Goal: Task Accomplishment & Management: Manage account settings

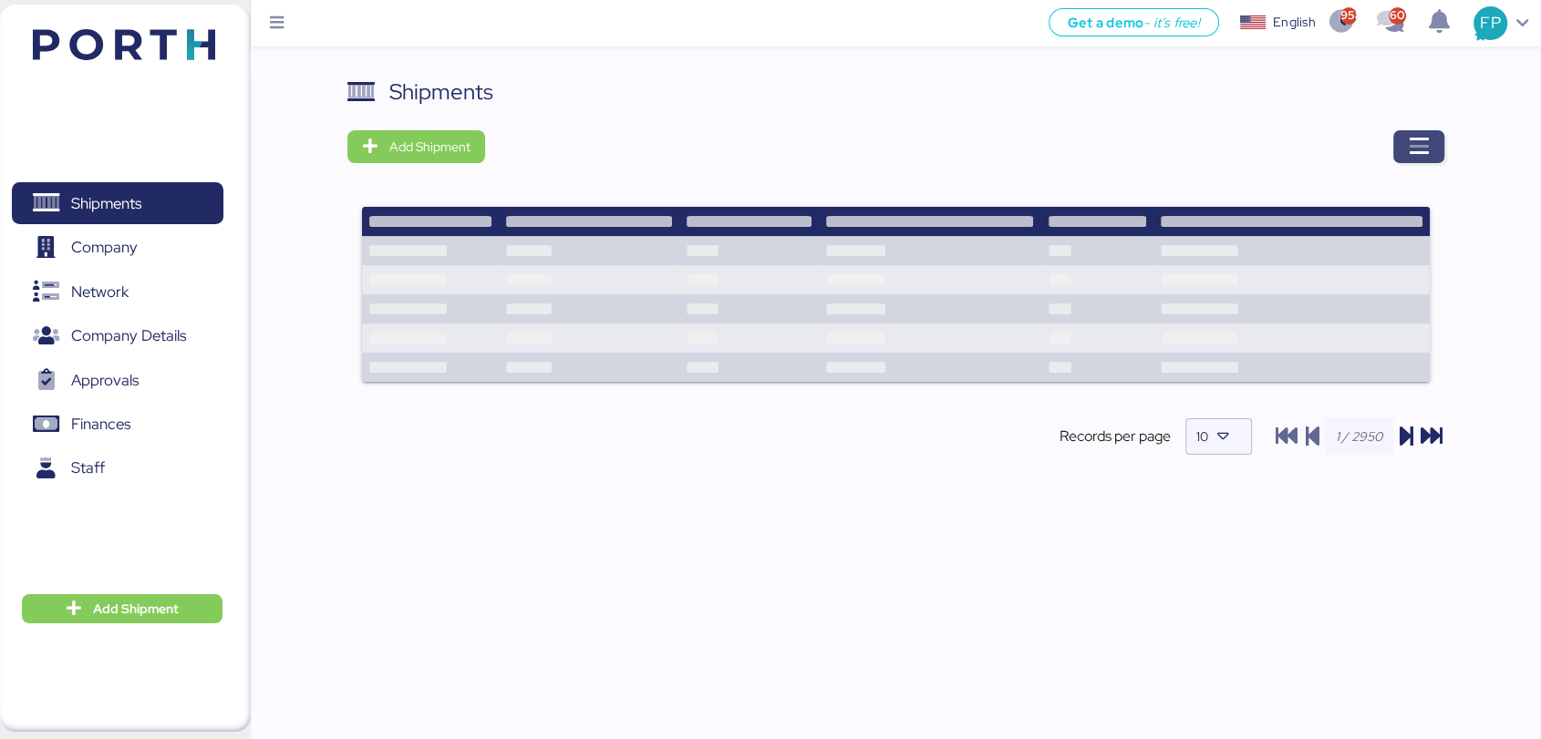
click at [1405, 134] on span "button" at bounding box center [1418, 146] width 51 height 33
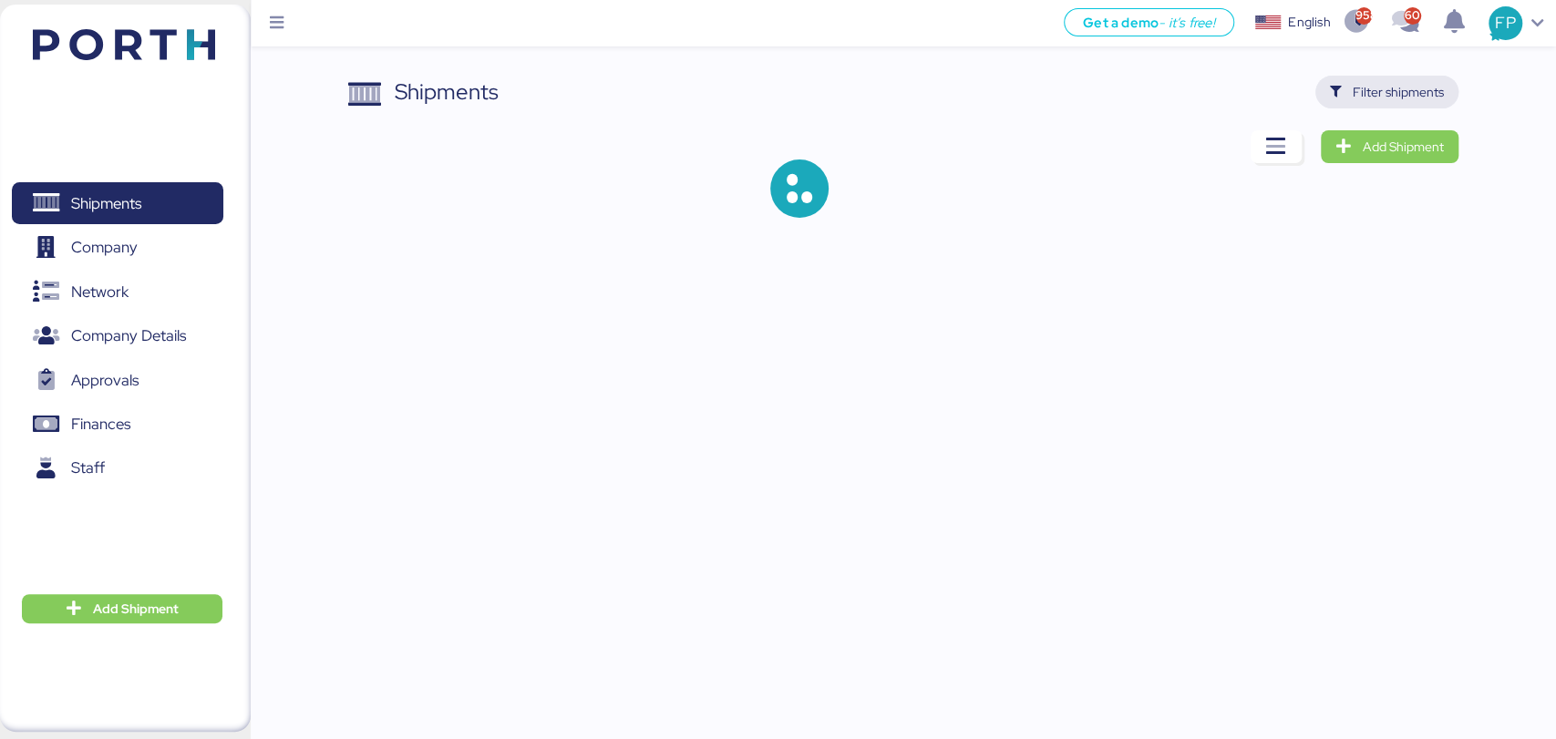
click at [1389, 95] on span "Filter shipments" at bounding box center [1398, 92] width 91 height 22
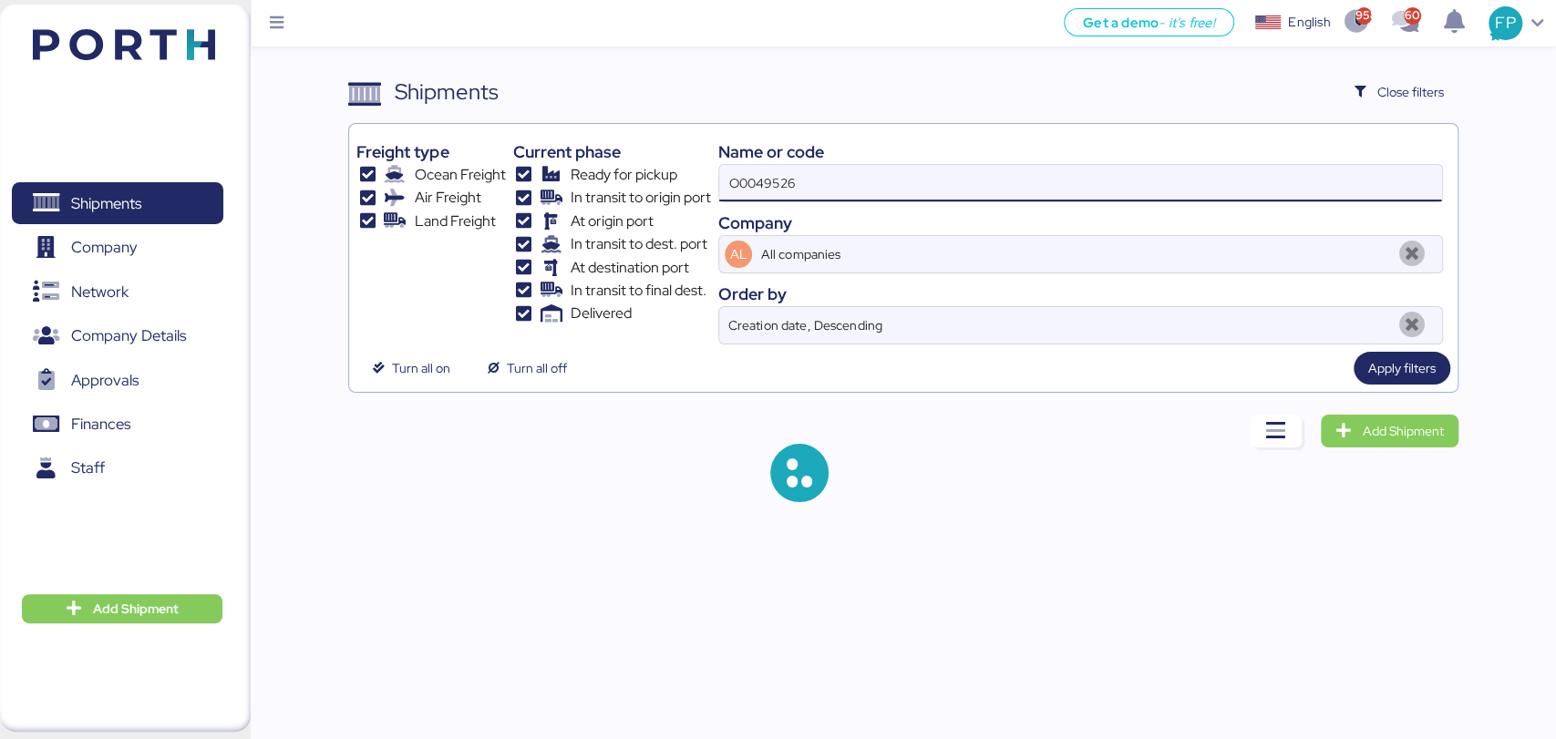
click at [744, 185] on input "O0049526" at bounding box center [1080, 183] width 722 height 36
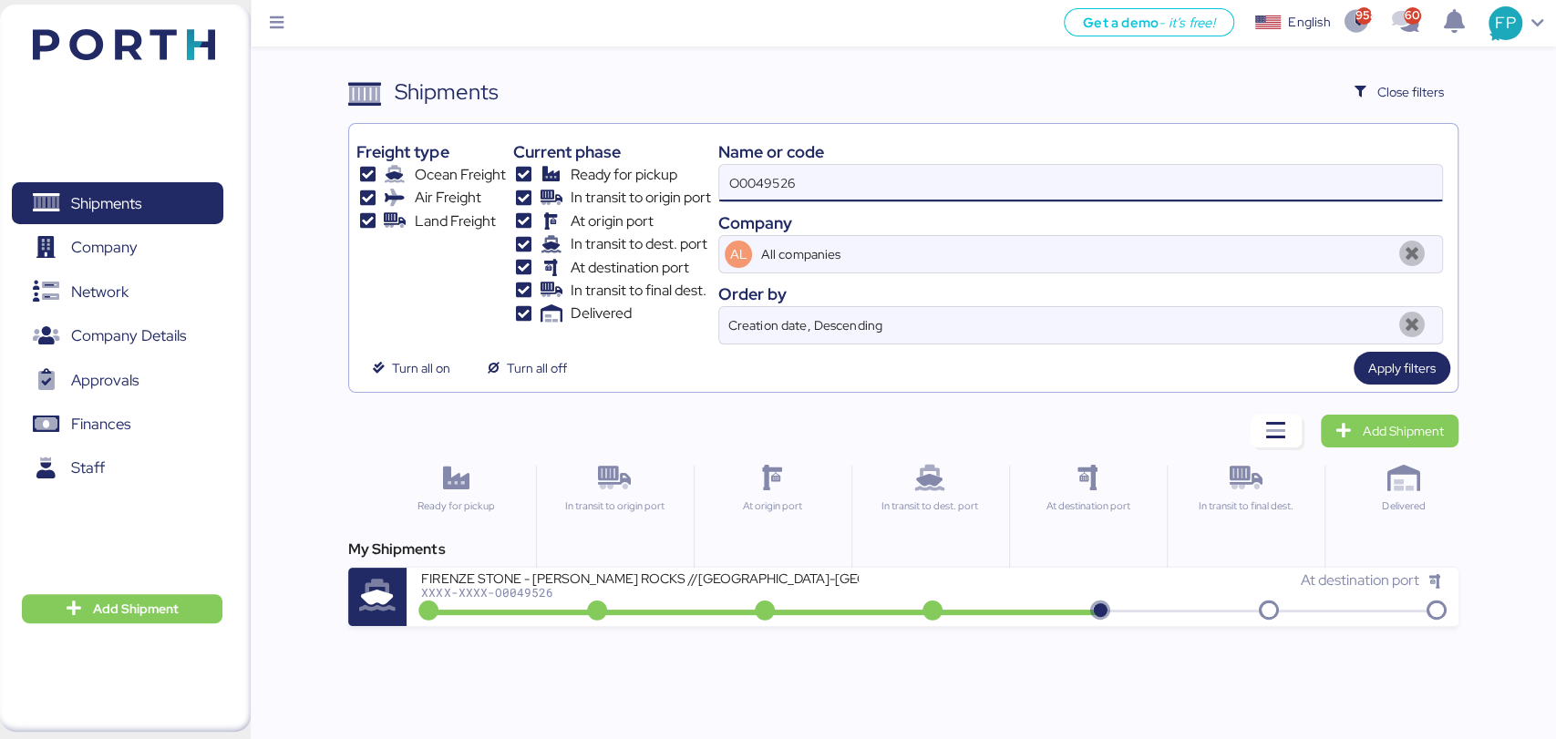
click at [744, 185] on input "O0049526" at bounding box center [1080, 183] width 722 height 36
paste input "51949"
type input "O0051949"
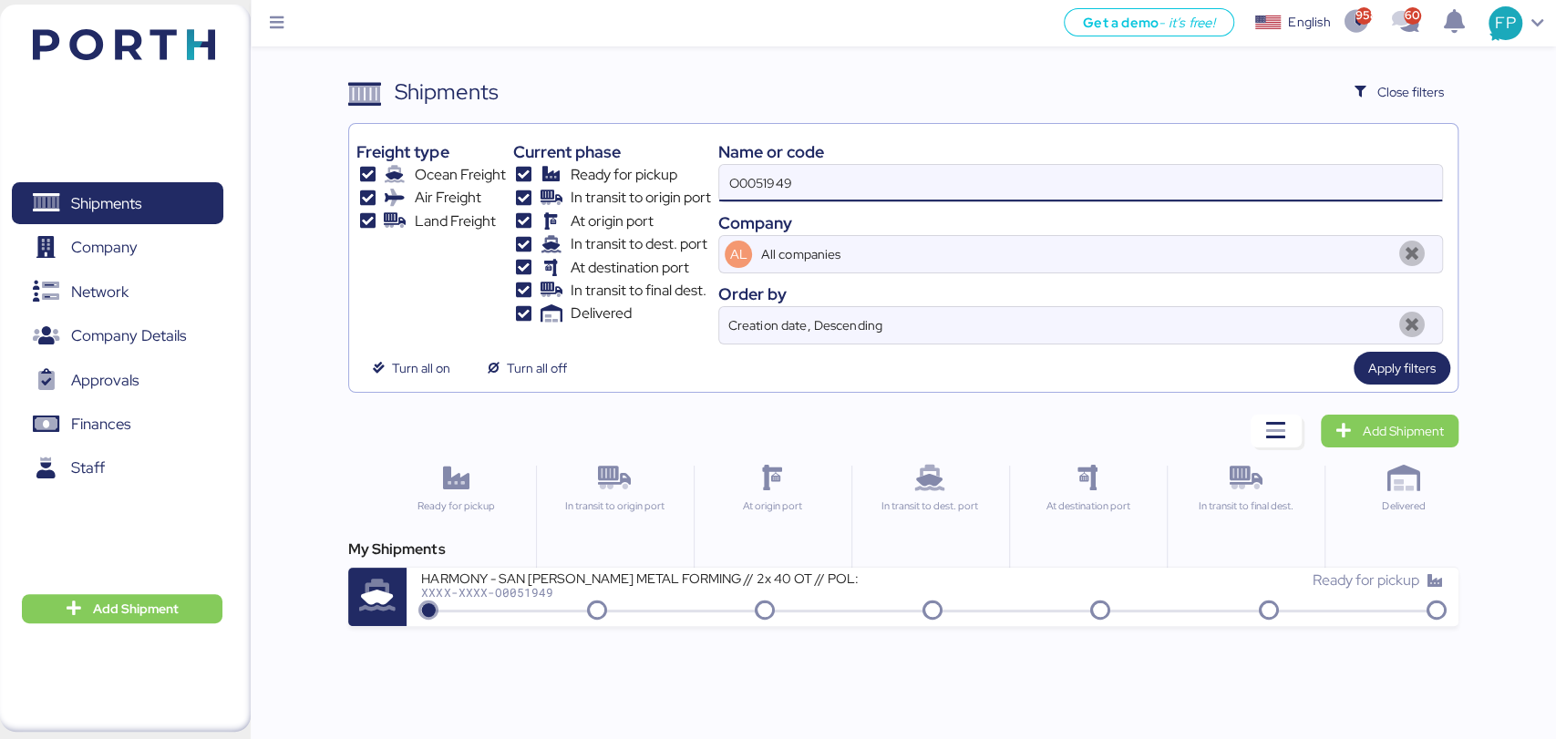
click at [744, 185] on input "O0051949" at bounding box center [1080, 183] width 722 height 36
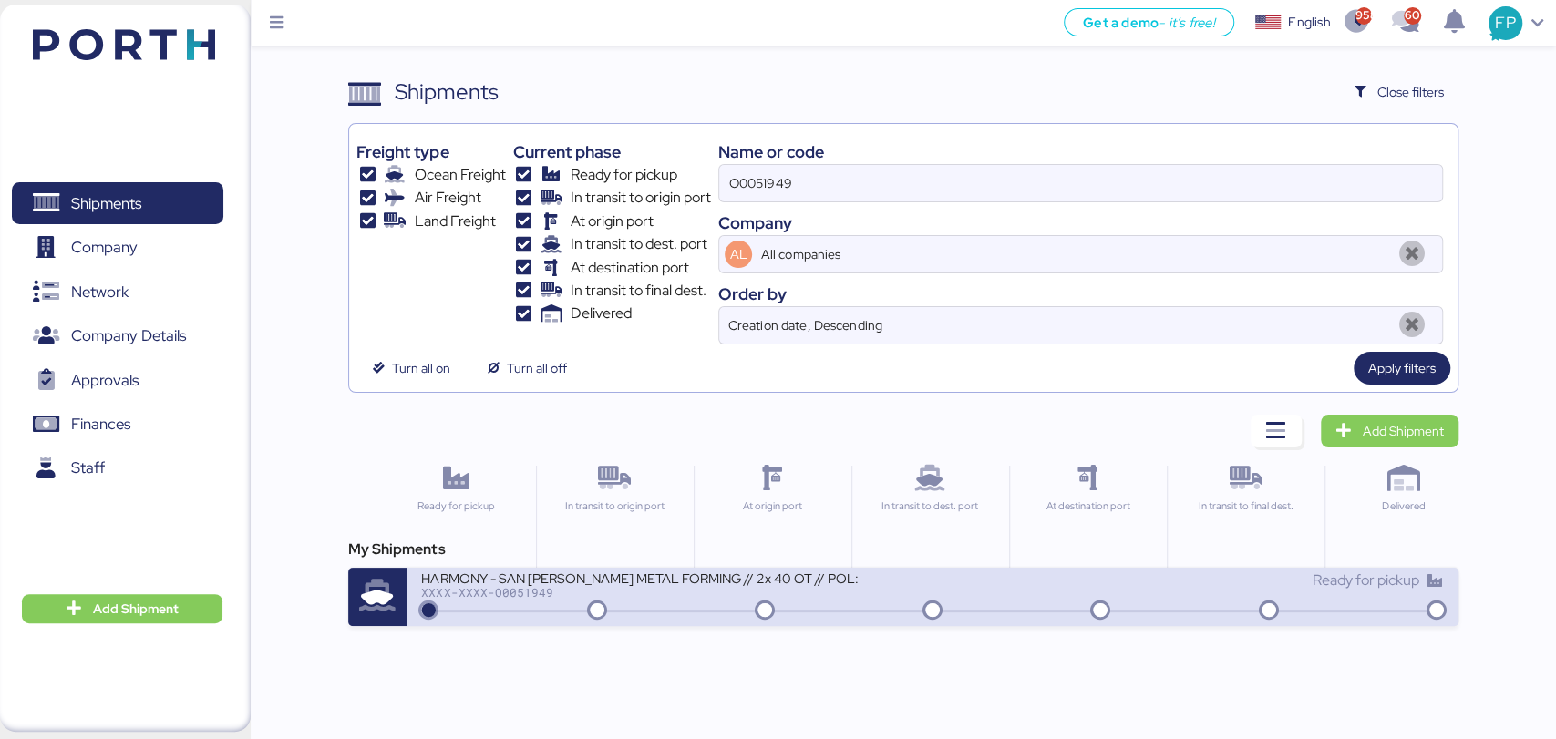
click at [516, 575] on div "HARMONY - SAN LUIS METAL FORMING // 2x 40 OT // POL: SHEKOU - POD: MANZANILLO /…" at bounding box center [640, 577] width 438 height 15
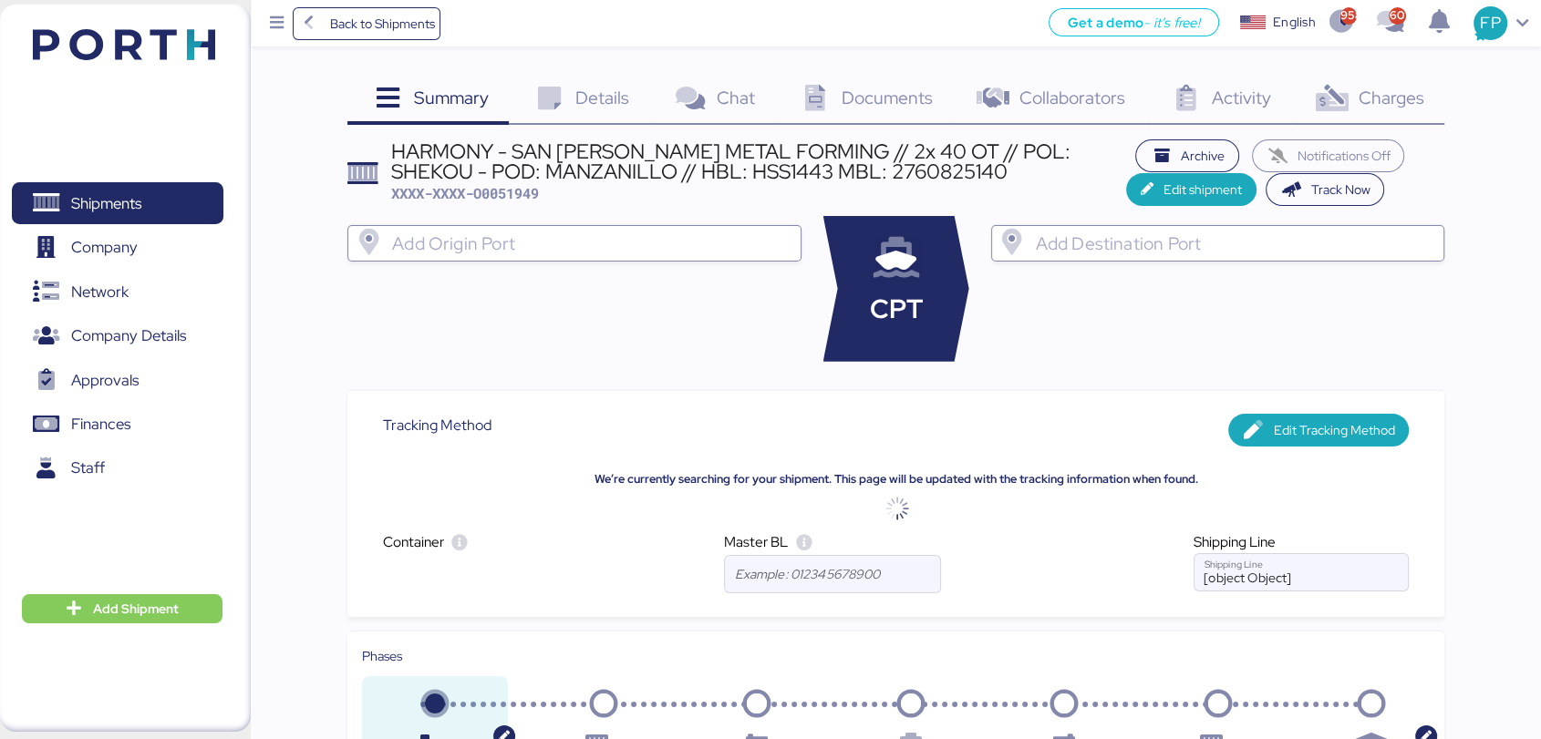
click at [1390, 94] on span "Charges" at bounding box center [1391, 98] width 66 height 24
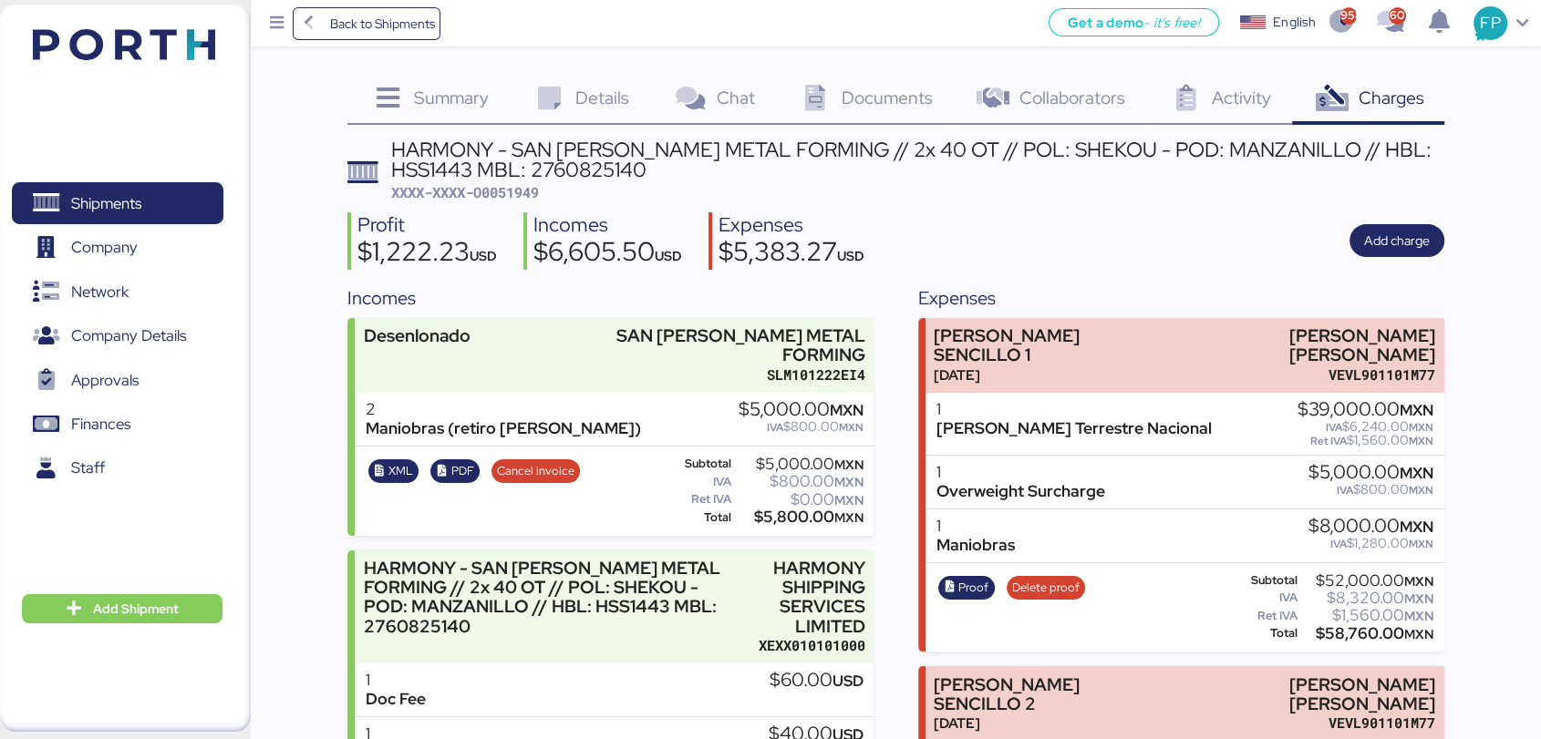
click at [522, 183] on span "XXXX-XXXX-O0051949" at bounding box center [465, 192] width 148 height 18
copy span "O0051949"
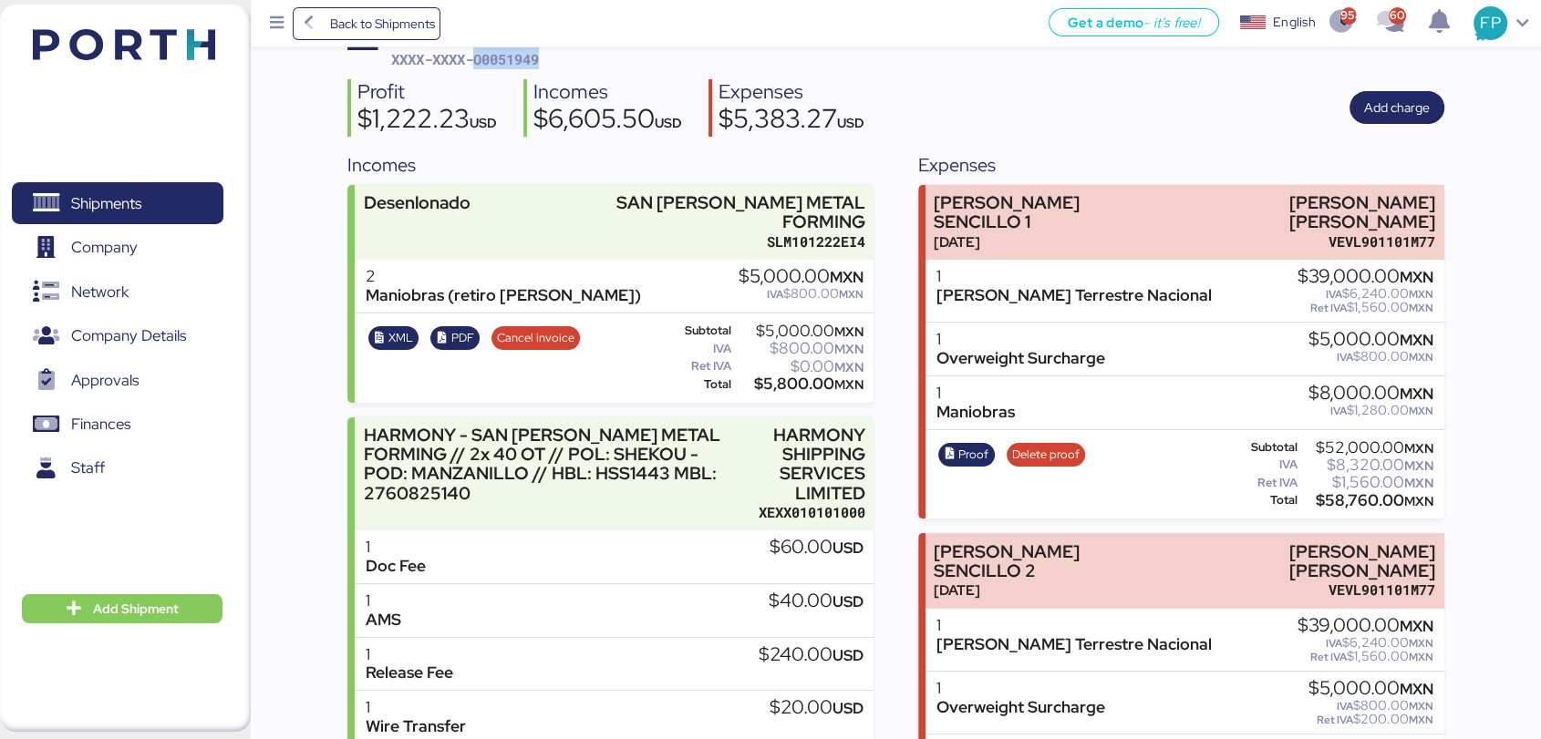
scroll to position [132, 0]
drag, startPoint x: 1157, startPoint y: 199, endPoint x: 1482, endPoint y: 186, distance: 325.7
click at [1482, 186] on div "Summary 0 Details 0 Chat 0 Documents 0 Collaborators 0 Activity 0 Charges 0 HAR…" at bounding box center [770, 595] width 1541 height 1455
copy div "LUIS EDUARDO VELASCO VERA"
click at [1353, 477] on div "$1,560.00 MXN" at bounding box center [1367, 484] width 132 height 14
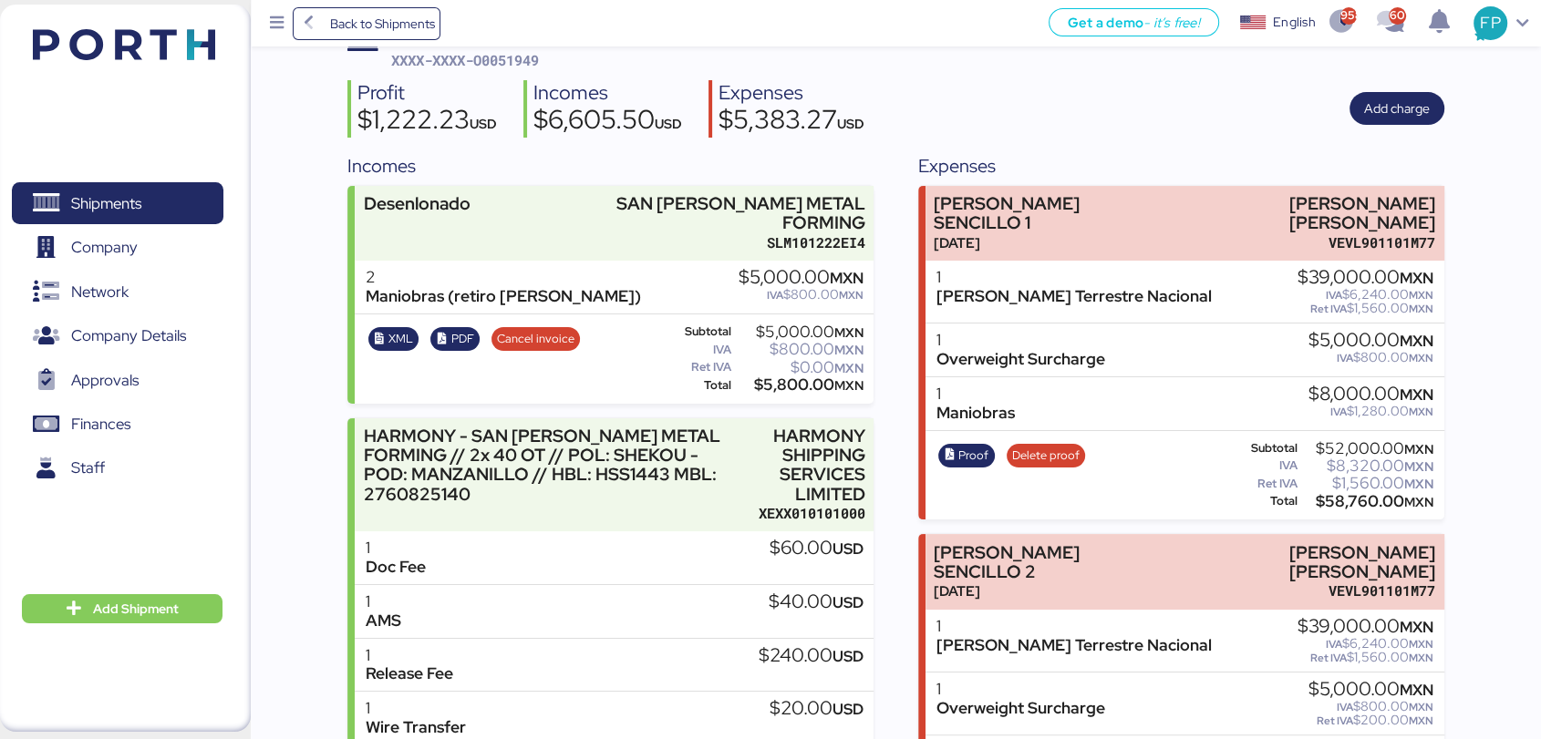
click at [1353, 477] on div "$1,560.00 MXN" at bounding box center [1367, 484] width 132 height 14
click at [1349, 495] on div "$58,760.00 MXN" at bounding box center [1367, 502] width 132 height 14
copy div "58,760.00"
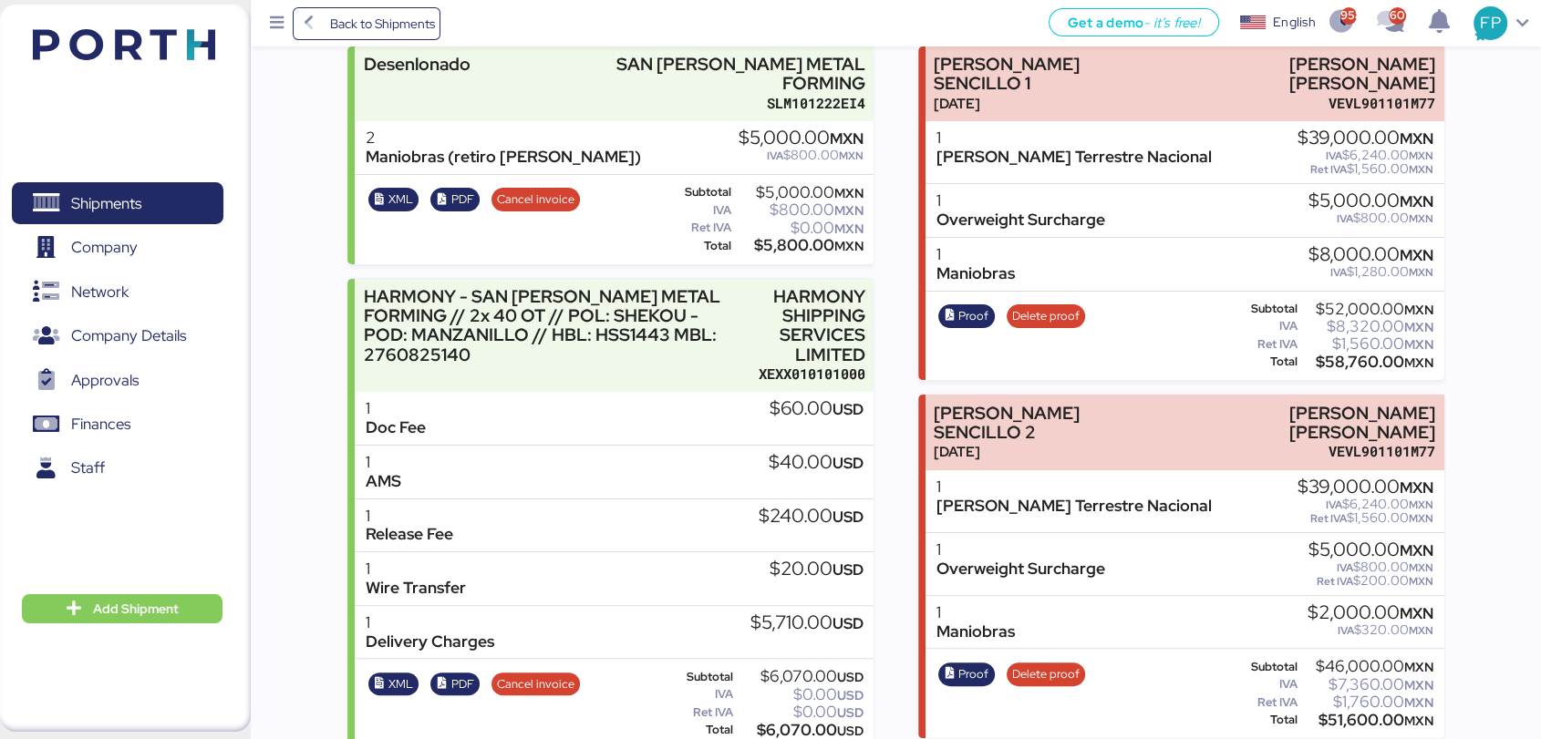
scroll to position [338, 0]
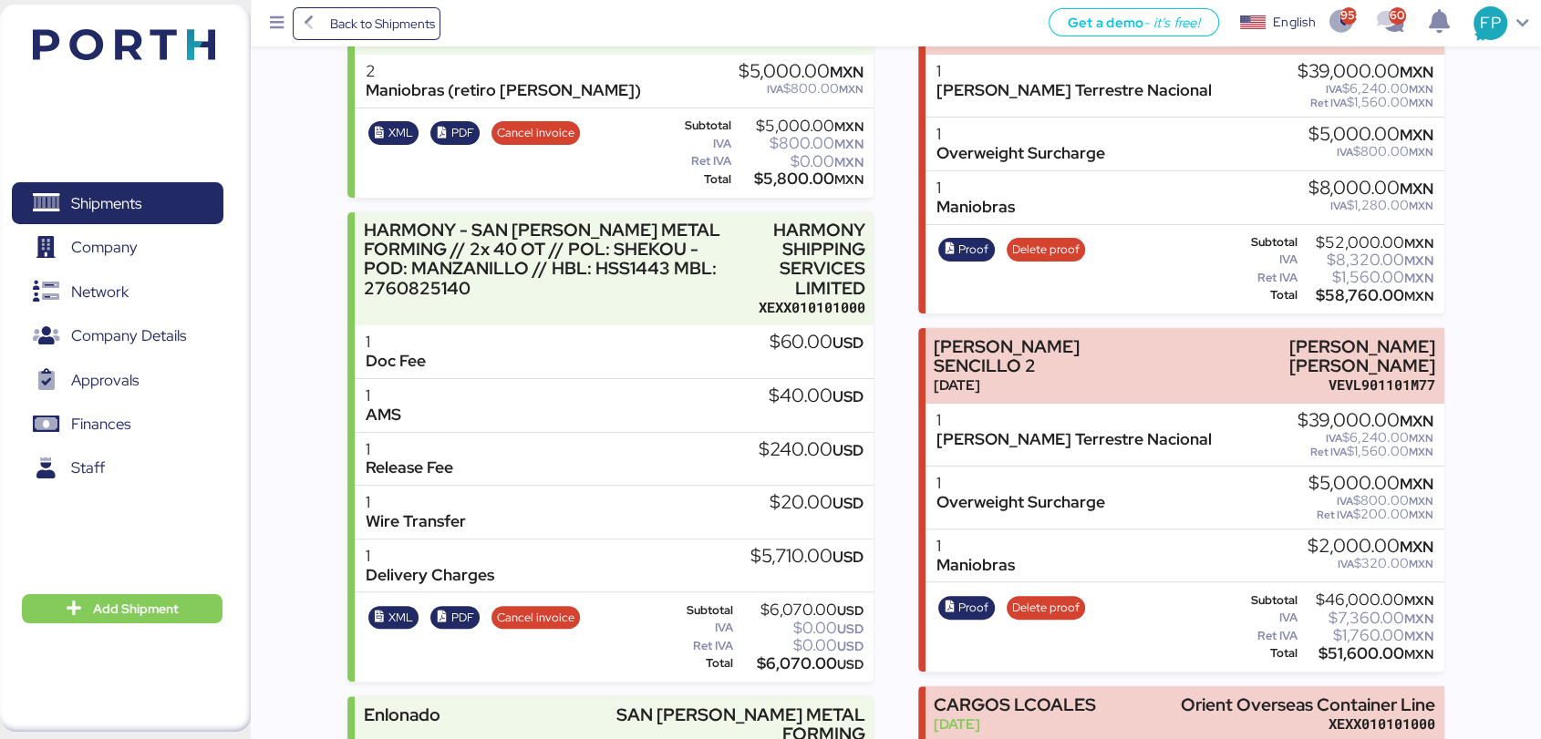
drag, startPoint x: 1182, startPoint y: 347, endPoint x: 1355, endPoint y: 618, distance: 321.5
click at [1355, 647] on div "$51,600.00 MXN" at bounding box center [1367, 654] width 132 height 14
copy div "51,600.00"
click at [984, 598] on span "Proof" at bounding box center [973, 608] width 30 height 20
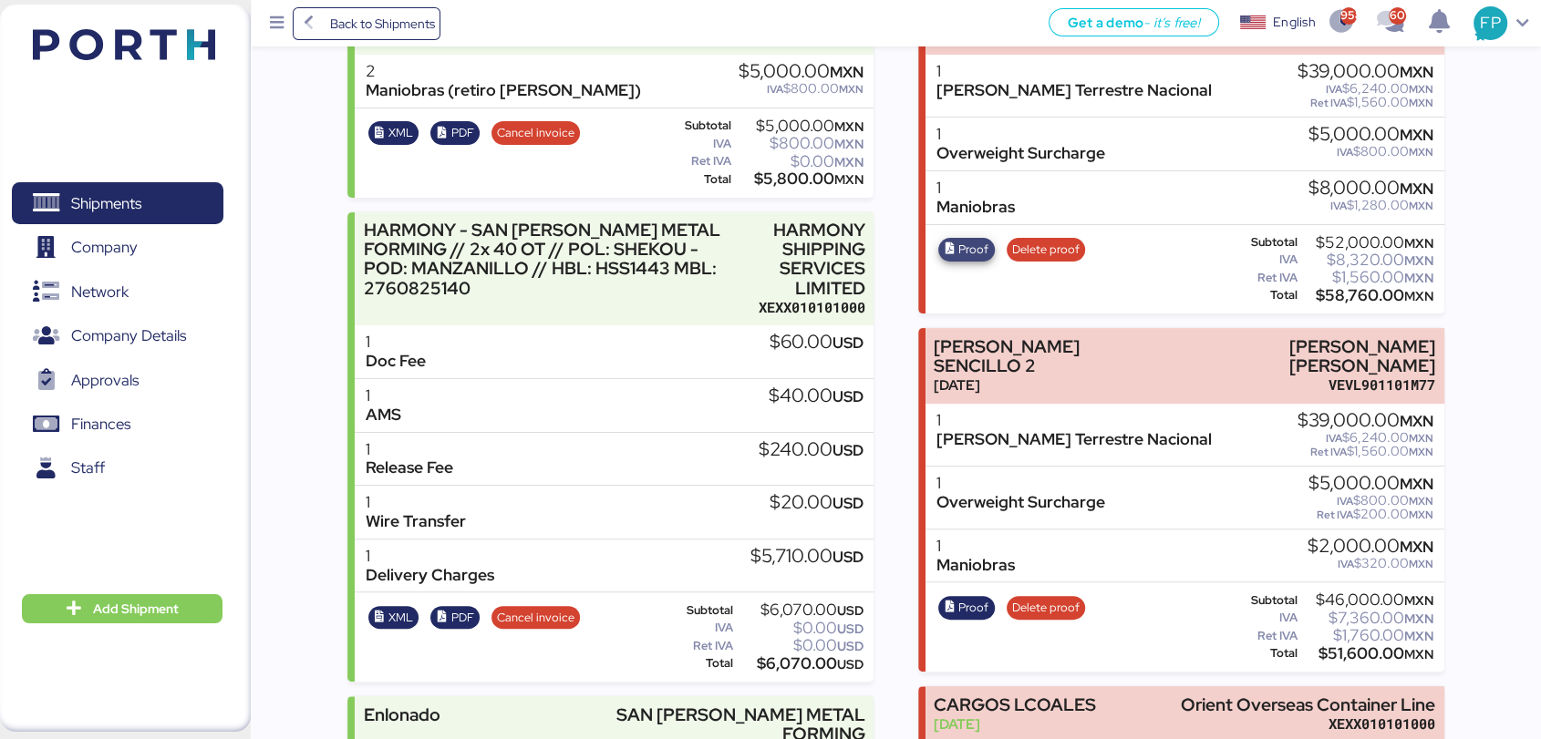
click at [970, 240] on span "Proof" at bounding box center [973, 250] width 30 height 20
click at [160, 166] on div "Shipments 0 Company 0 Network 0 Company Details 0 Approvals 0 Finances 0 Staff 0" at bounding box center [117, 368] width 235 height 422
click at [95, 206] on span "Shipments" at bounding box center [106, 204] width 70 height 26
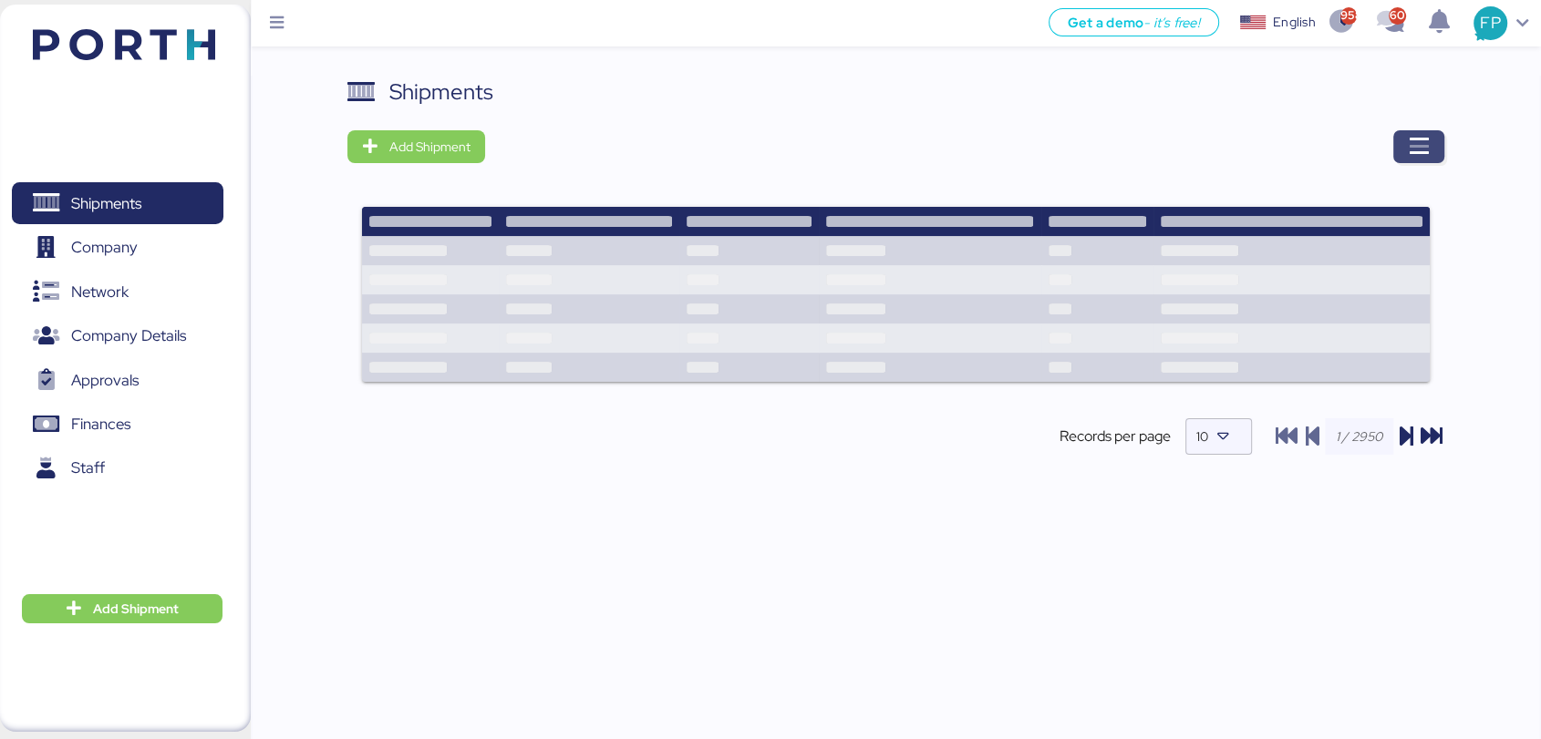
click at [1409, 156] on icon "button" at bounding box center [1419, 147] width 22 height 22
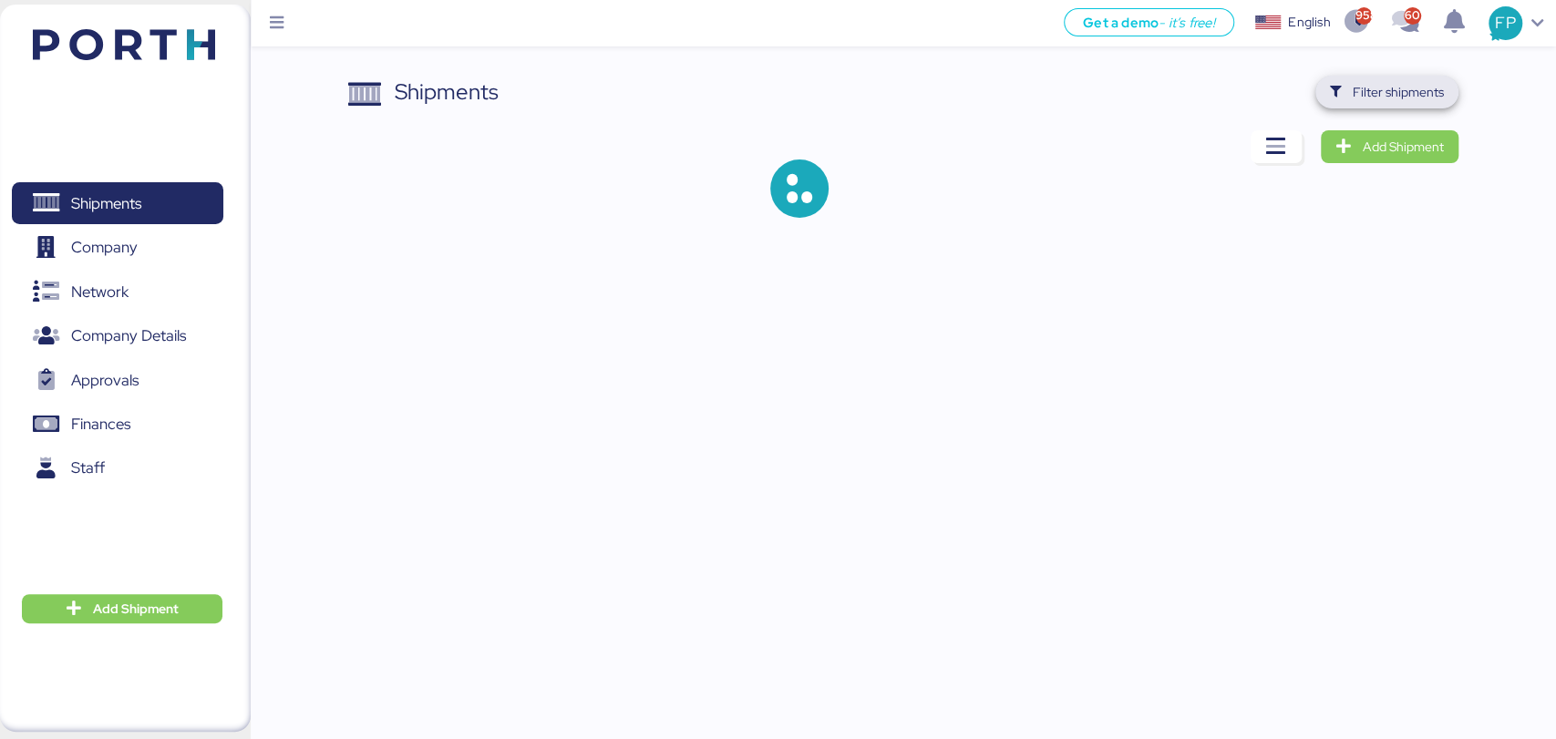
click at [1351, 90] on span "Filter shipments" at bounding box center [1387, 92] width 114 height 26
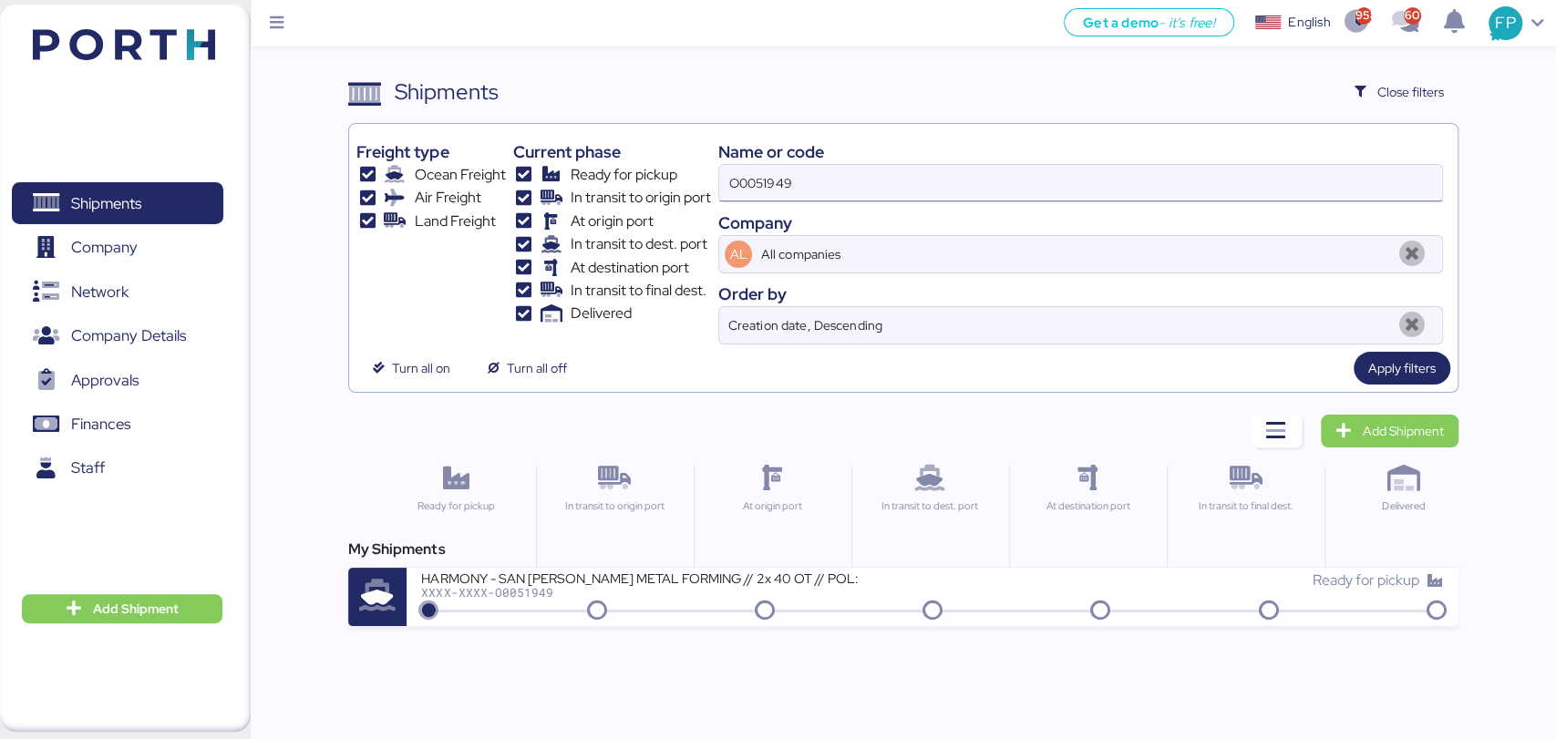
click at [783, 197] on input "O0051949" at bounding box center [1080, 183] width 722 height 36
paste input "850"
type input "O0051850"
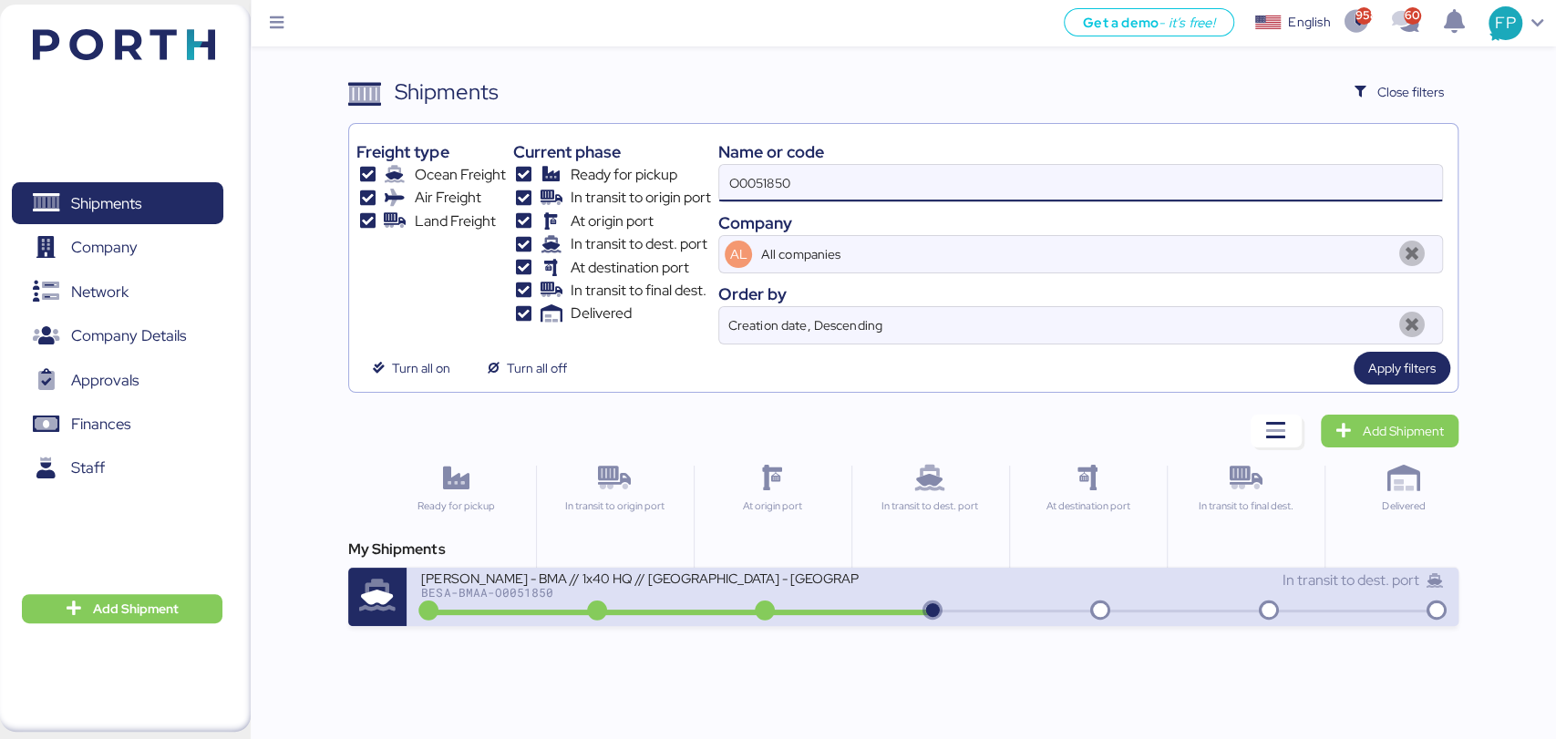
click at [584, 594] on div "BESA-BMAA-O0051850" at bounding box center [640, 592] width 438 height 13
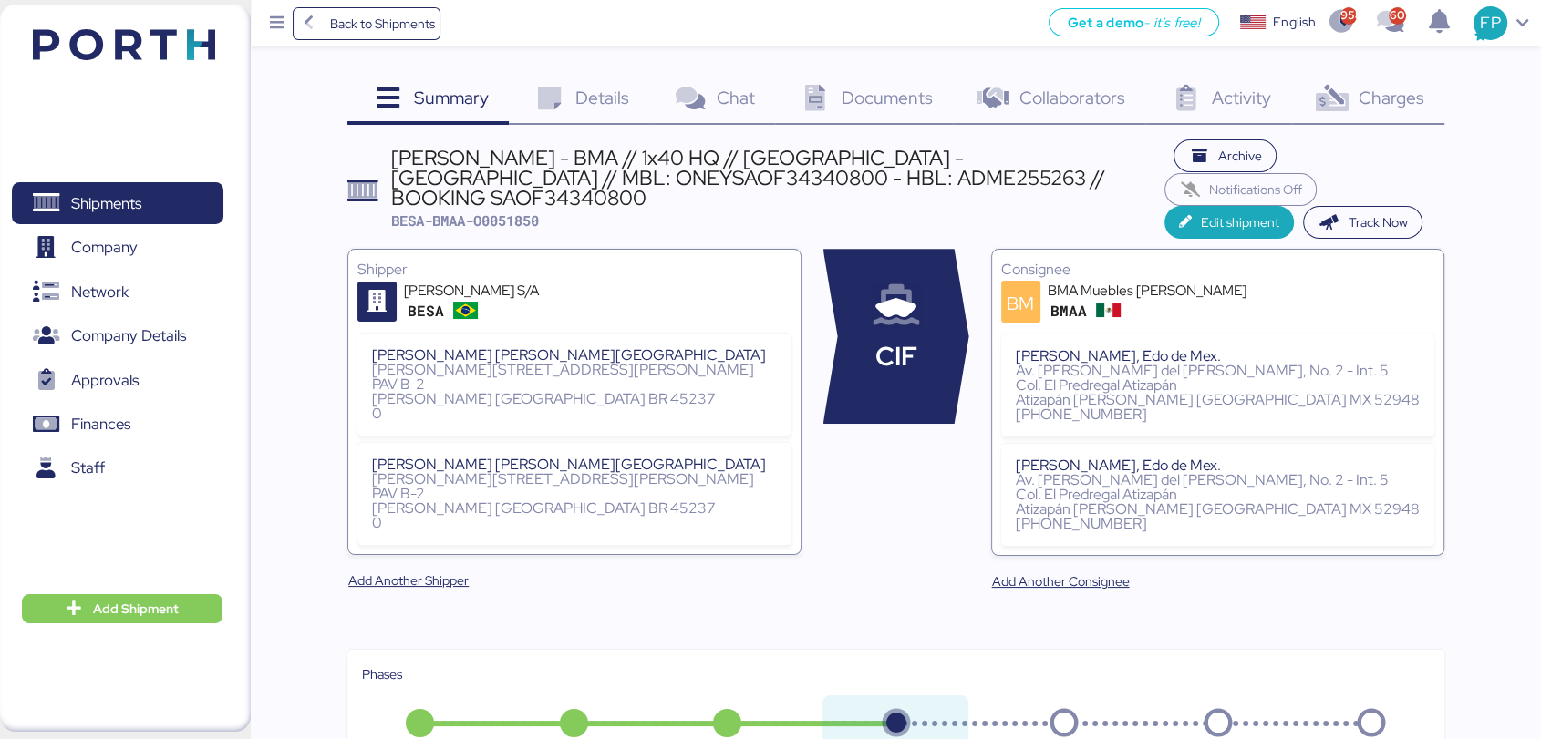
click at [1359, 102] on span "Charges" at bounding box center [1391, 98] width 66 height 24
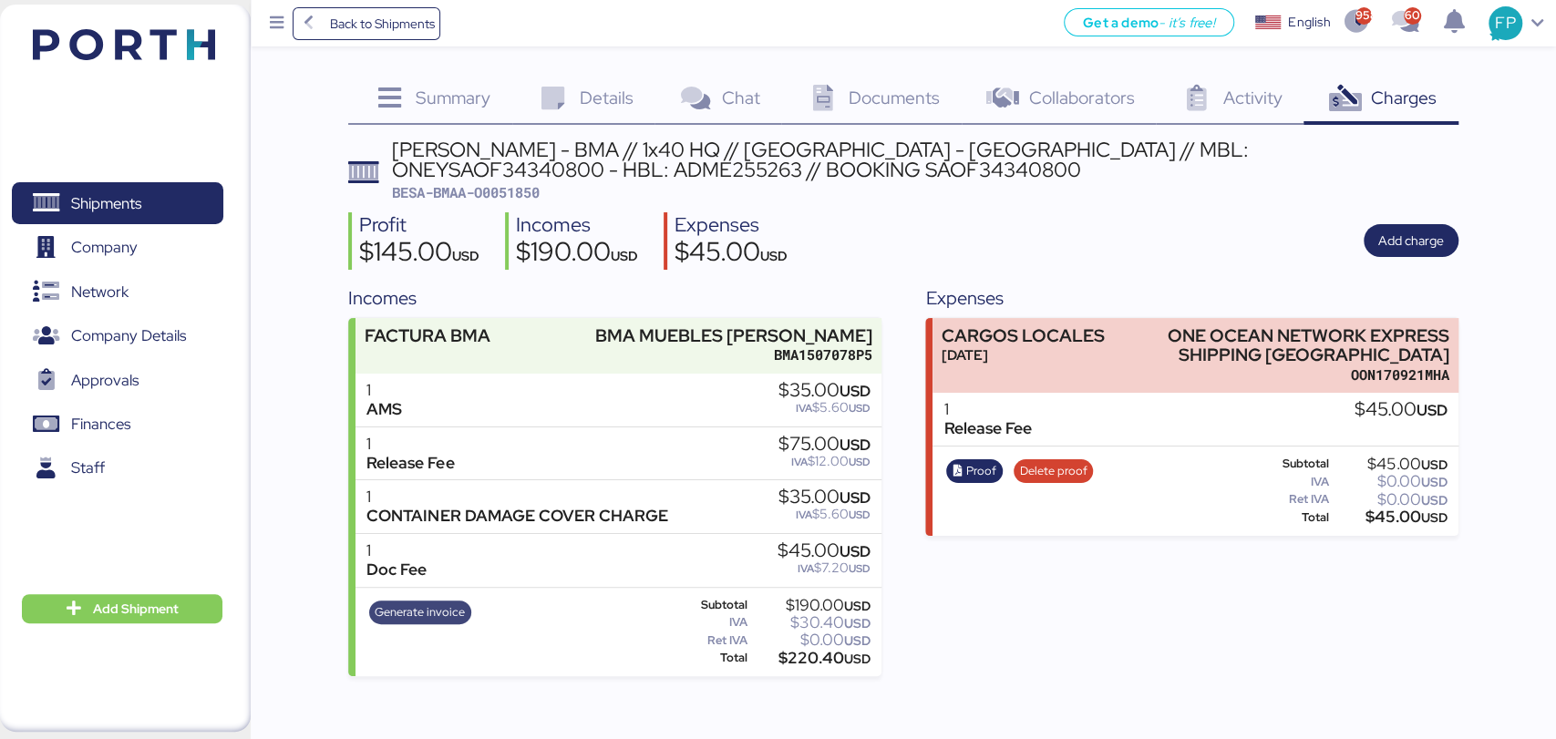
click at [429, 609] on span "Generate invoice" at bounding box center [420, 613] width 90 height 20
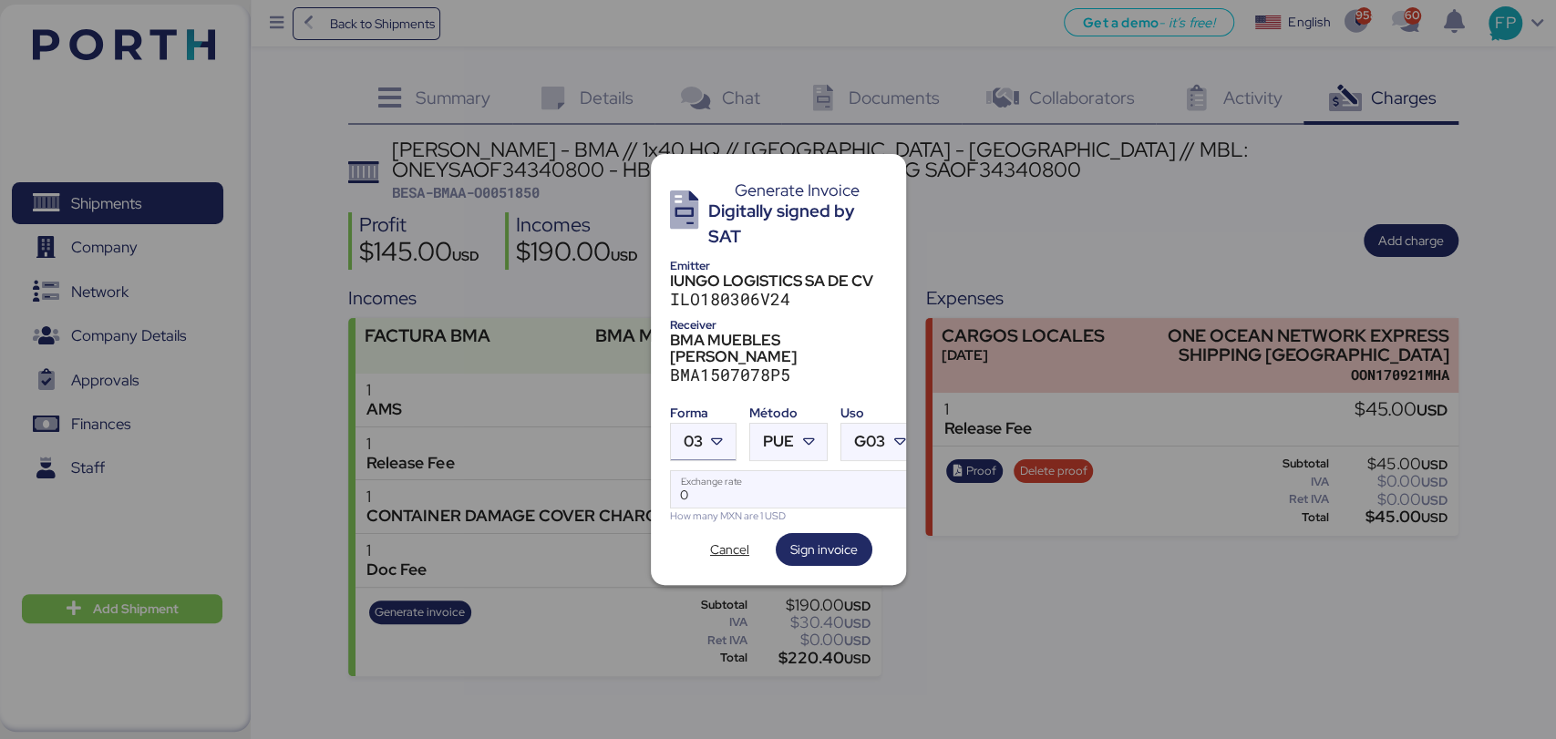
click at [710, 433] on icon at bounding box center [717, 442] width 18 height 18
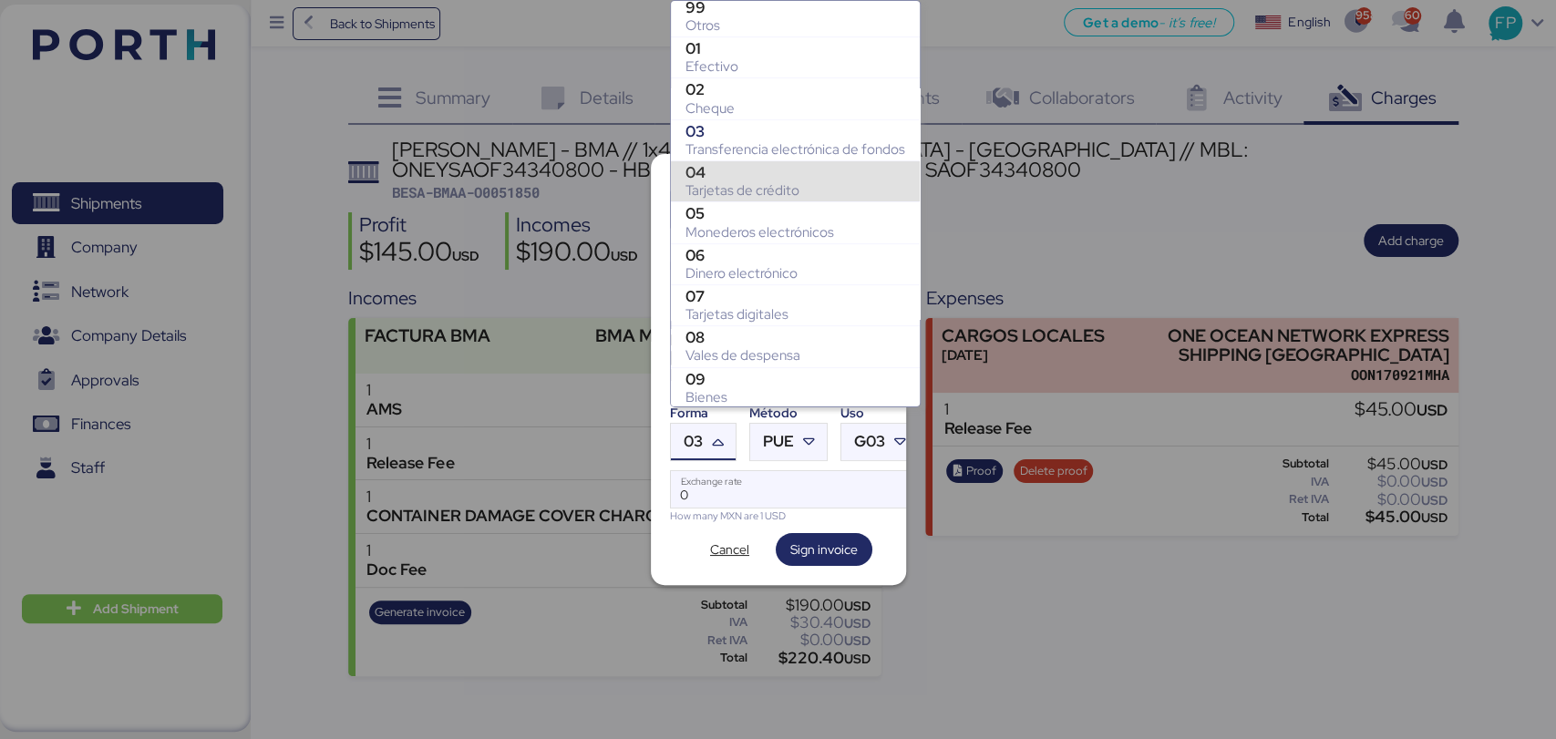
scroll to position [332, 0]
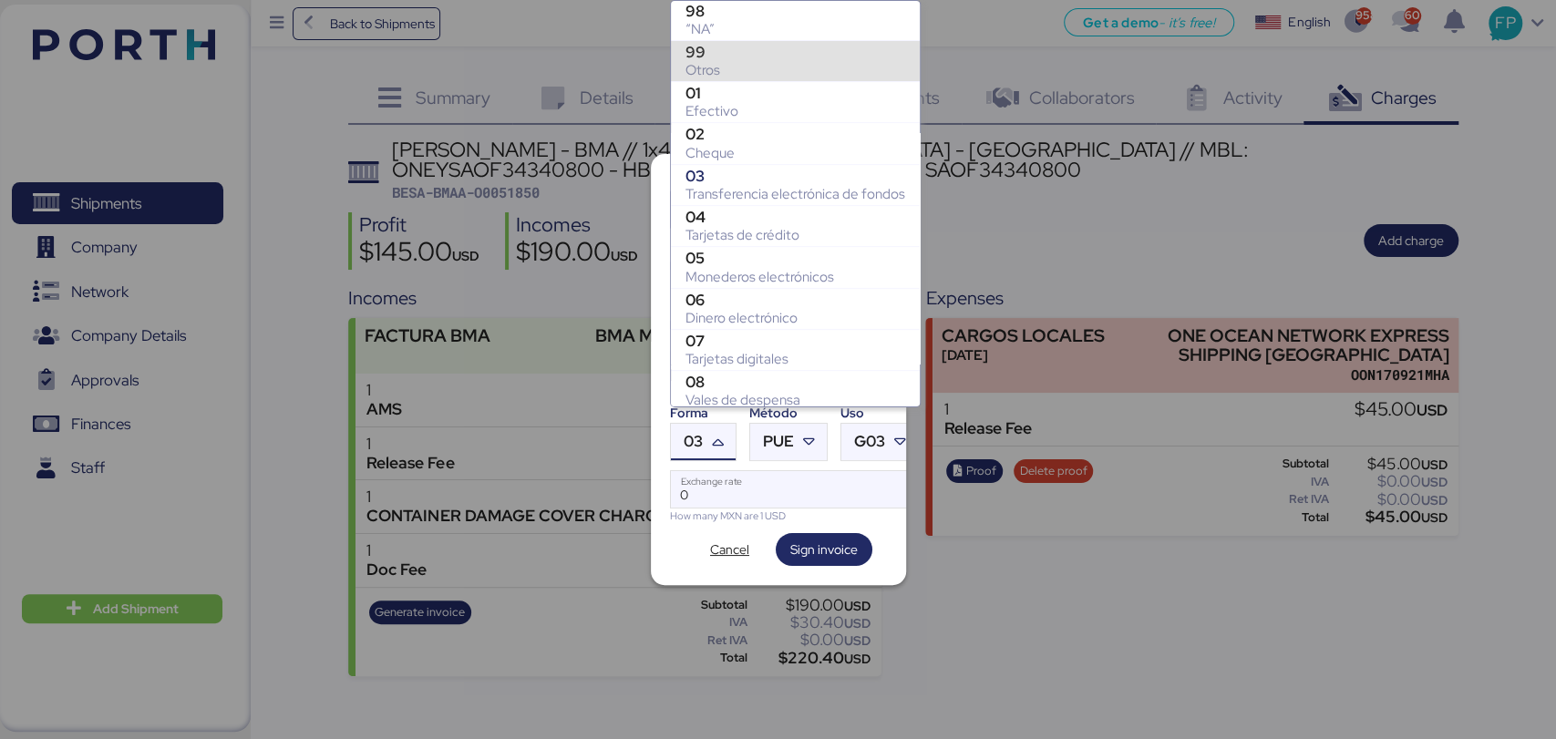
click at [713, 61] on div "Otros" at bounding box center [796, 70] width 220 height 18
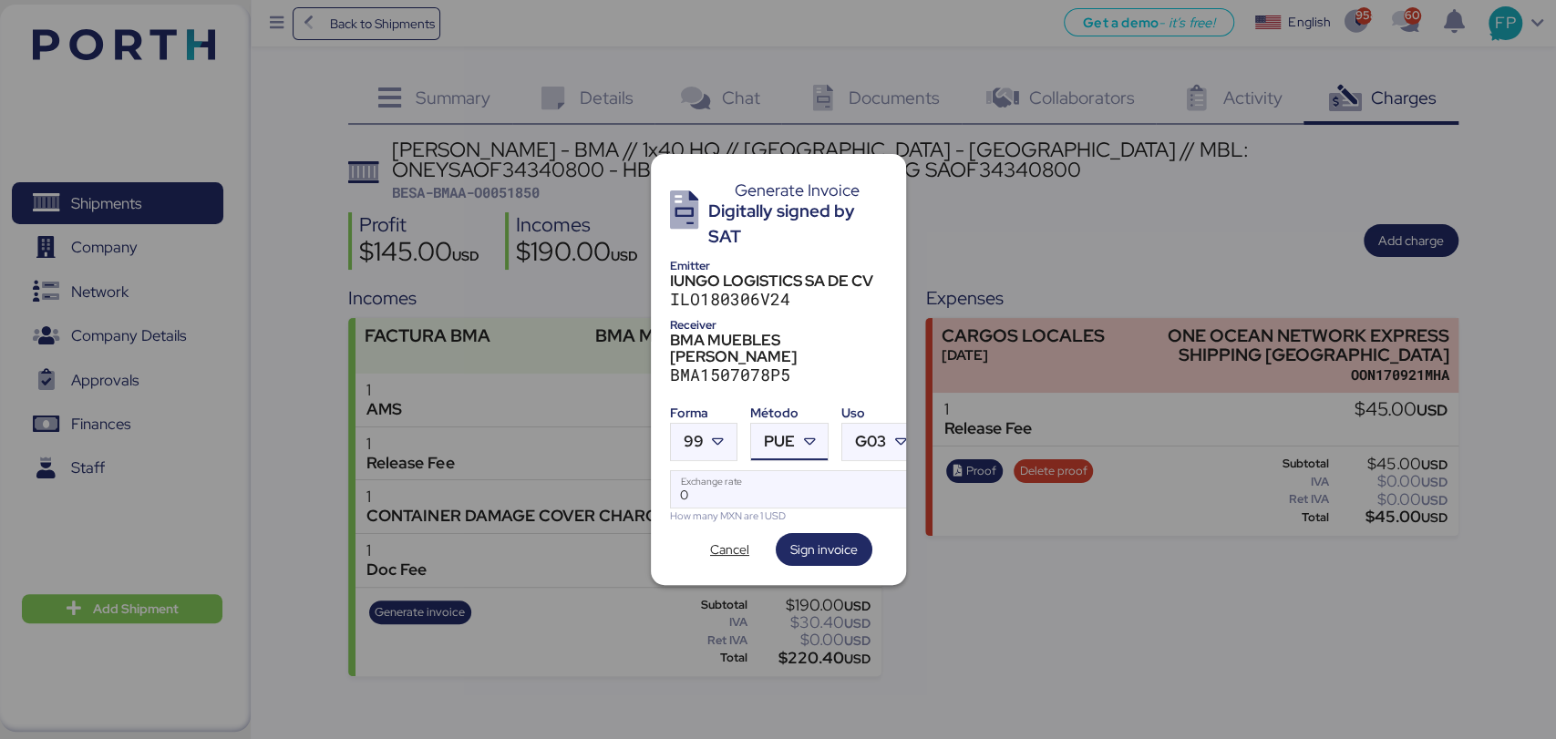
click at [802, 433] on icon at bounding box center [810, 442] width 18 height 18
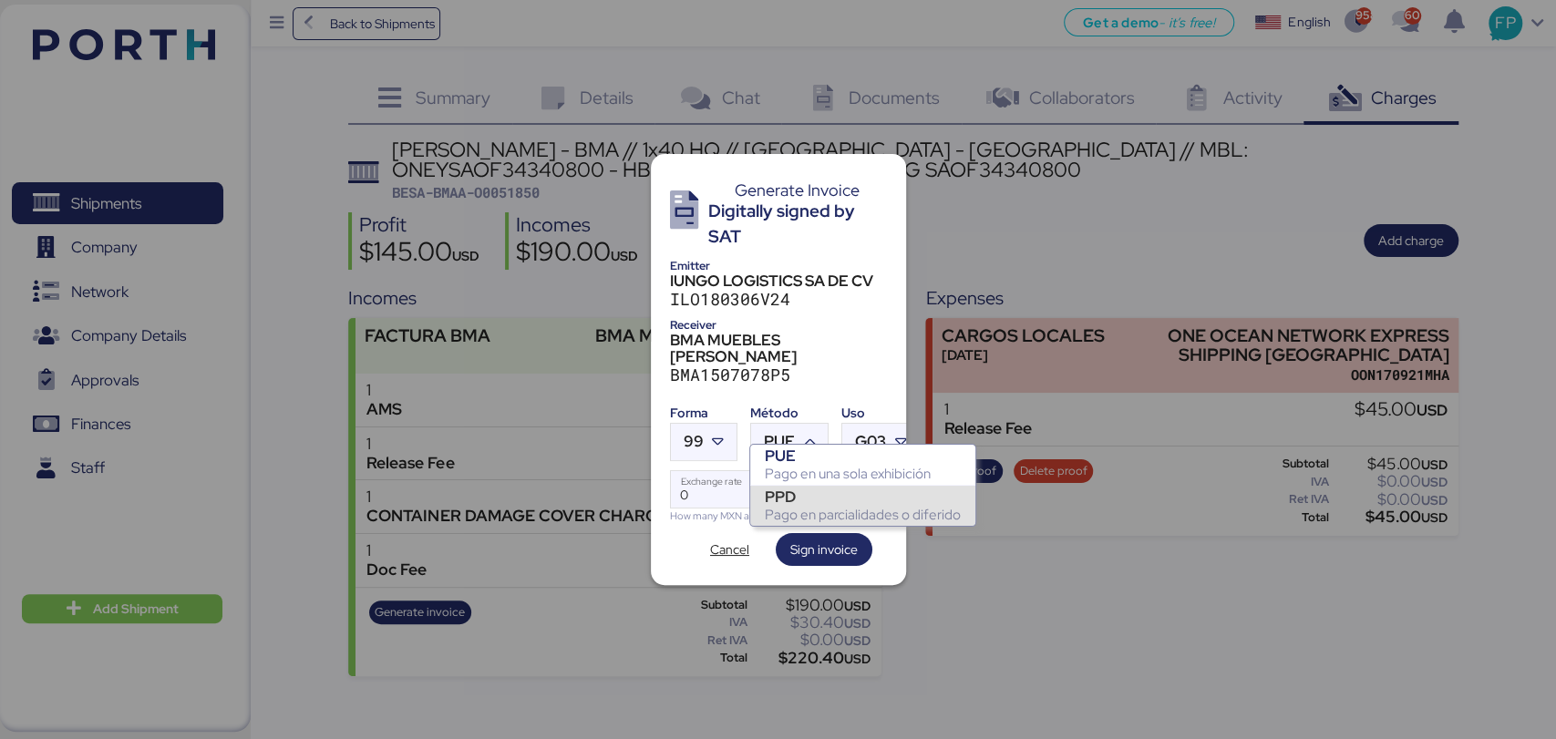
click at [809, 512] on div "Pago en parcialidades o diferido" at bounding box center [863, 515] width 196 height 18
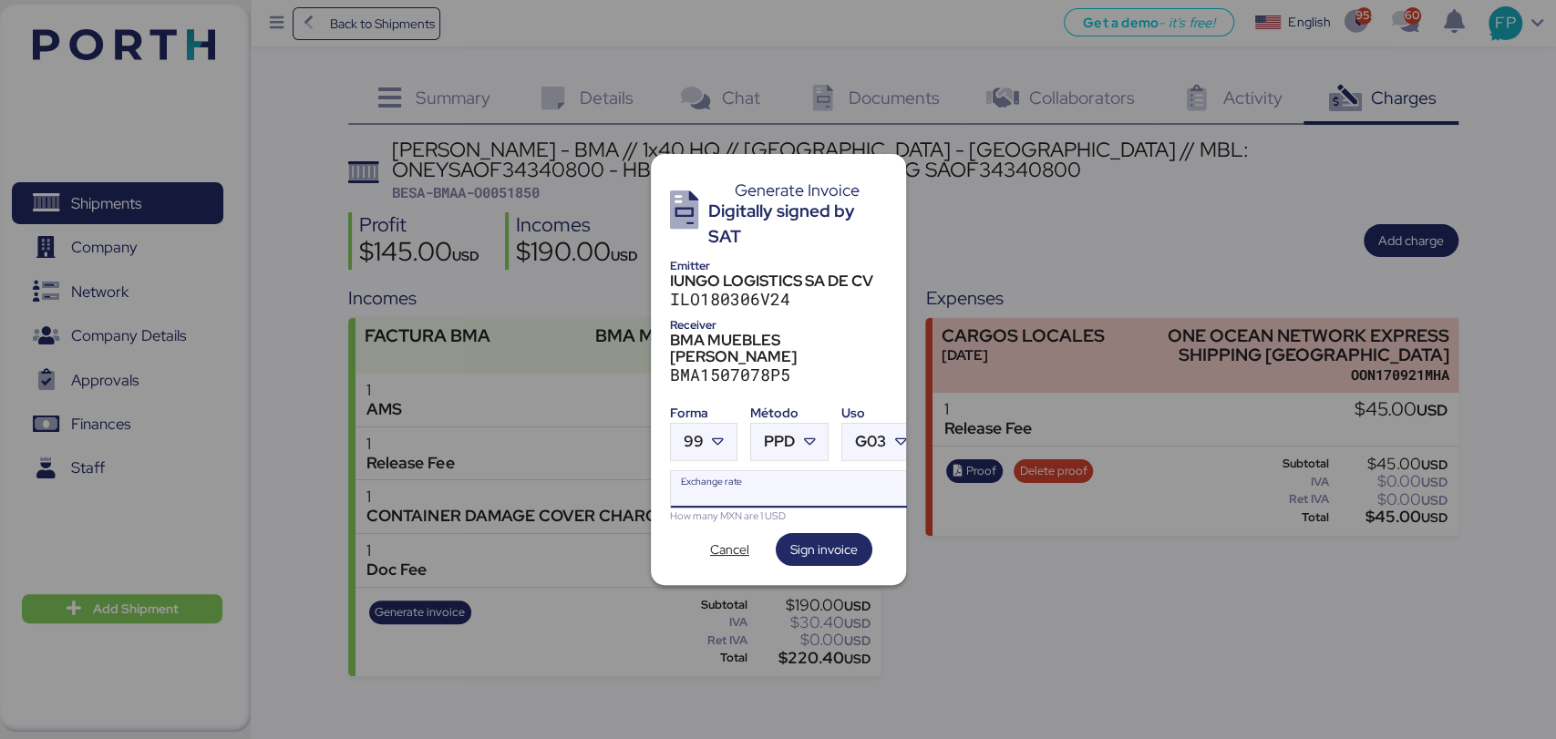
click at [718, 485] on input "Exchange rate" at bounding box center [795, 489] width 249 height 36
type input "0"
paste input "18.7668"
type input "18.7668"
click at [802, 539] on span "Sign invoice" at bounding box center [823, 550] width 67 height 22
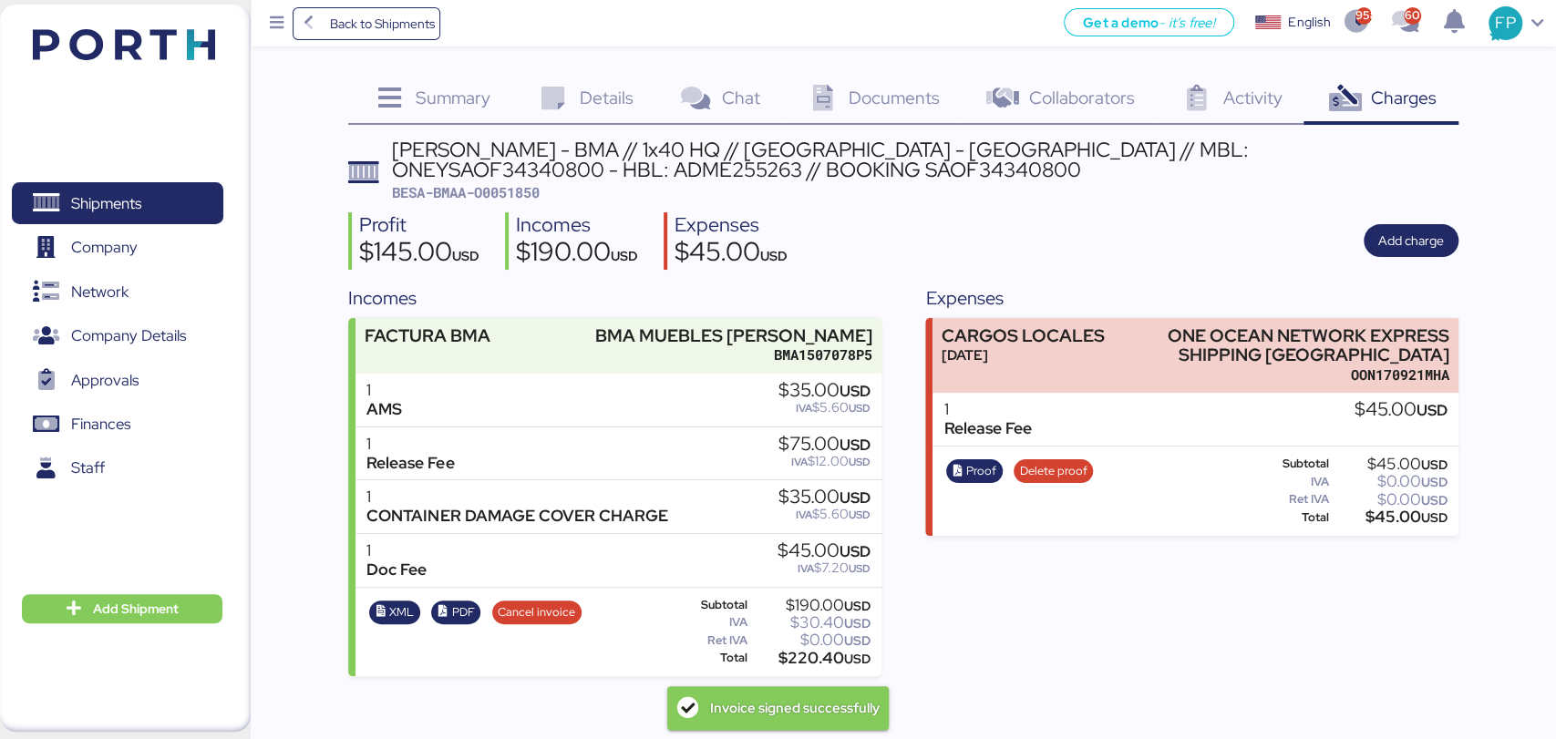
click at [507, 206] on div "BERTOLINI - BMA // 1x40 HQ // Rio de janeiro - Veracruz // MBL: ONEYSAOF3434080…" at bounding box center [903, 407] width 1110 height 537
click at [518, 199] on span "BESA-BMAA-O0051850" at bounding box center [466, 192] width 148 height 18
copy span "O0051850"
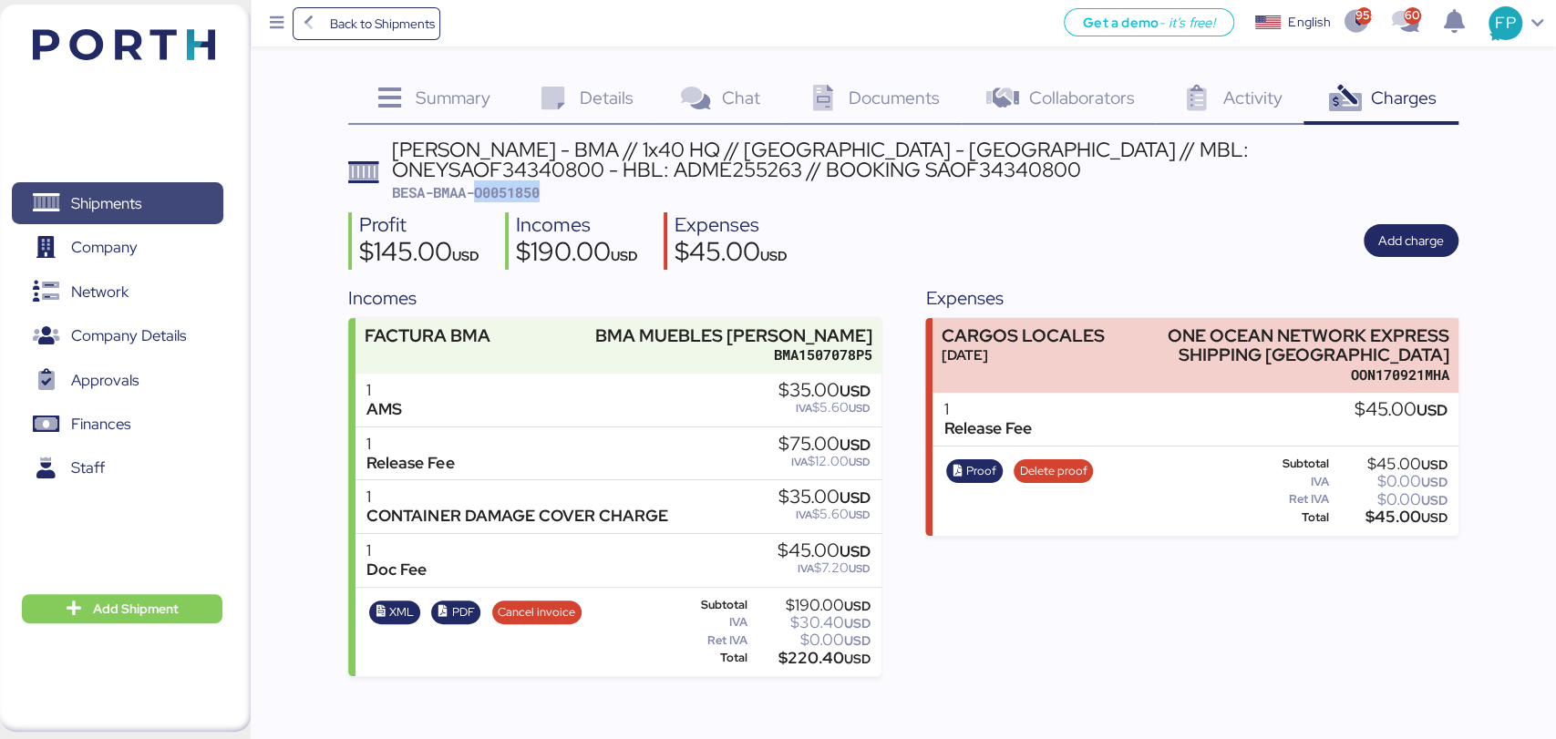
click at [153, 217] on span "Shipments" at bounding box center [117, 204] width 196 height 26
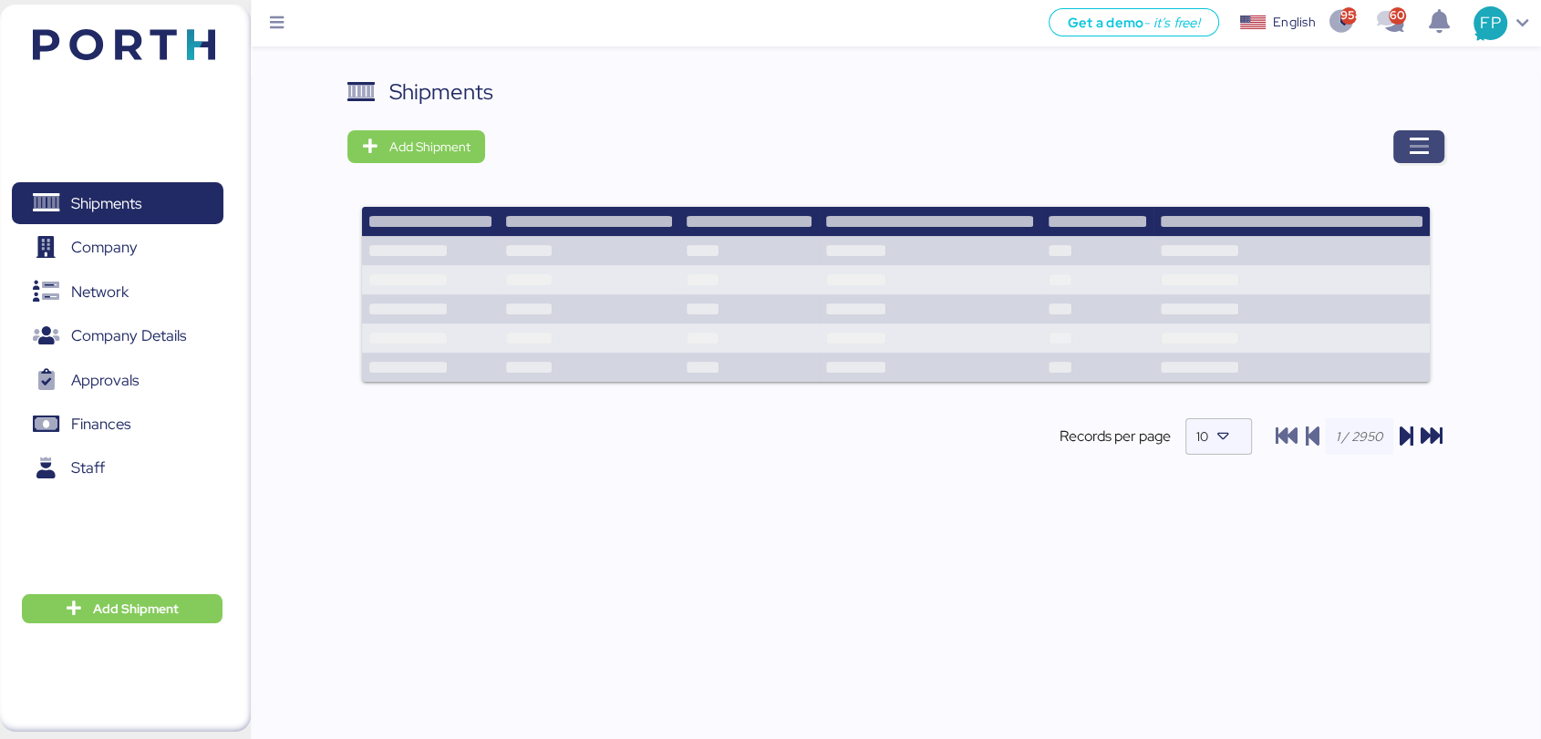
click at [1412, 146] on icon "button" at bounding box center [1419, 147] width 22 height 22
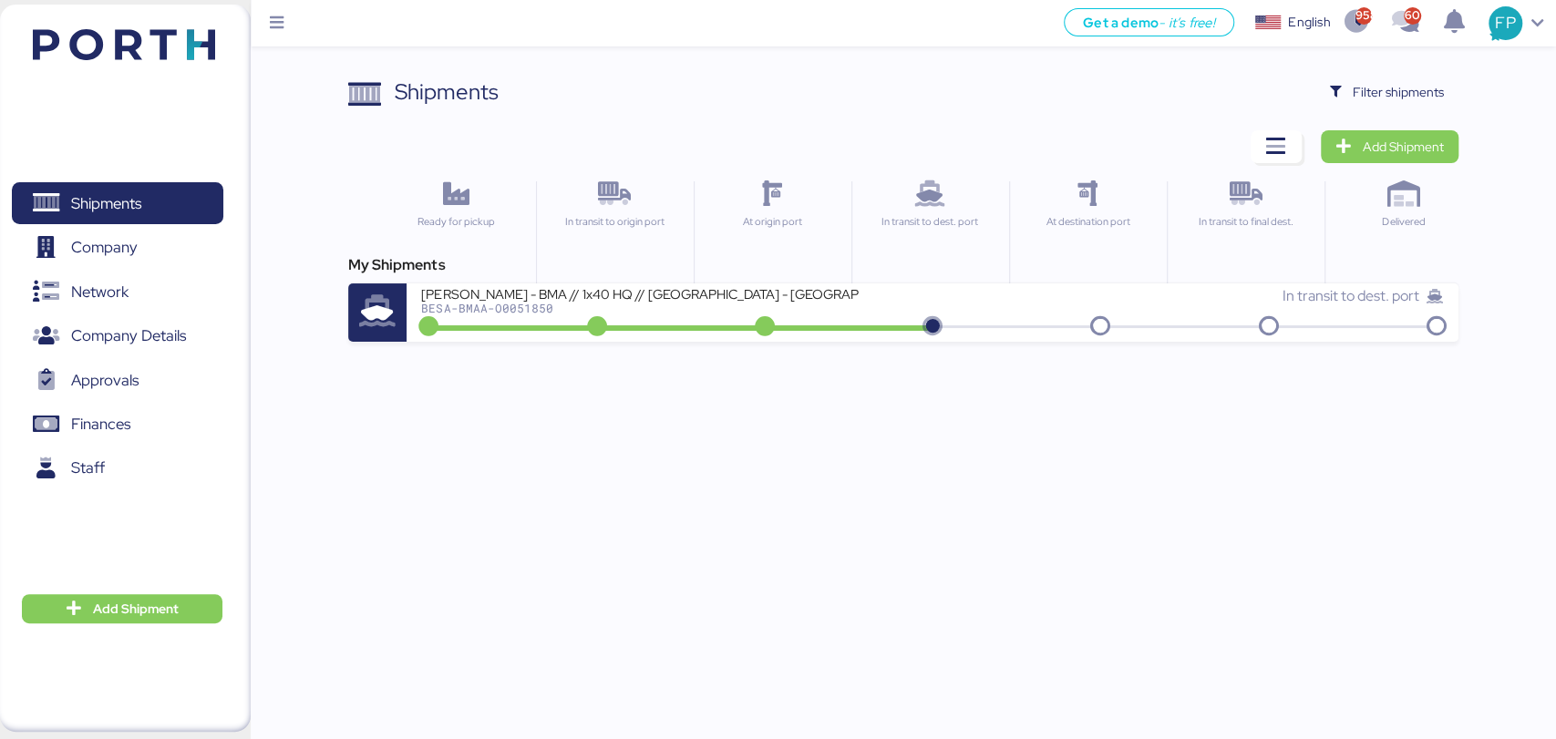
click at [1372, 68] on div "Shipments Clear Filters Filter shipments Add Shipment Ready for pickup In trans…" at bounding box center [778, 171] width 1556 height 342
click at [1362, 94] on span "Filter shipments" at bounding box center [1398, 92] width 91 height 22
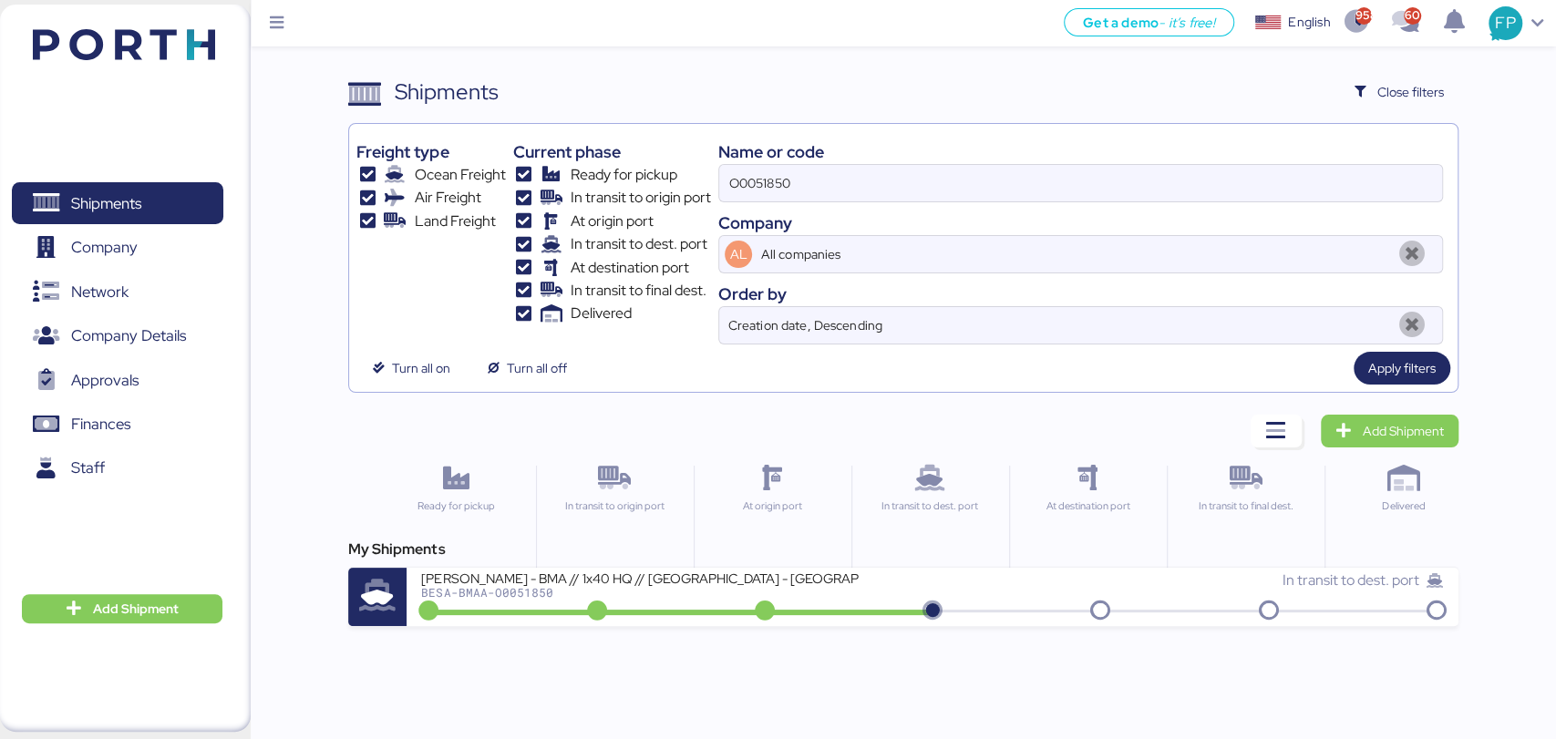
click at [767, 161] on div "Name or code" at bounding box center [1080, 151] width 724 height 25
click at [757, 184] on input "O0051850" at bounding box center [1080, 183] width 722 height 36
paste input "64"
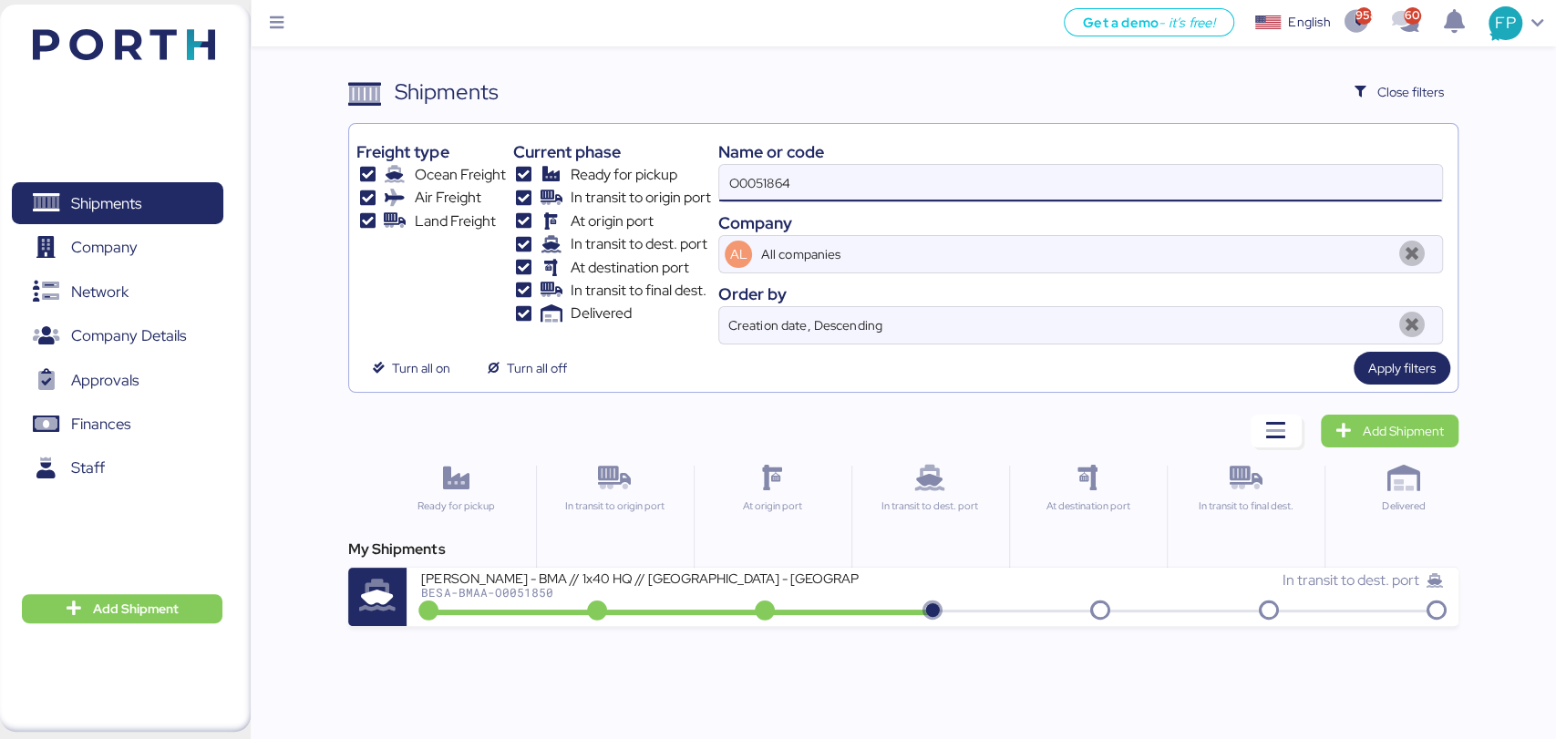
type input "O0051864"
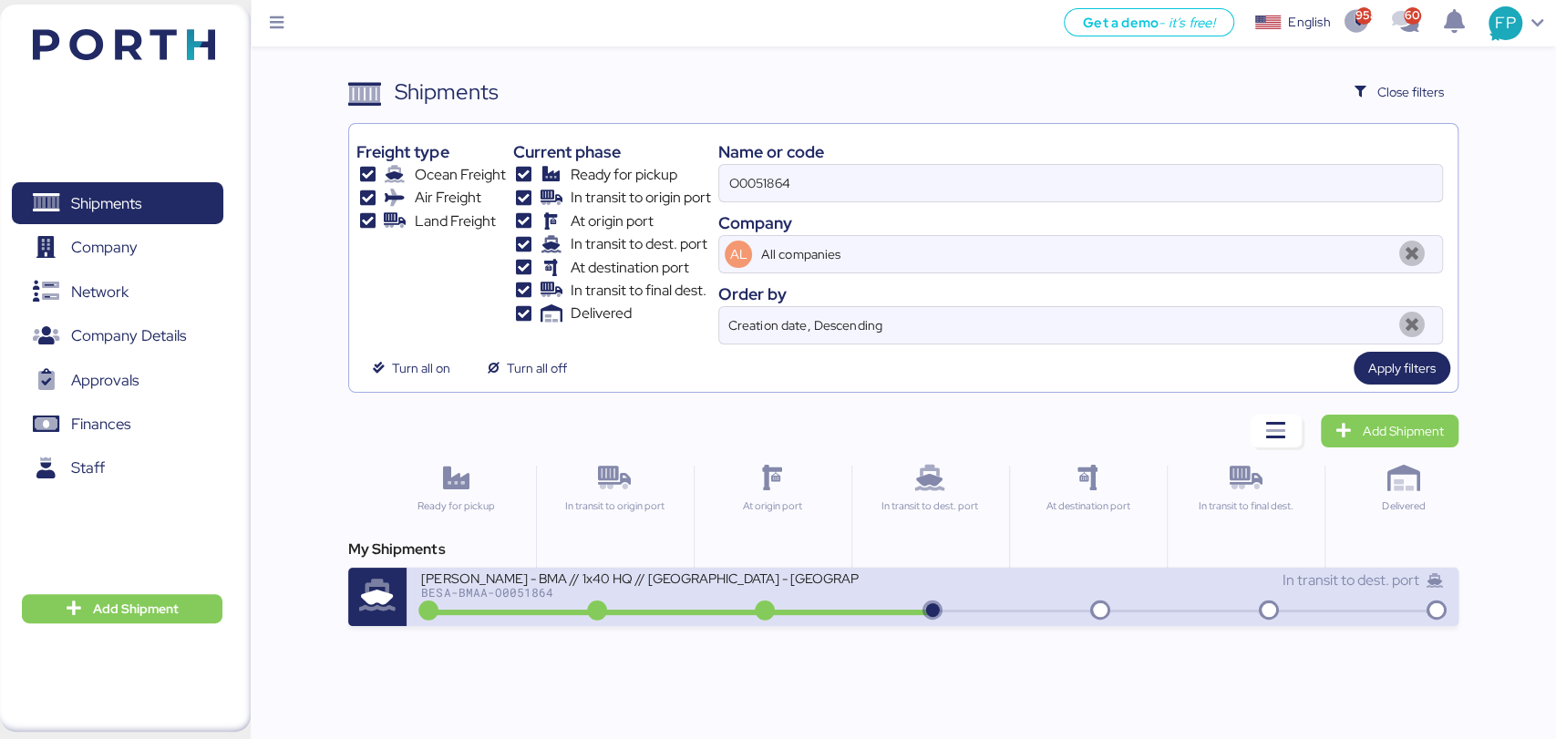
click at [694, 600] on div "BERTOLINI - BMA // 1x40 HQ // Rio de janeiro - Veracruz // MBL: ONEYSAOF3459670…" at bounding box center [676, 589] width 511 height 39
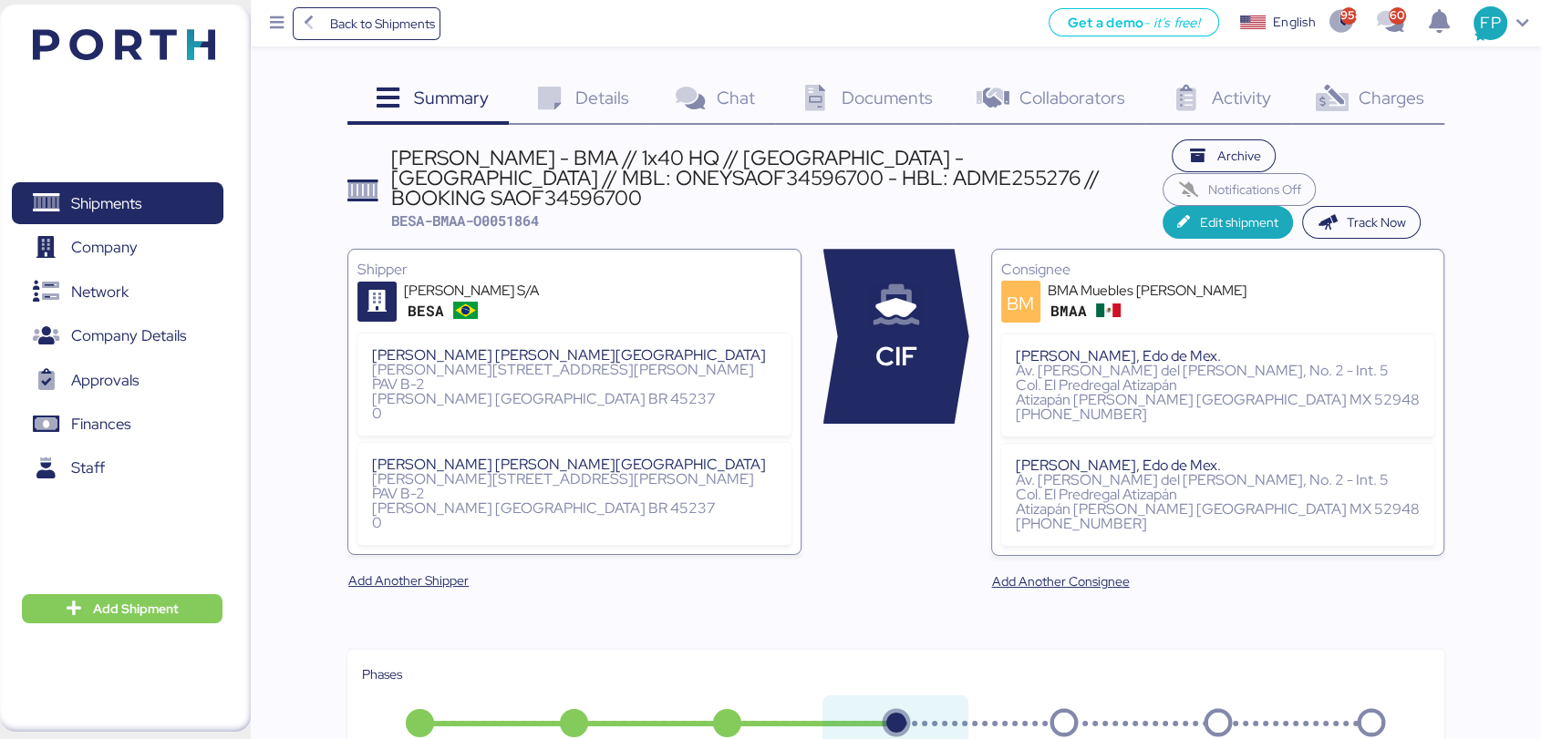
click at [1379, 123] on div "Charges 0" at bounding box center [1368, 100] width 152 height 49
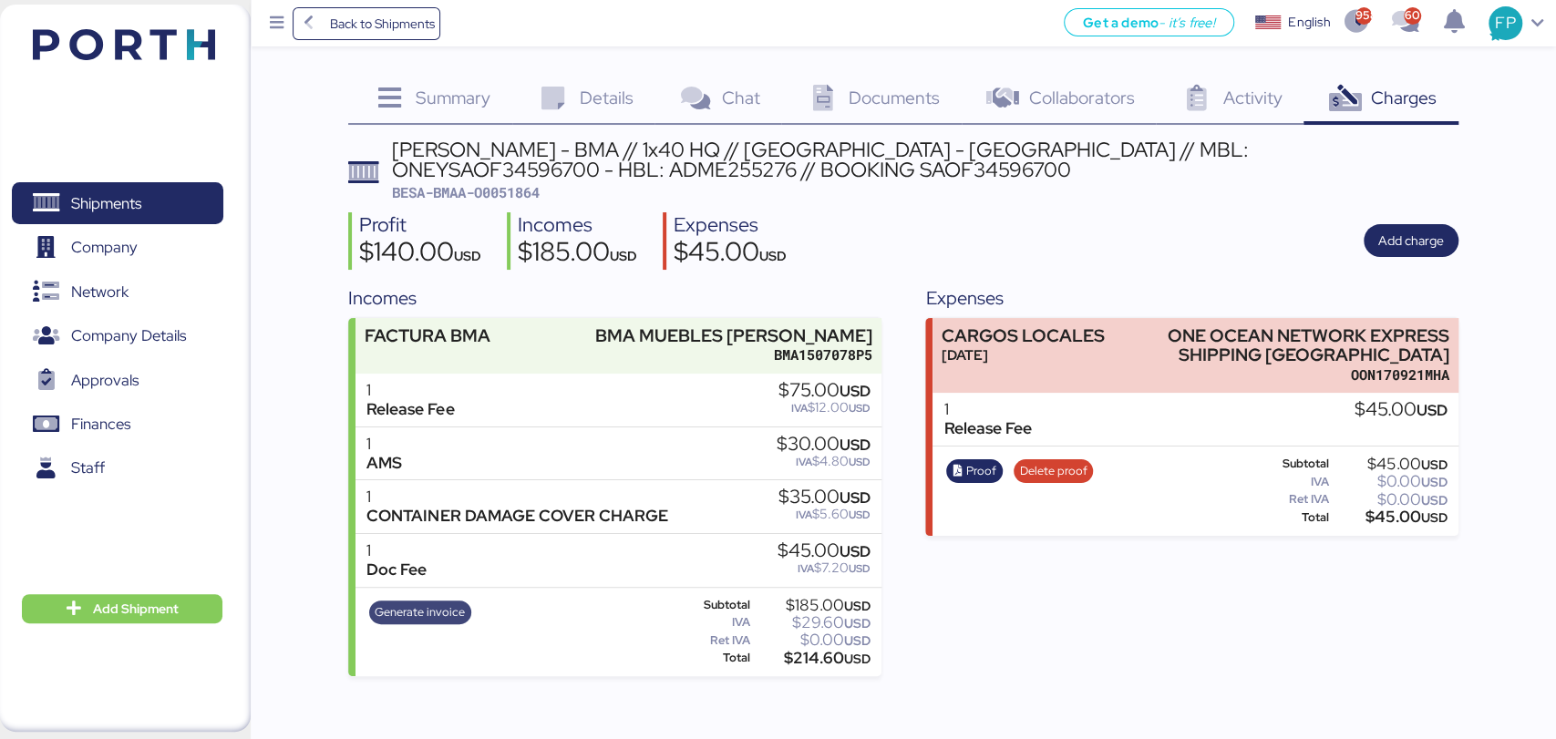
click at [418, 601] on span "Generate invoice" at bounding box center [420, 613] width 102 height 24
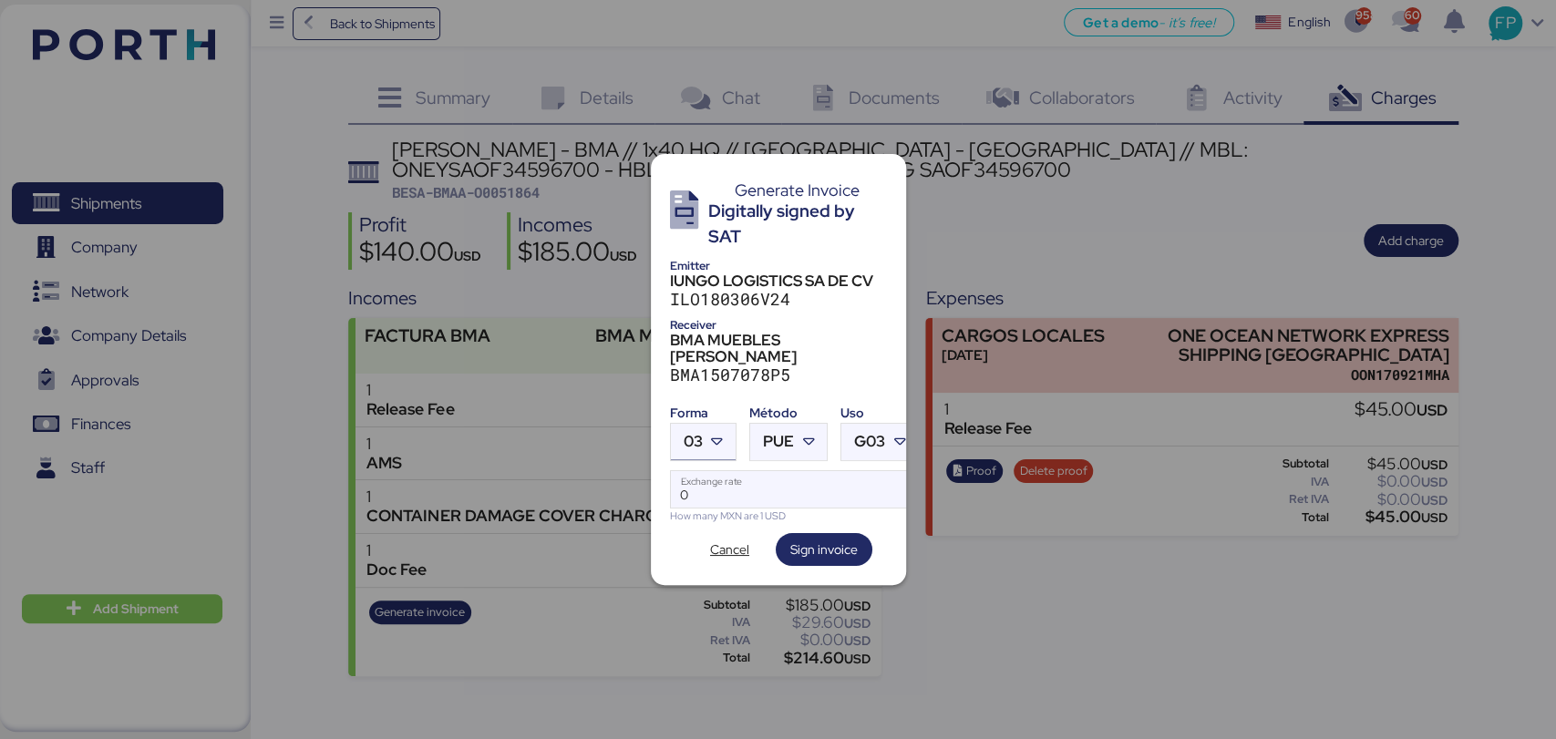
click at [684, 434] on span "03" at bounding box center [693, 441] width 19 height 15
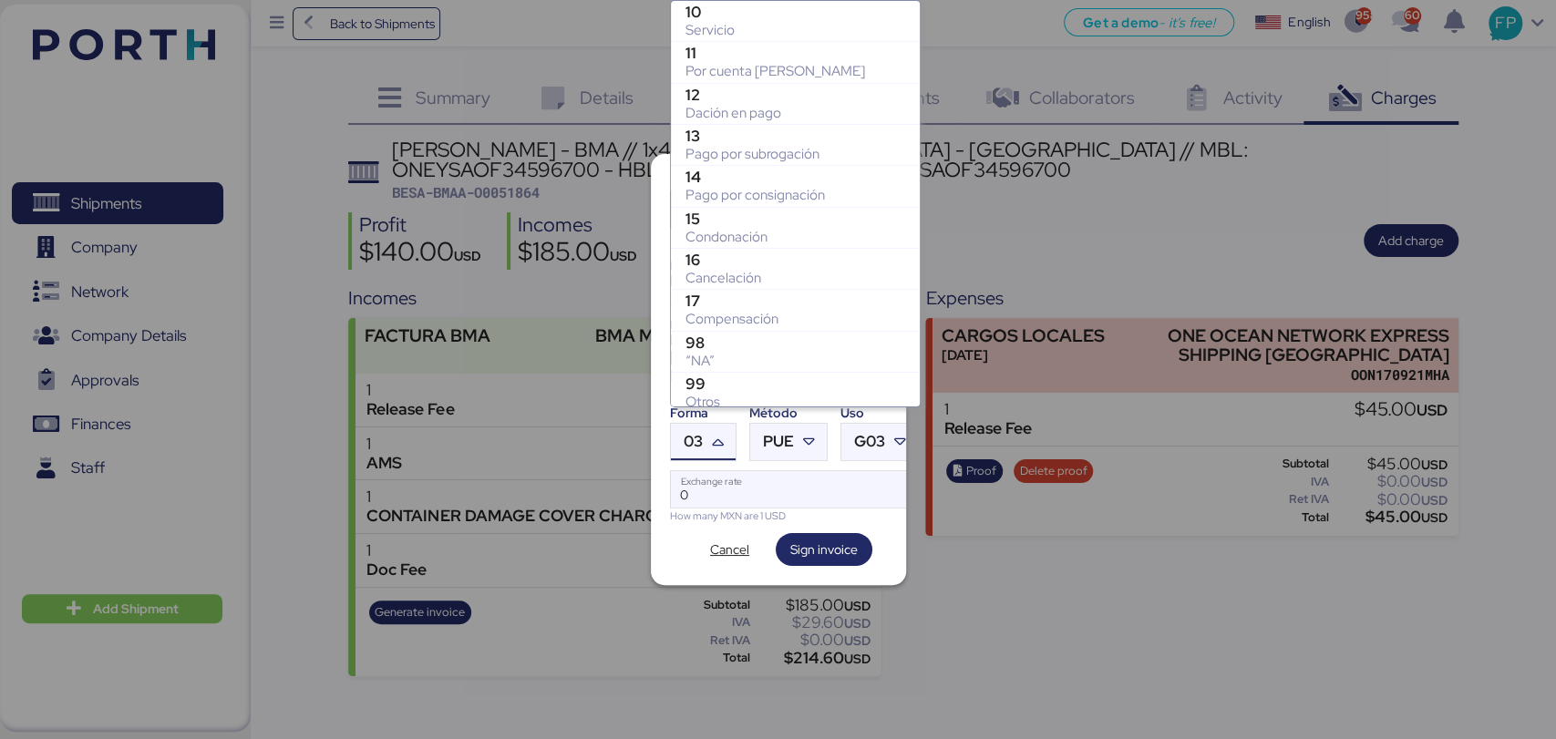
scroll to position [377, 0]
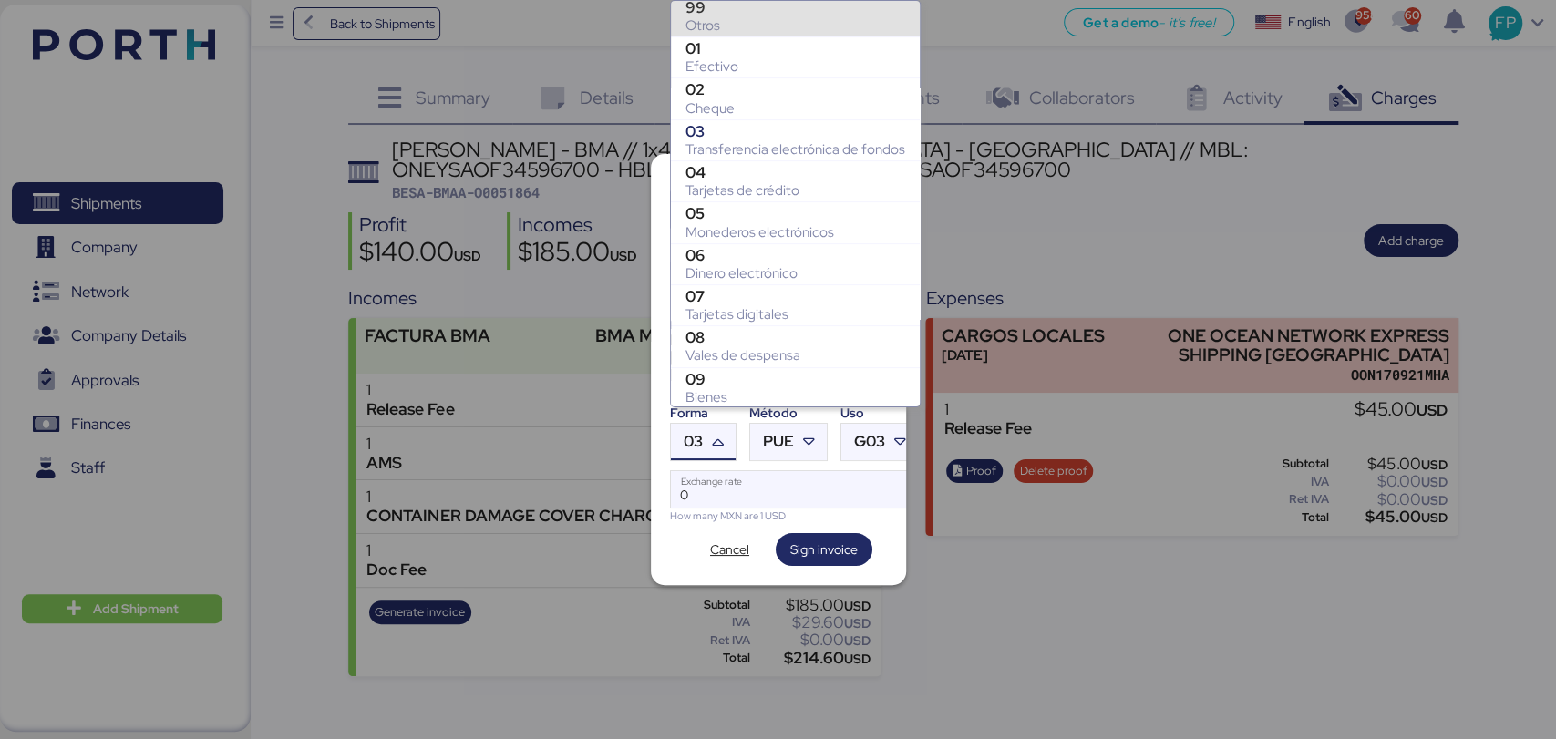
click at [709, 33] on div "Otros" at bounding box center [796, 25] width 220 height 18
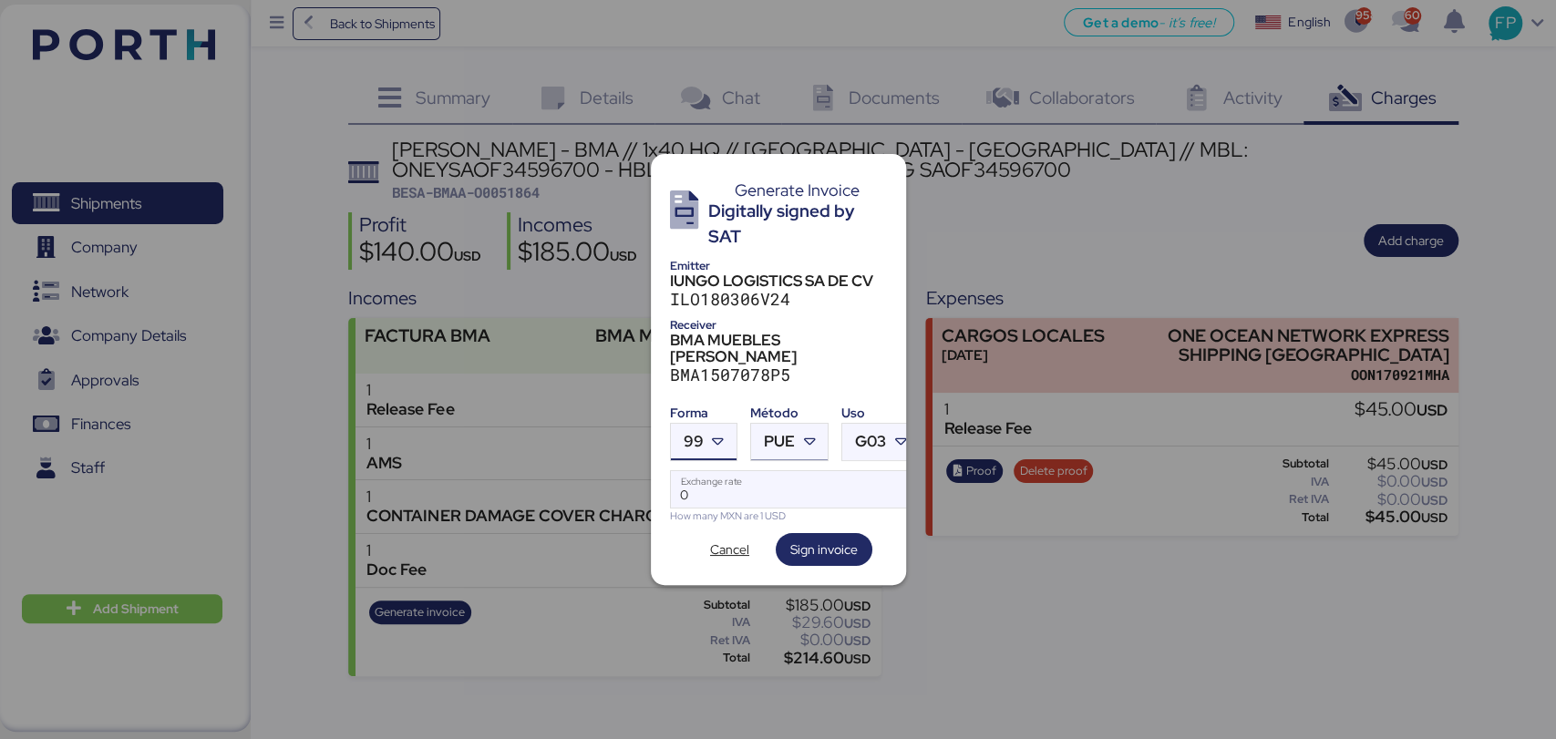
click at [779, 434] on span "PUE" at bounding box center [779, 441] width 31 height 15
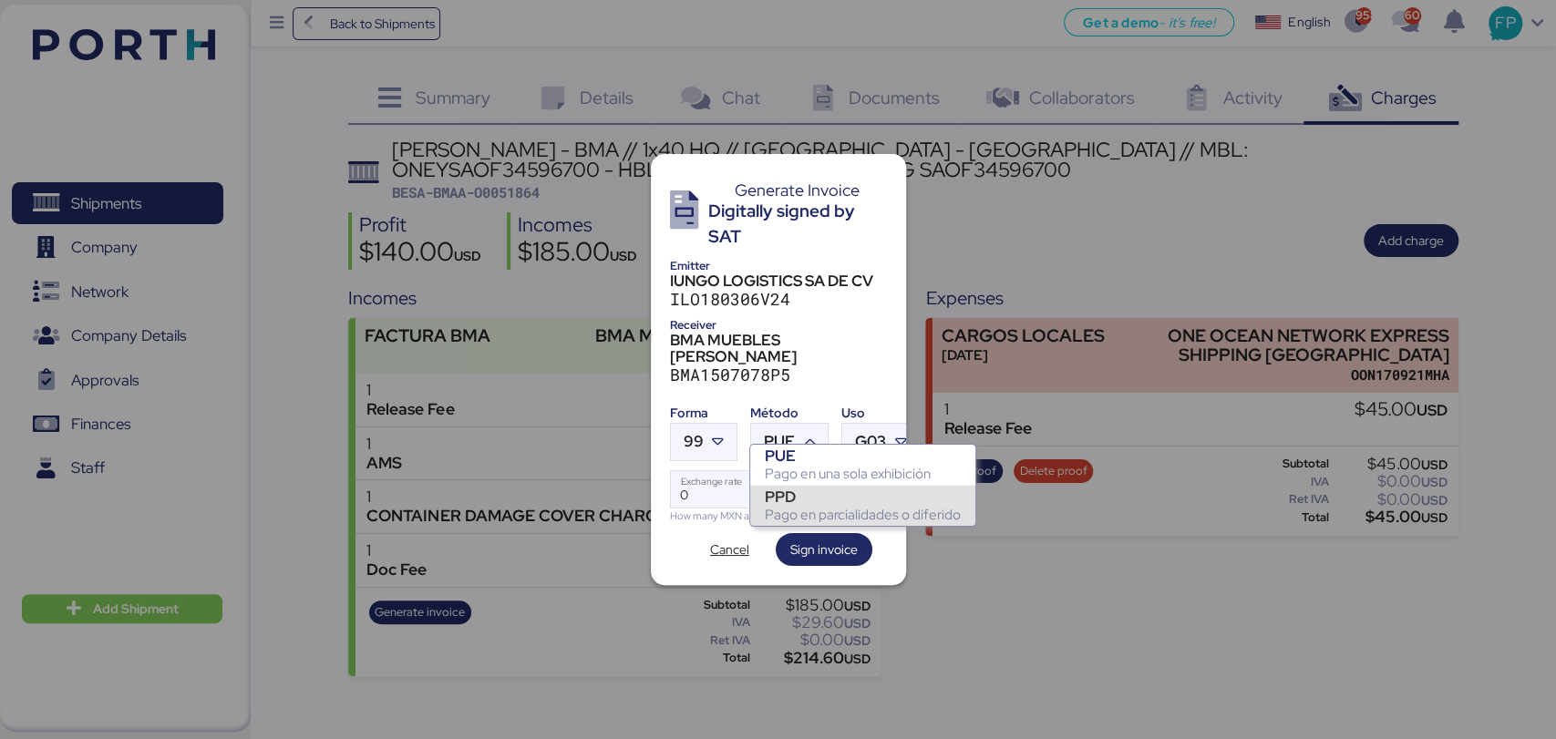
click at [797, 486] on div "PPD Pago en parcialidades o diferido" at bounding box center [862, 505] width 225 height 41
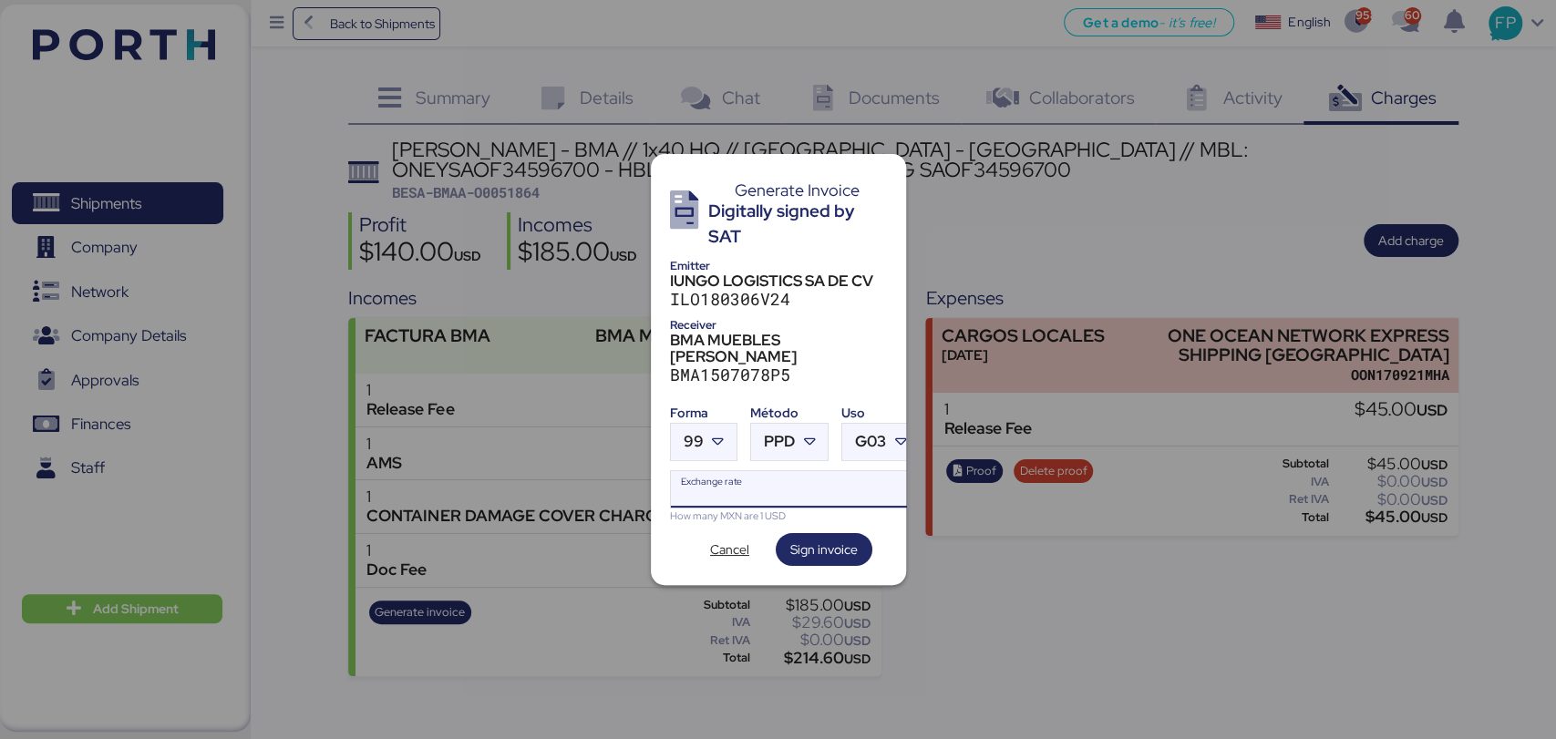
click at [744, 485] on input "Exchange rate" at bounding box center [795, 489] width 249 height 36
type input "0"
paste input "18.7668"
type input "18.7668"
click at [832, 539] on span "Sign invoice" at bounding box center [823, 550] width 67 height 22
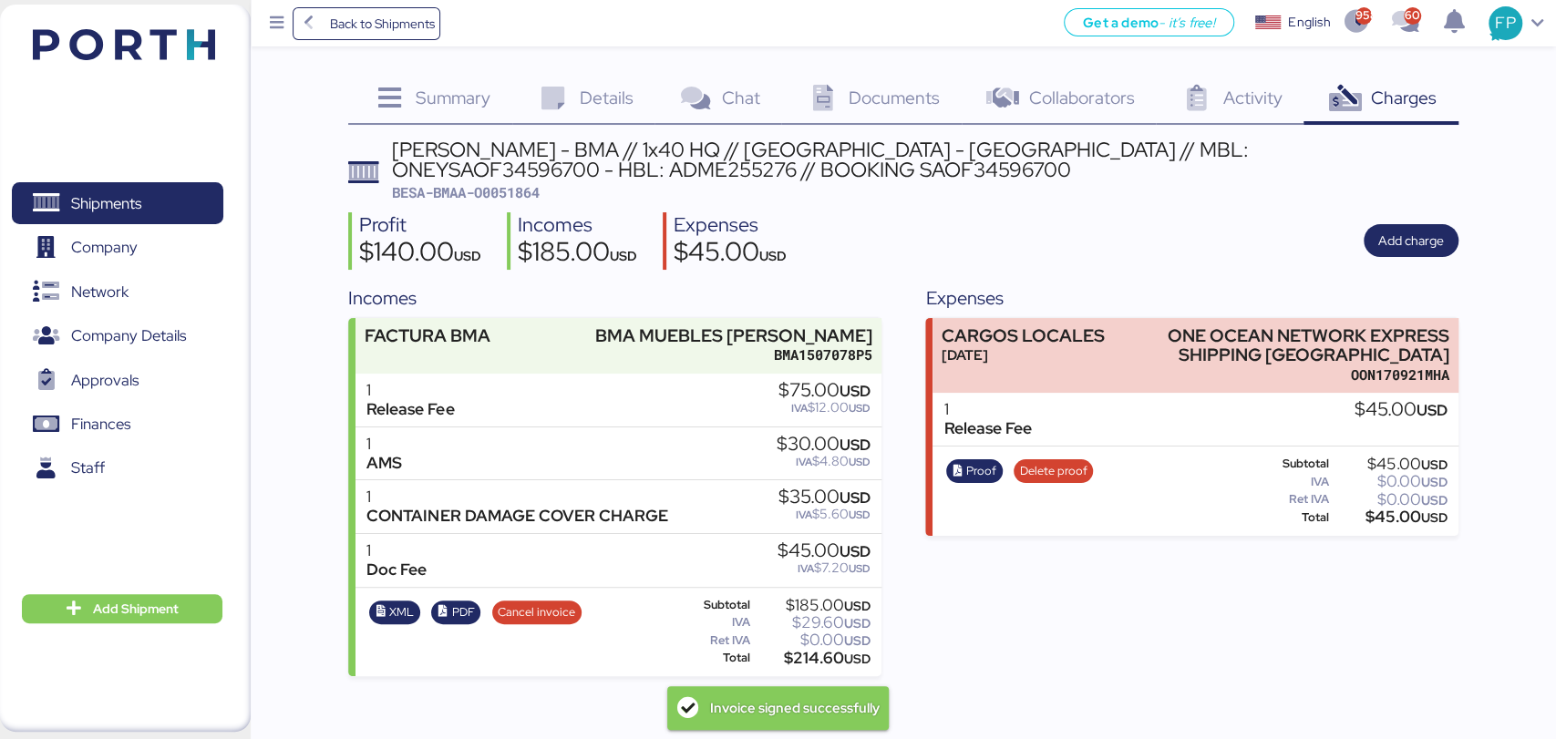
click at [522, 191] on span "BESA-BMAA-O0051864" at bounding box center [466, 192] width 148 height 18
copy span "O0051864"
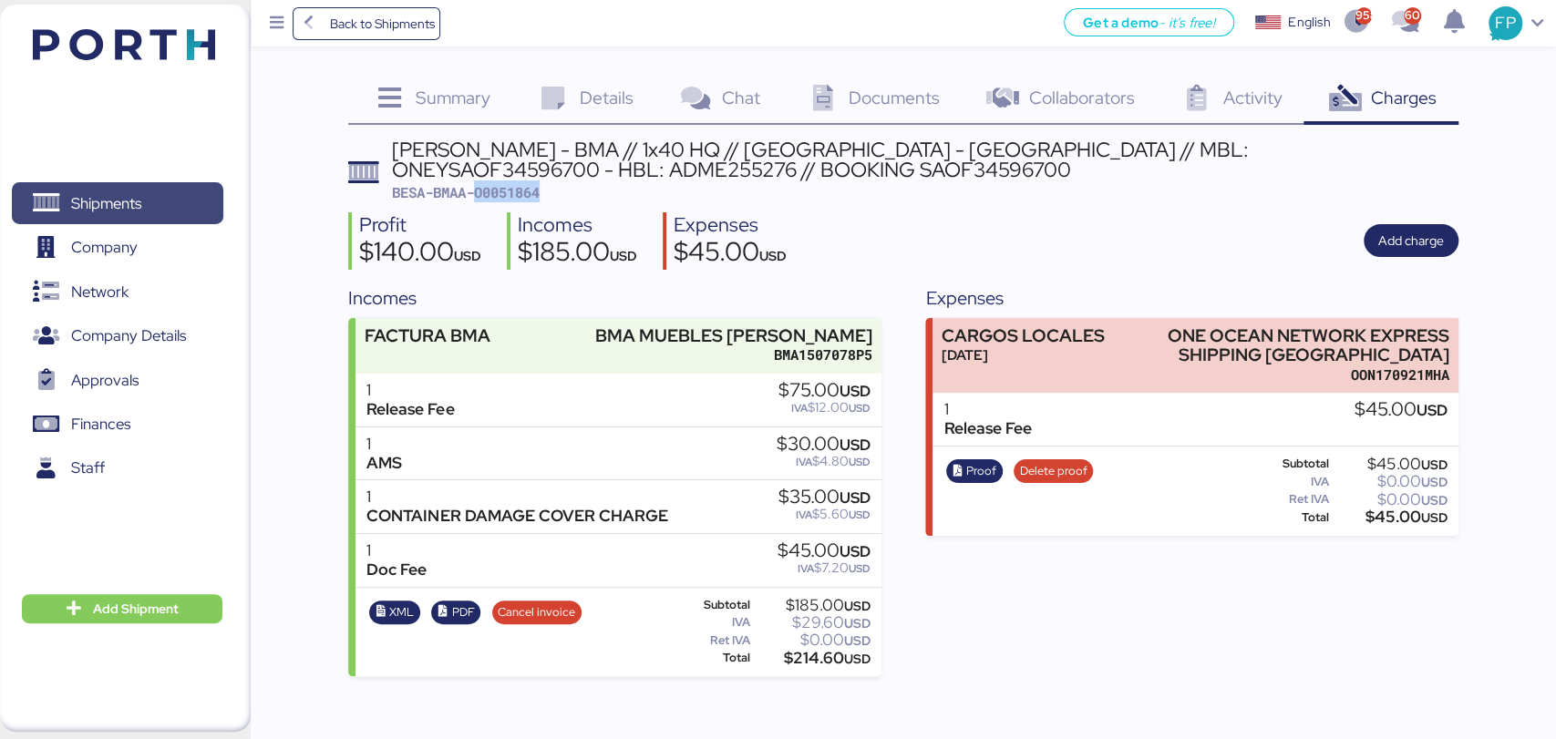
click at [176, 191] on span "Shipments" at bounding box center [117, 204] width 196 height 26
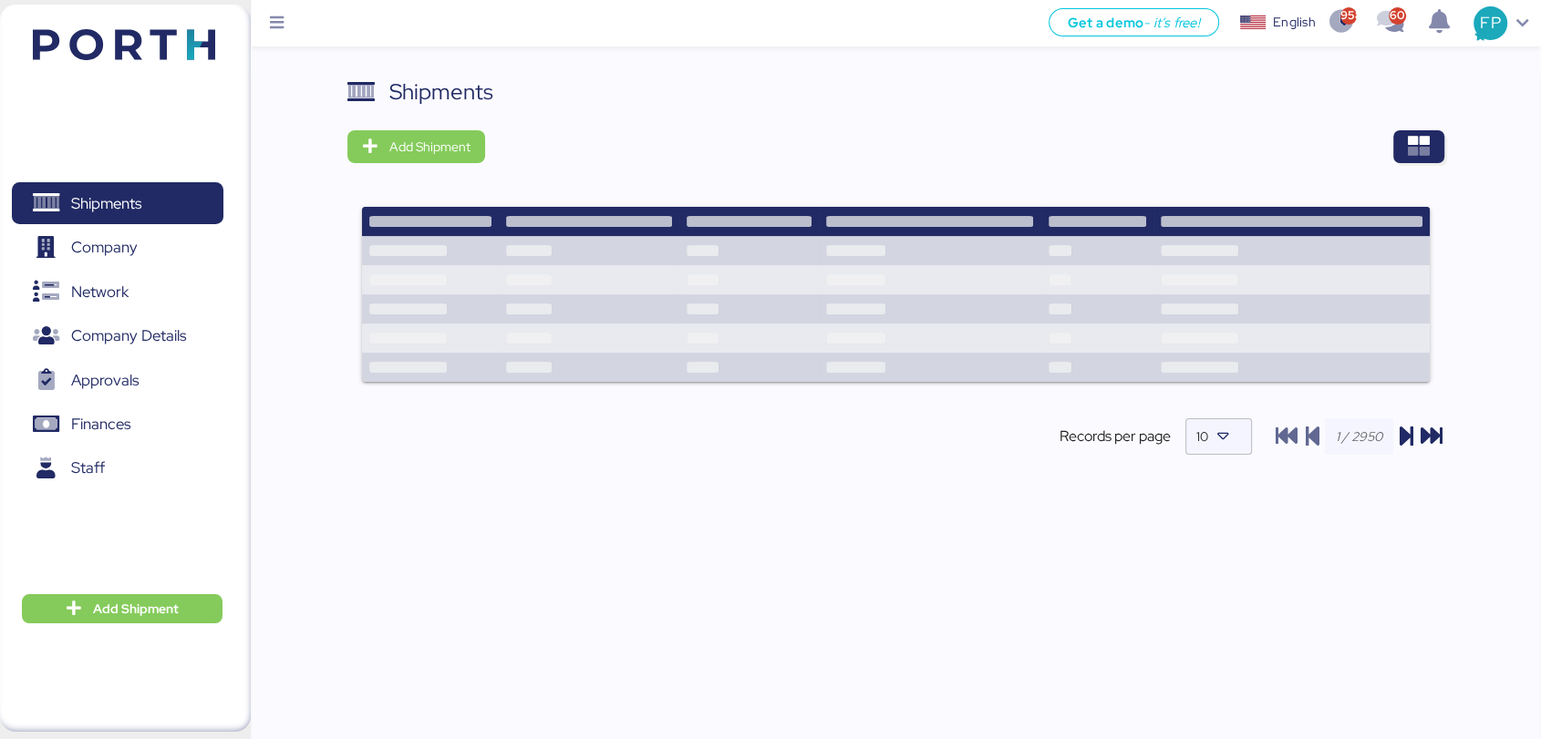
click at [1391, 148] on div at bounding box center [971, 146] width 946 height 33
click at [1404, 153] on span "button" at bounding box center [1418, 146] width 51 height 33
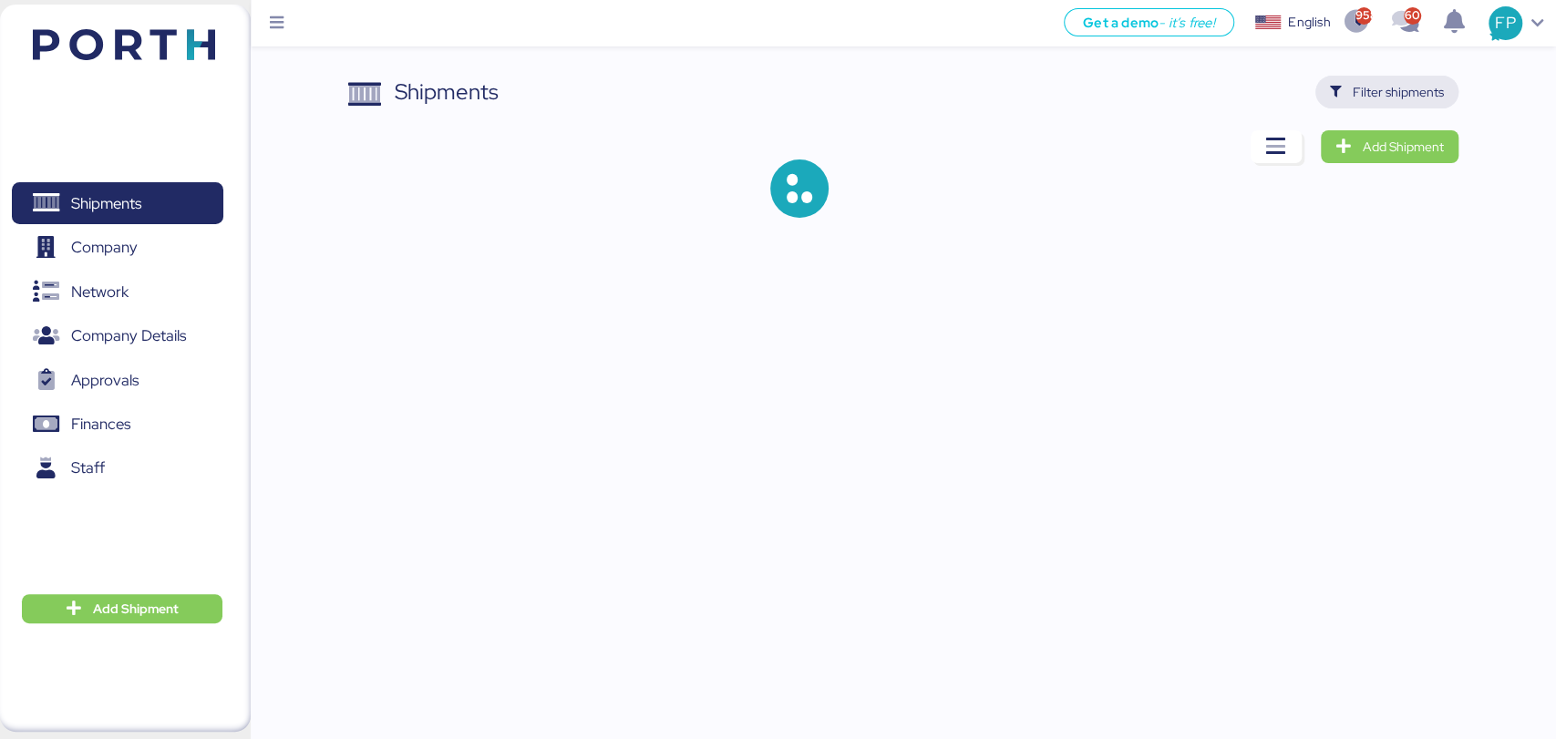
click at [1367, 98] on span "Filter shipments" at bounding box center [1398, 92] width 91 height 22
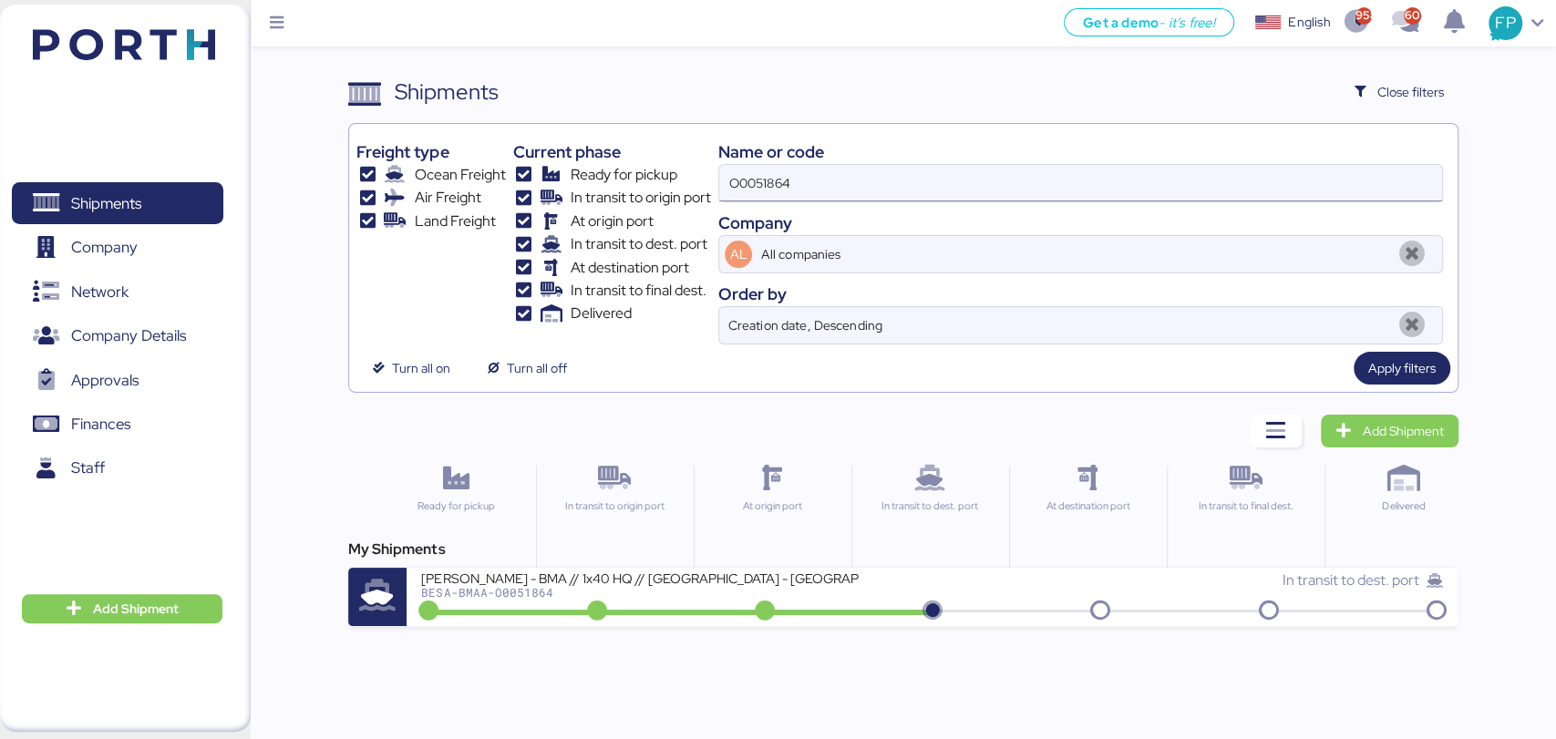
click at [774, 184] on input "O0051864" at bounding box center [1080, 183] width 722 height 36
paste input "49"
type input "O0051849"
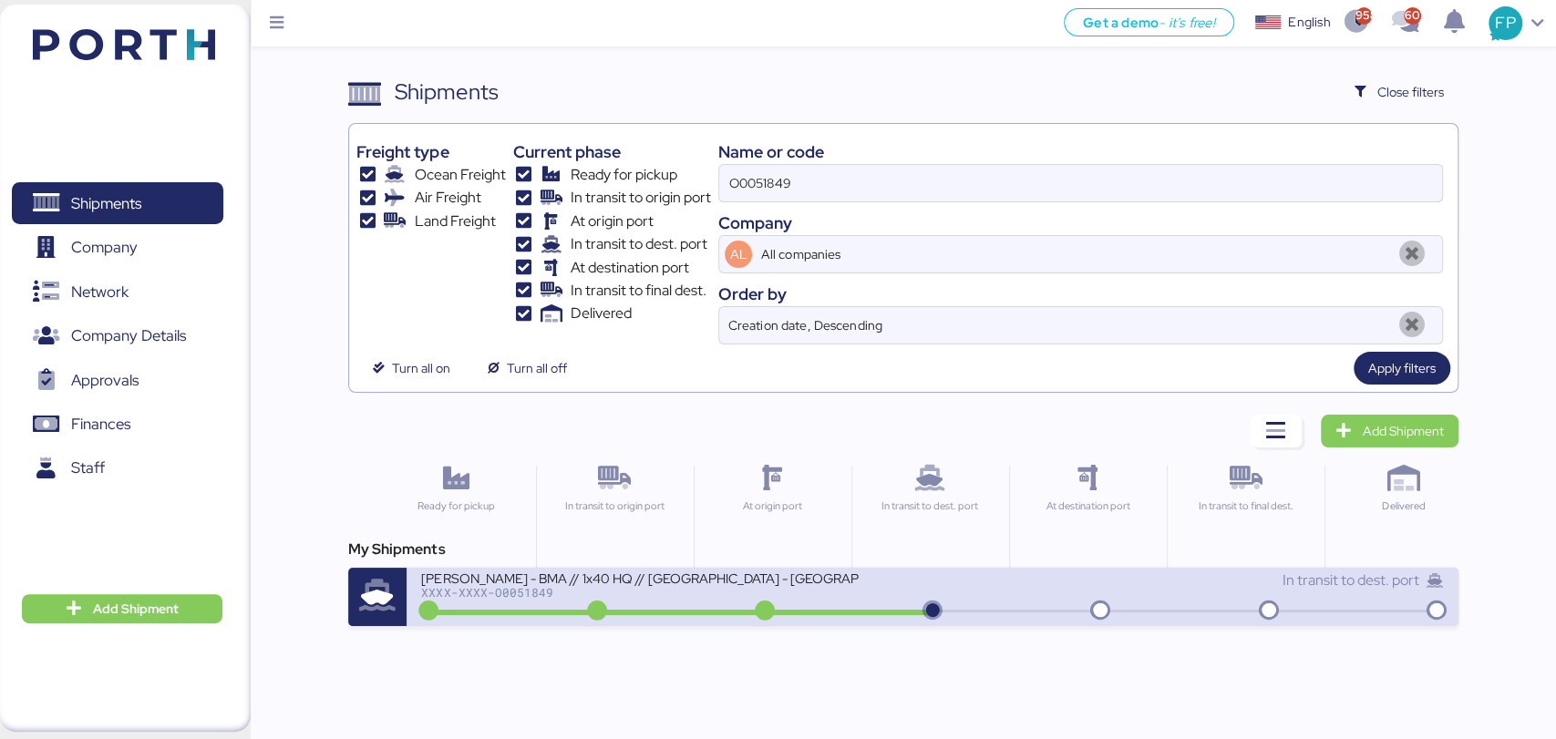
click at [693, 610] on div at bounding box center [679, 612] width 508 height 5
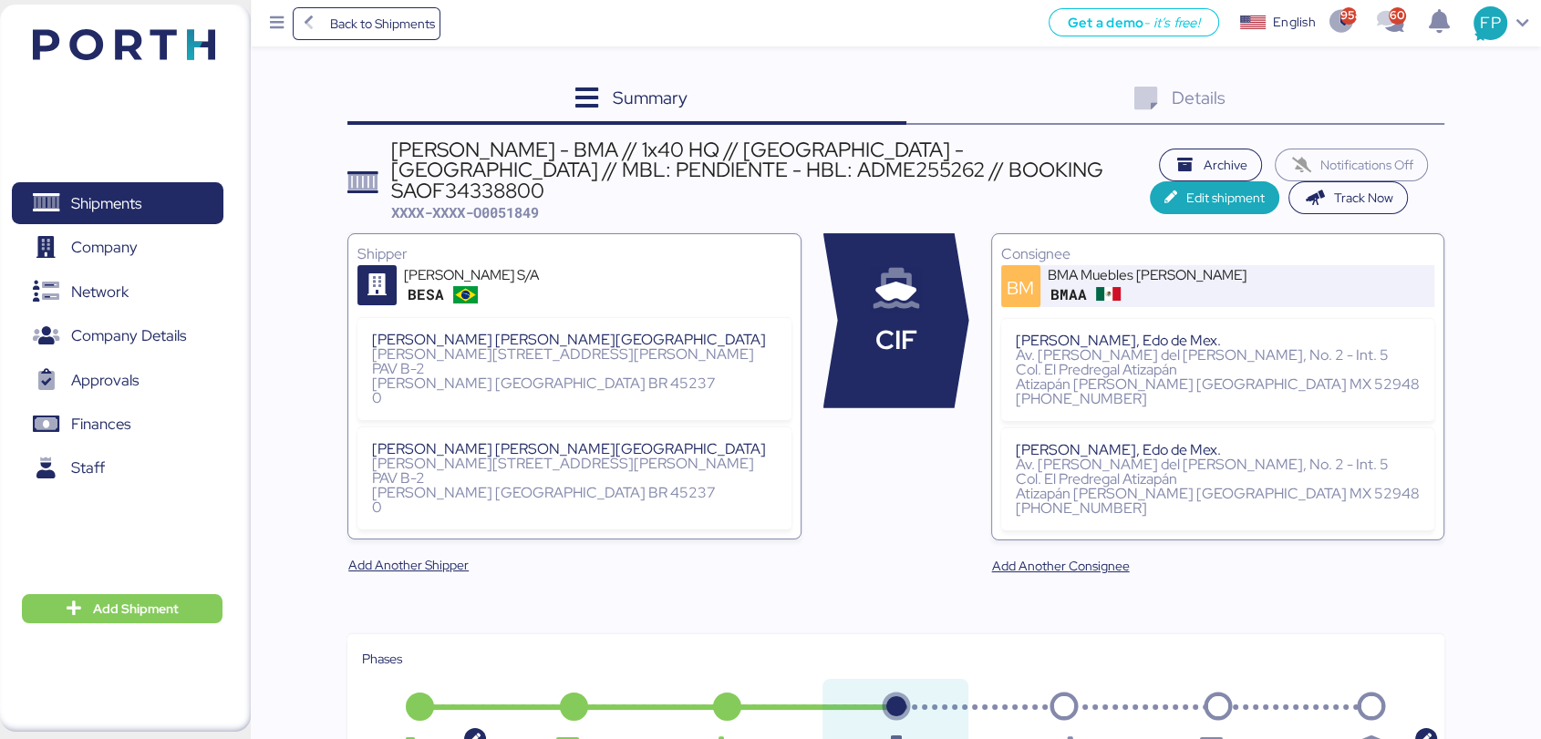
click at [1233, 283] on div "BMAA" at bounding box center [1157, 295] width 219 height 24
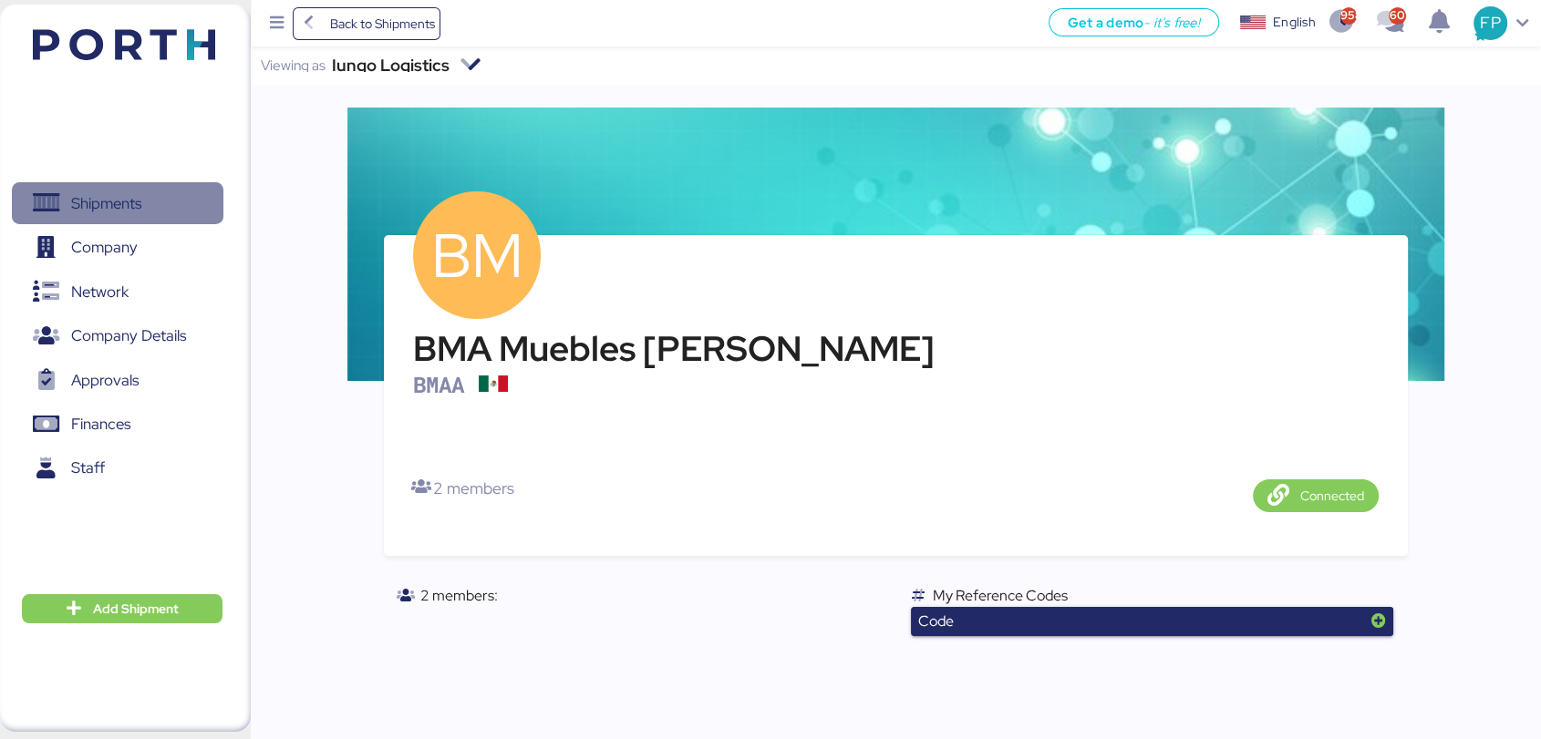
click at [137, 213] on span "Shipments" at bounding box center [106, 204] width 70 height 26
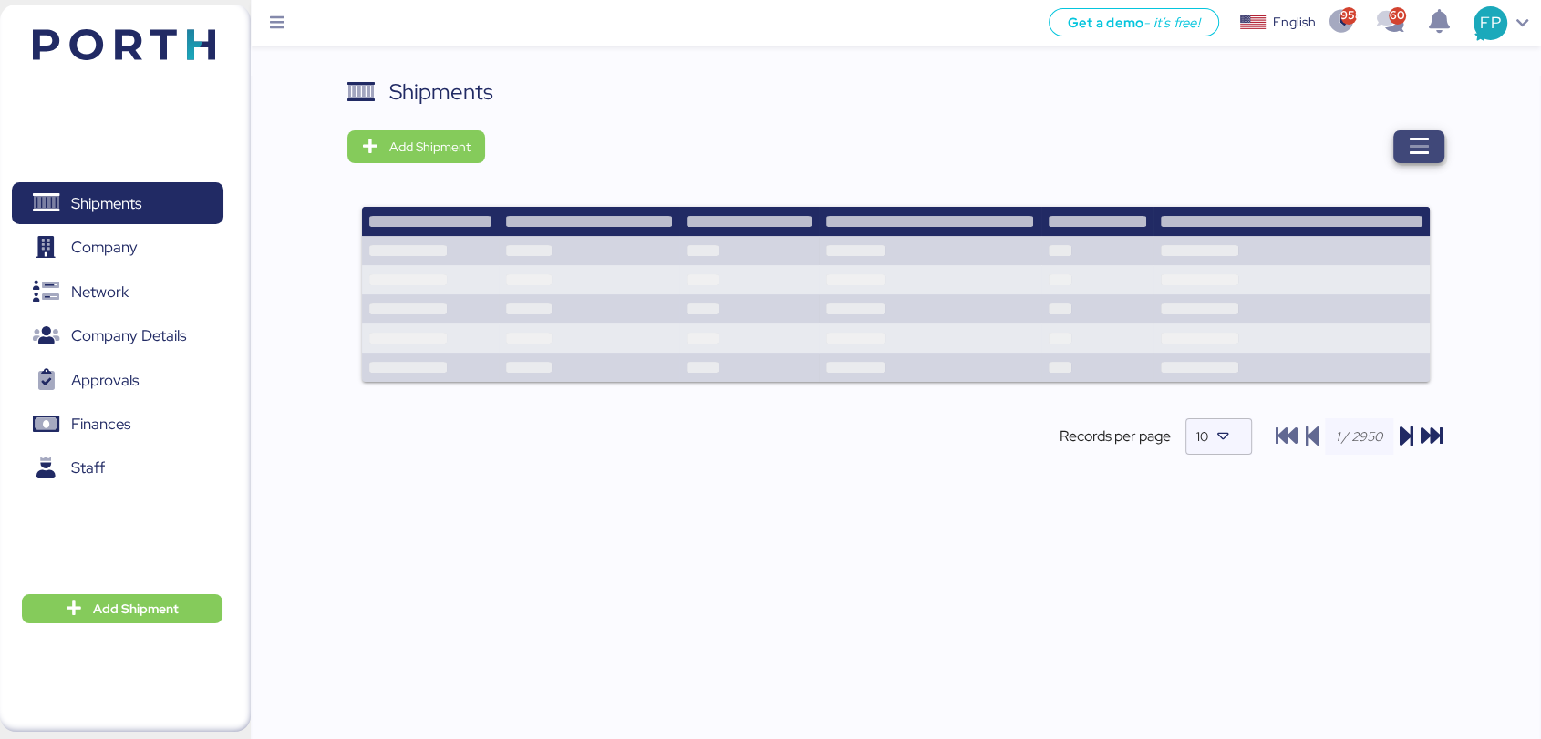
click at [1410, 141] on icon "button" at bounding box center [1419, 147] width 22 height 22
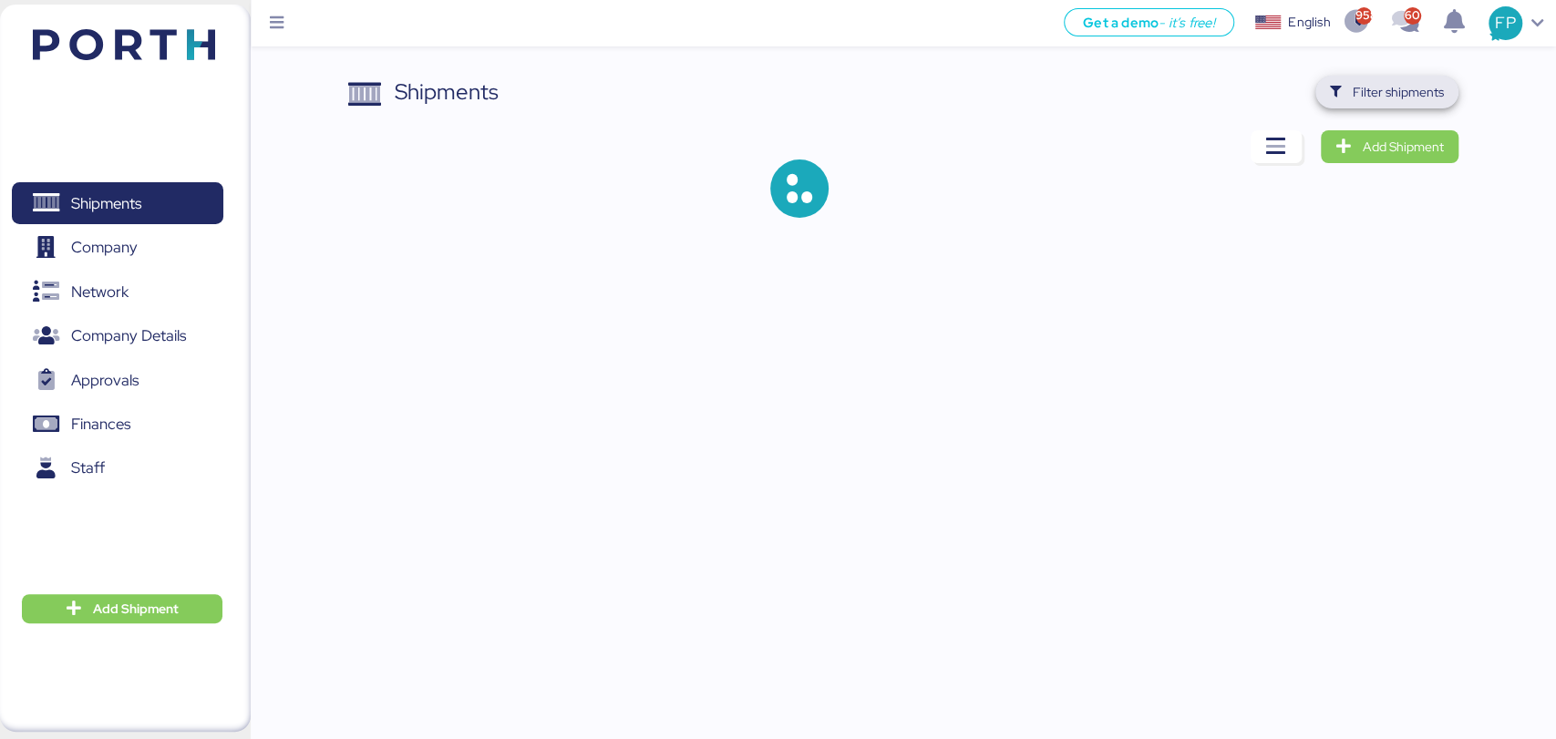
click at [1403, 89] on span "Filter shipments" at bounding box center [1398, 92] width 91 height 22
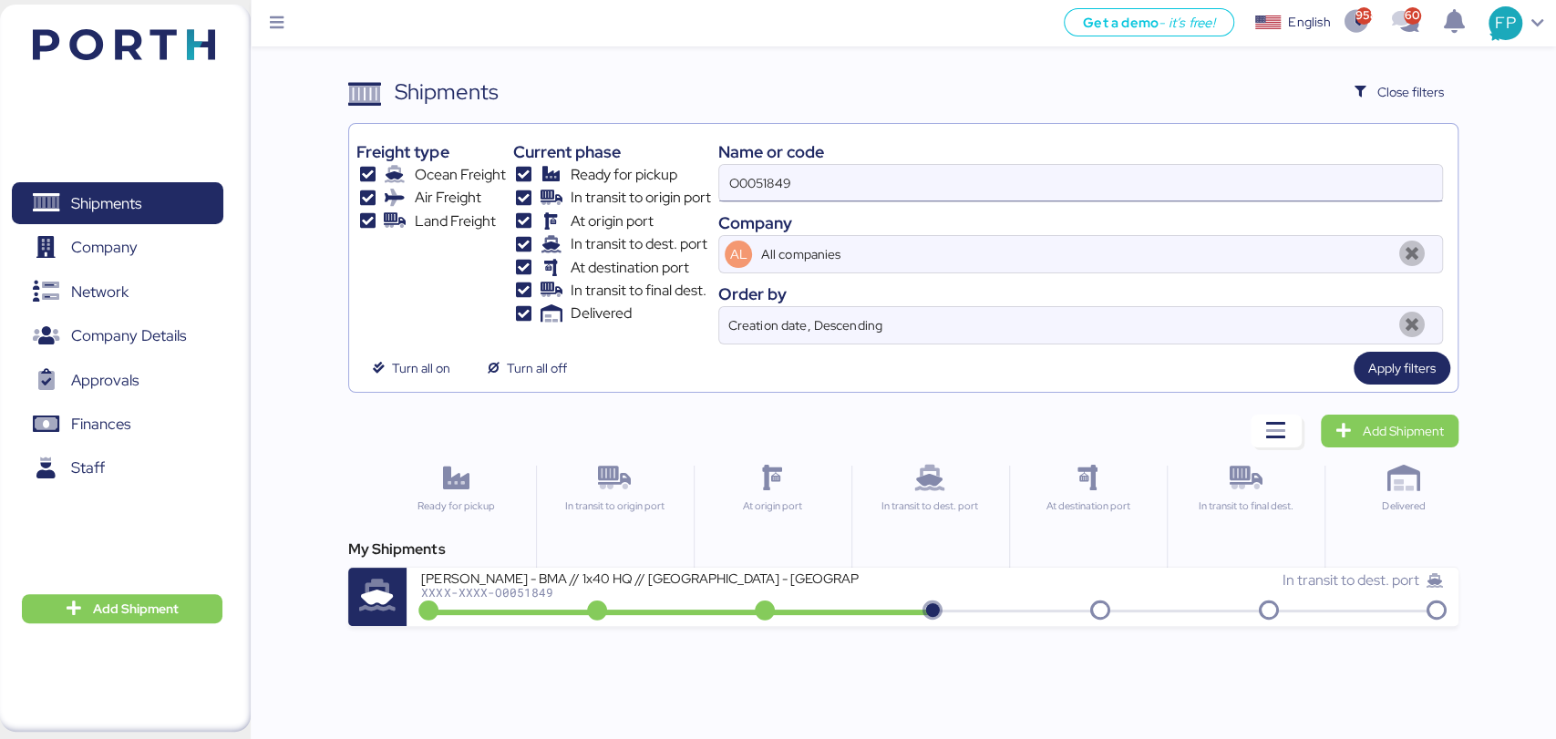
click at [757, 189] on input "O0051849" at bounding box center [1080, 183] width 722 height 36
paste input
type input "O0051849"
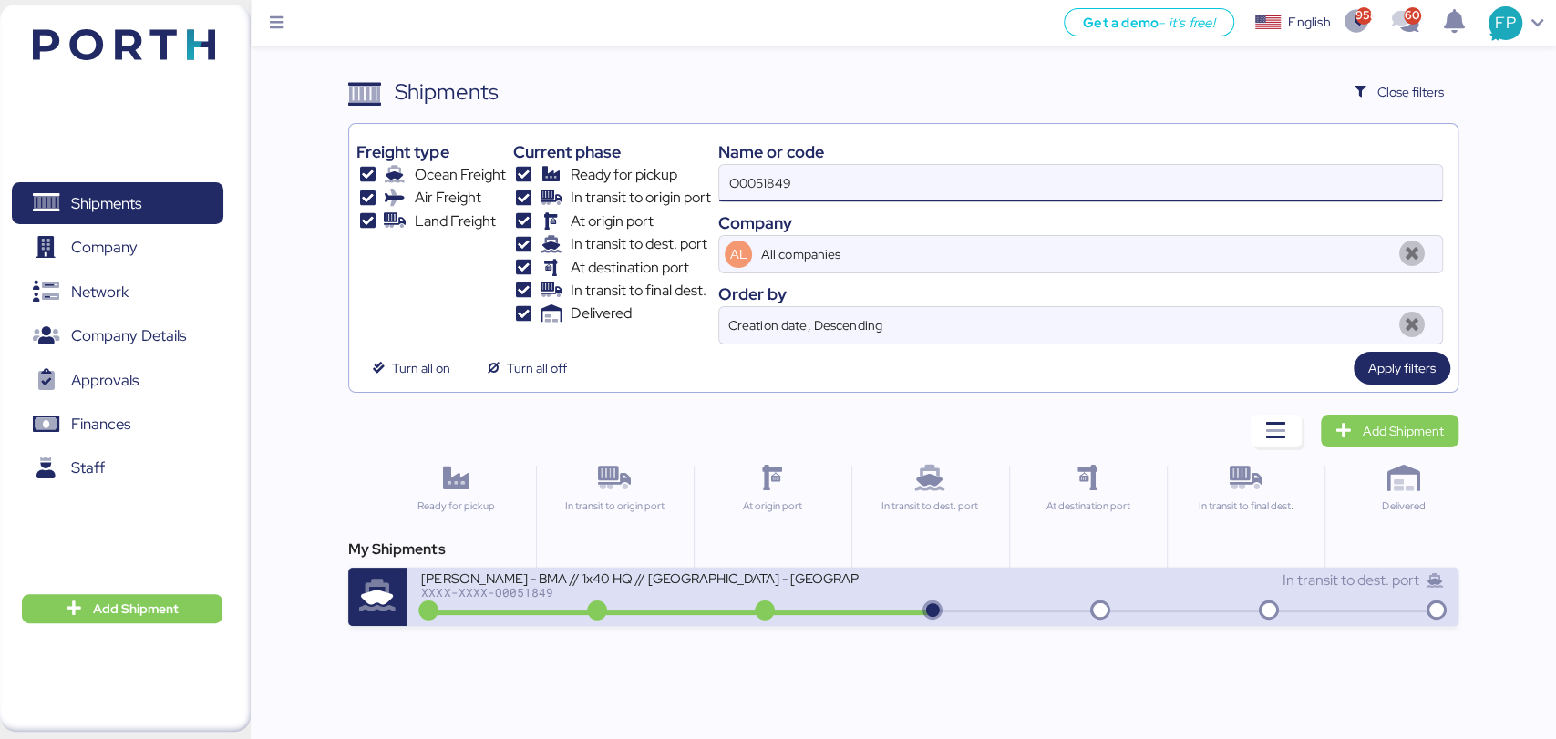
click at [681, 578] on div "BERTOLINI - BMA // 1x40 HQ // Rio de janeiro - Veracruz // MBL: PENDIENTE - HBL…" at bounding box center [640, 577] width 438 height 15
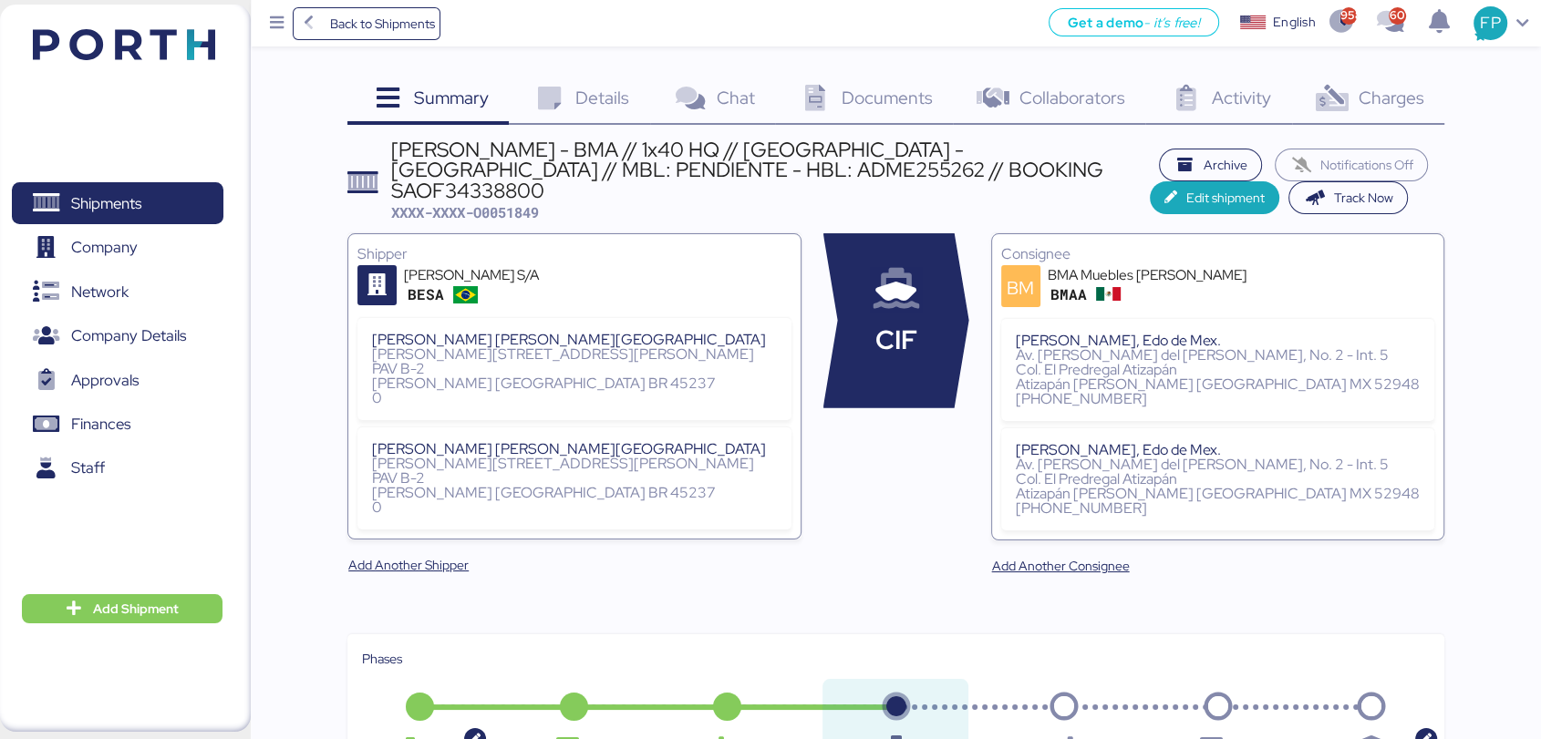
click at [1370, 117] on div "Charges 0" at bounding box center [1368, 100] width 152 height 49
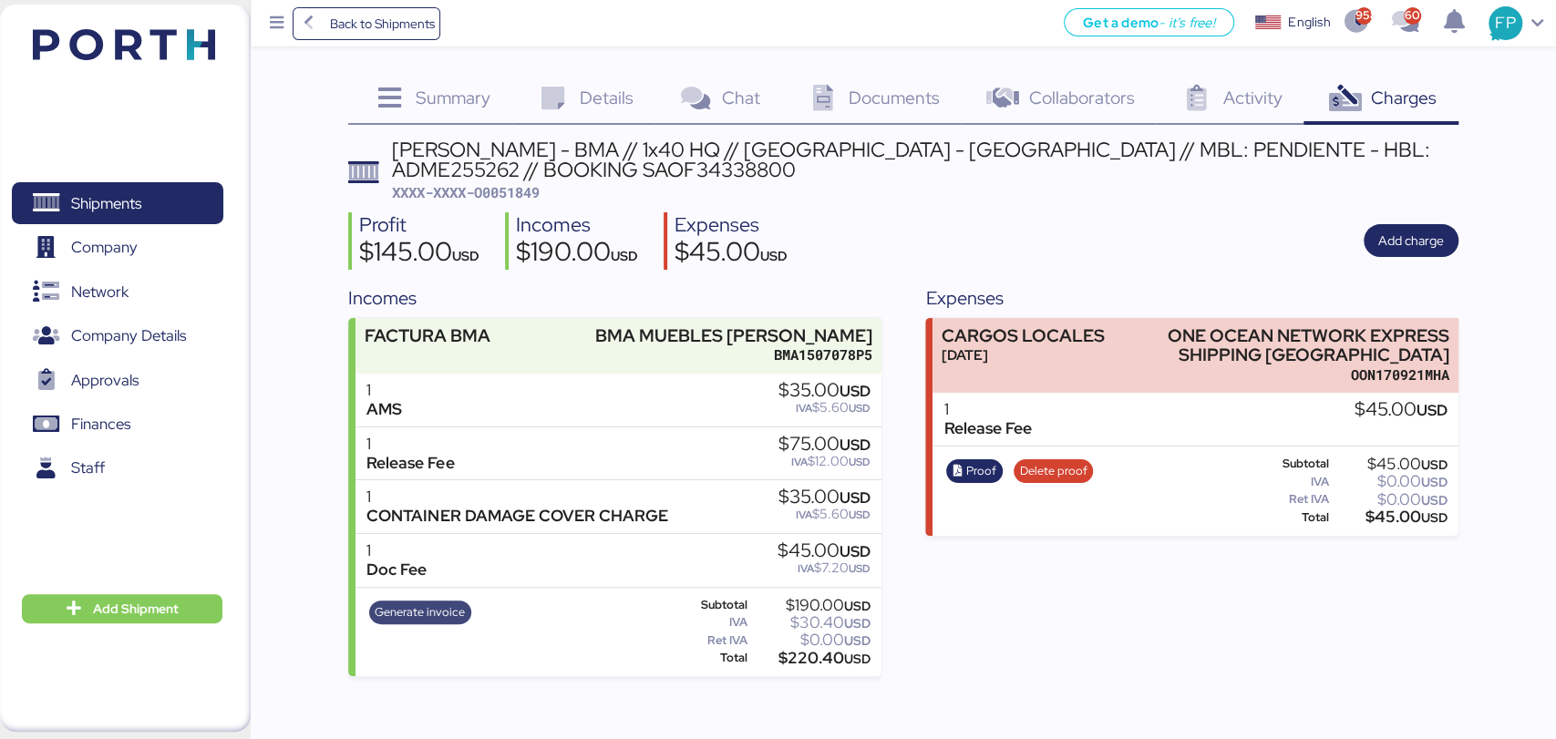
click at [440, 607] on span "Generate invoice" at bounding box center [420, 613] width 90 height 20
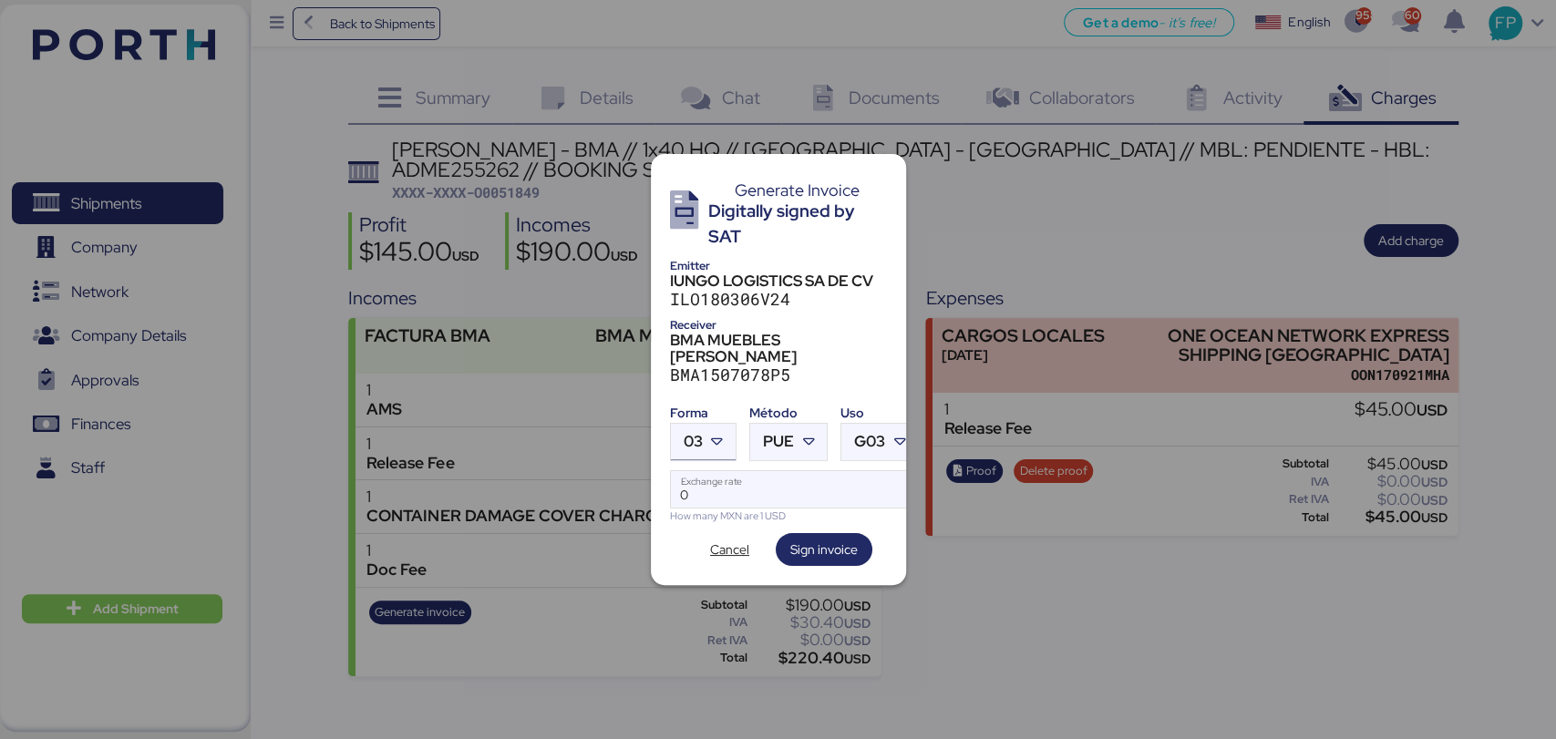
click at [729, 425] on div at bounding box center [719, 442] width 33 height 36
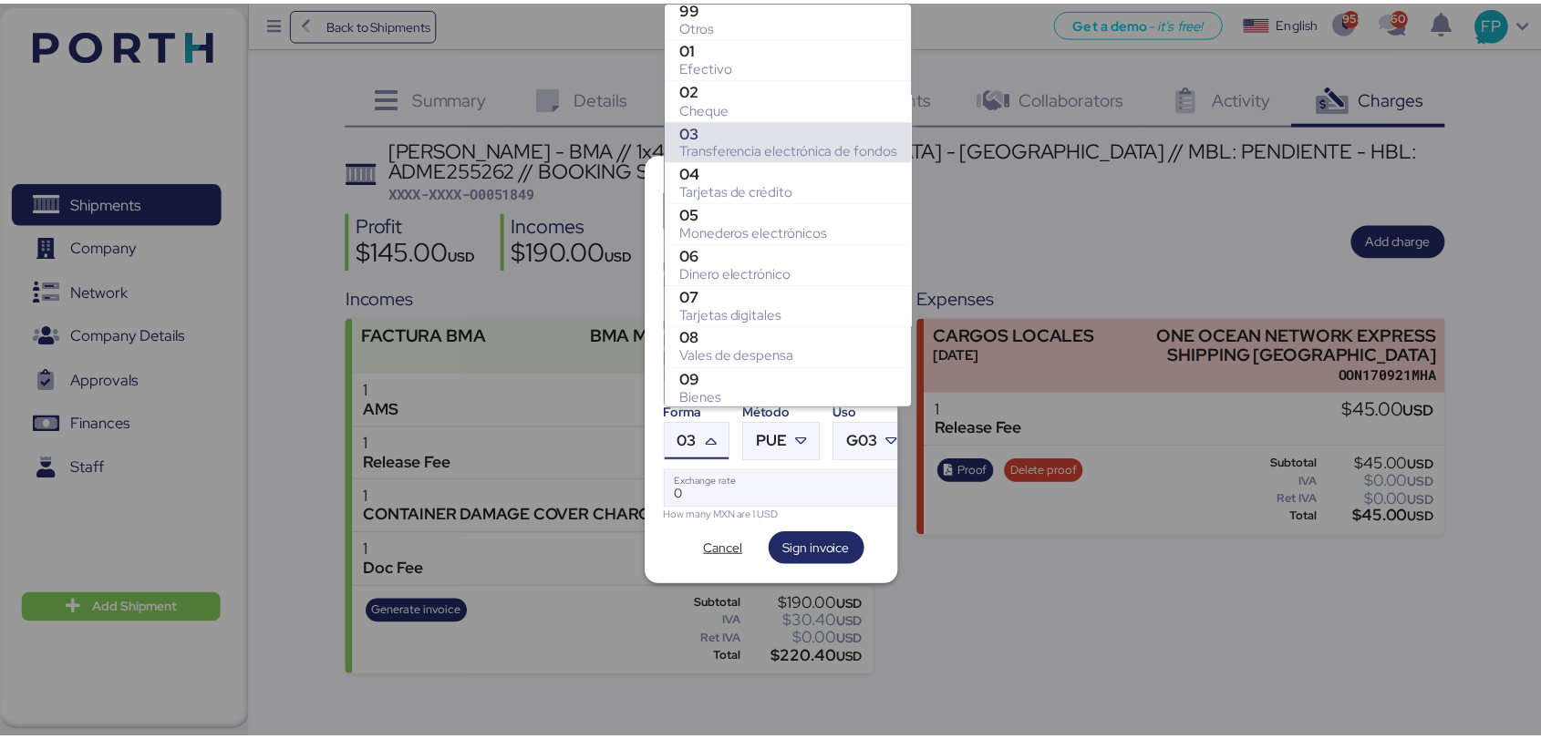
scroll to position [173, 0]
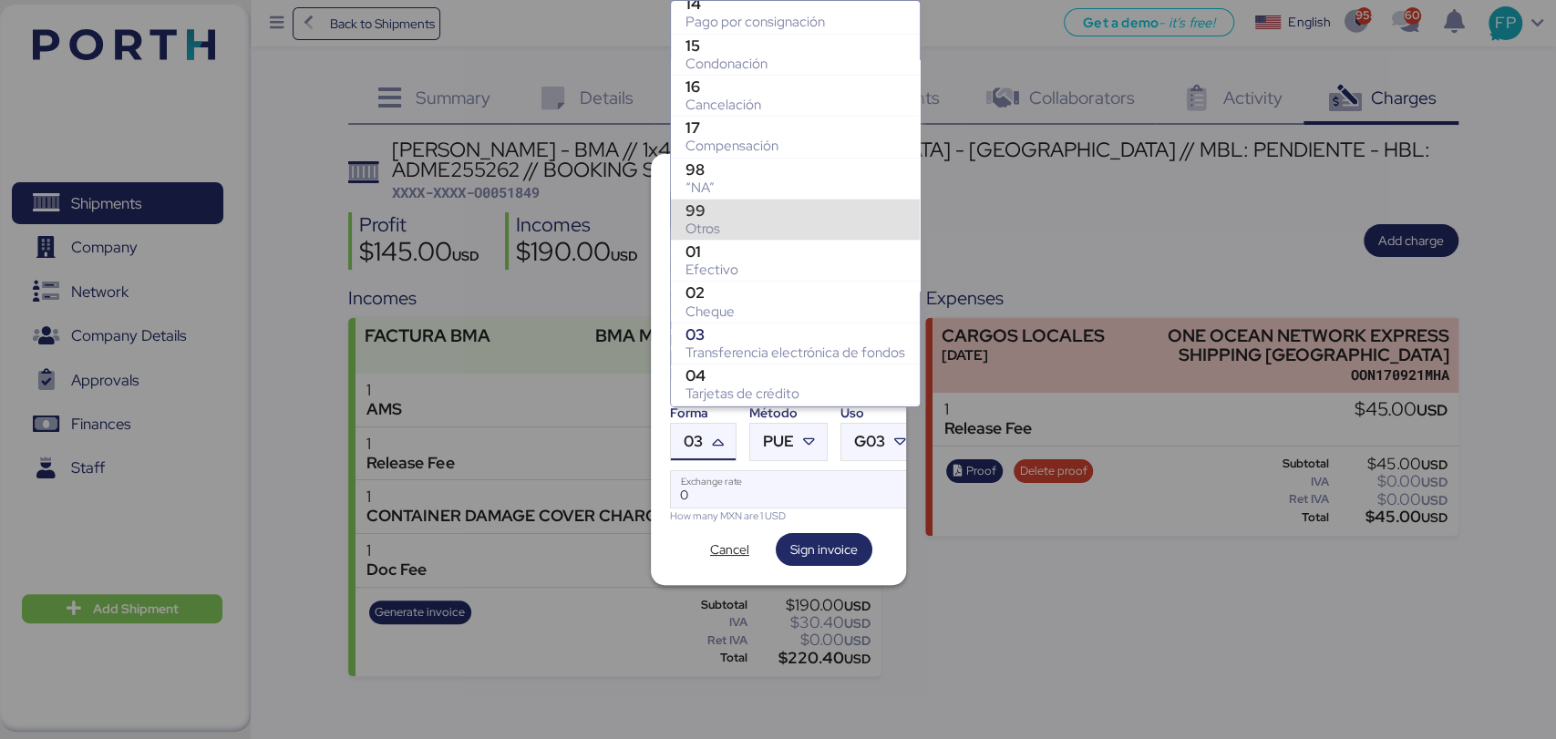
click at [704, 221] on div "Otros" at bounding box center [796, 229] width 220 height 18
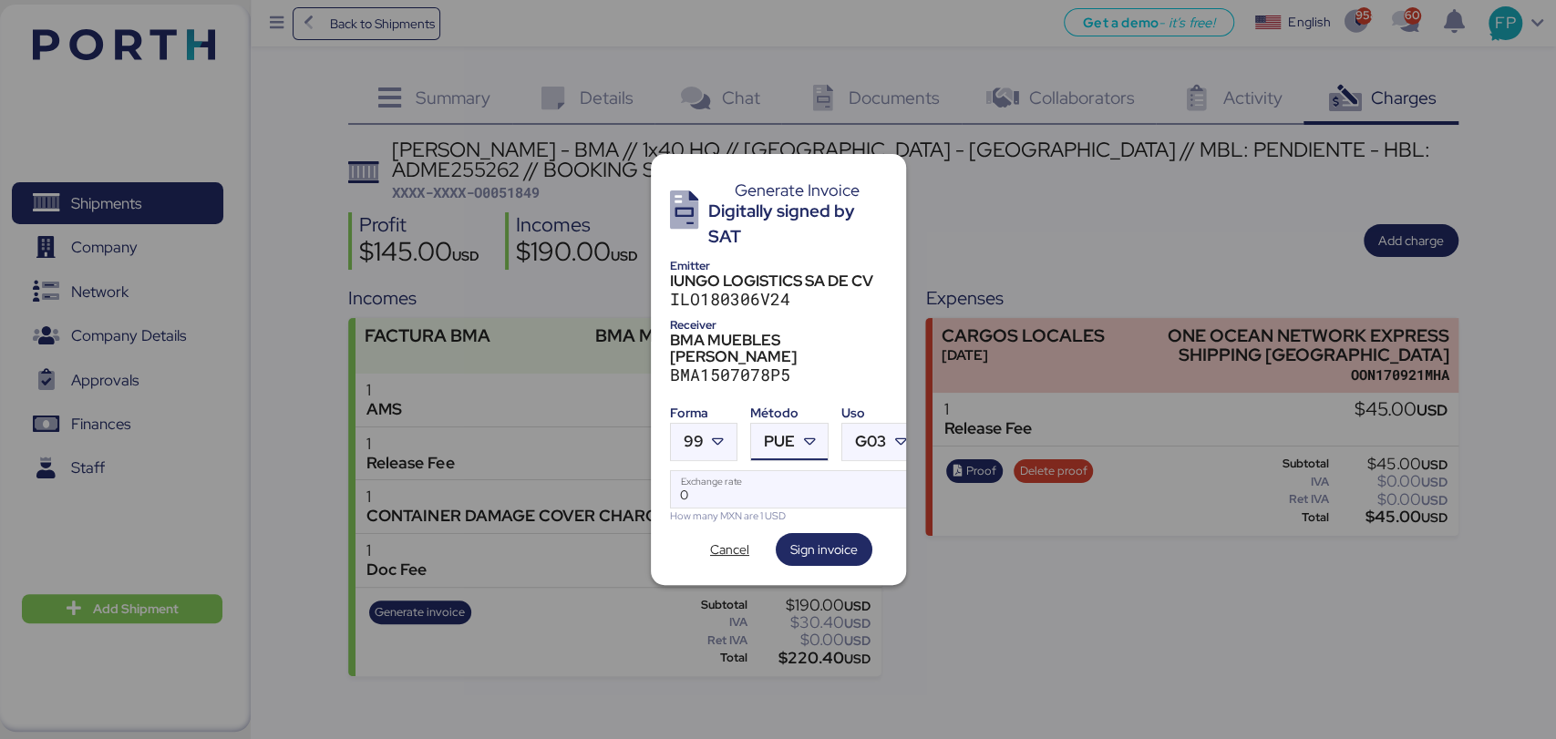
click at [813, 440] on div at bounding box center [811, 442] width 33 height 36
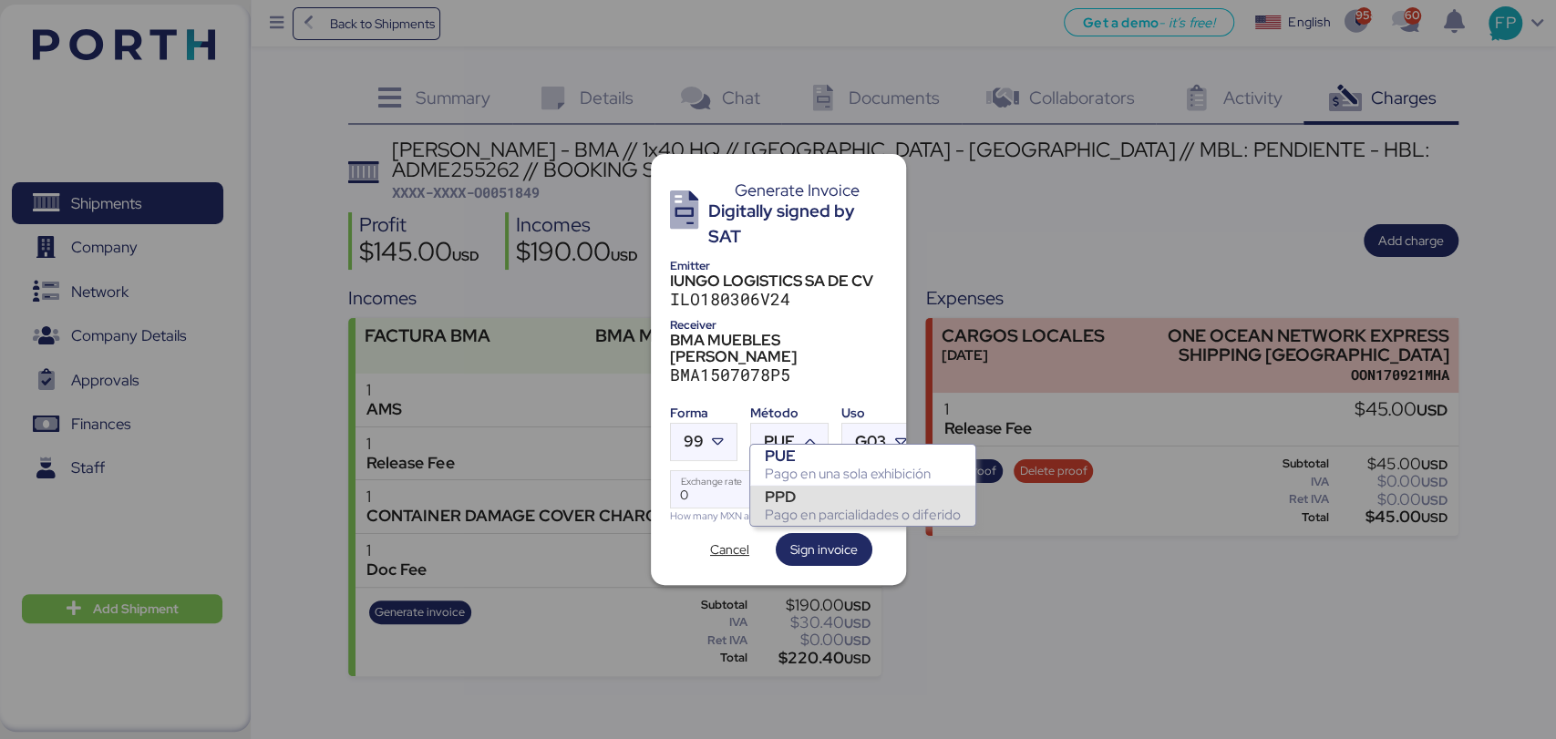
click at [833, 510] on div "Pago en parcialidades o diferido" at bounding box center [863, 515] width 196 height 18
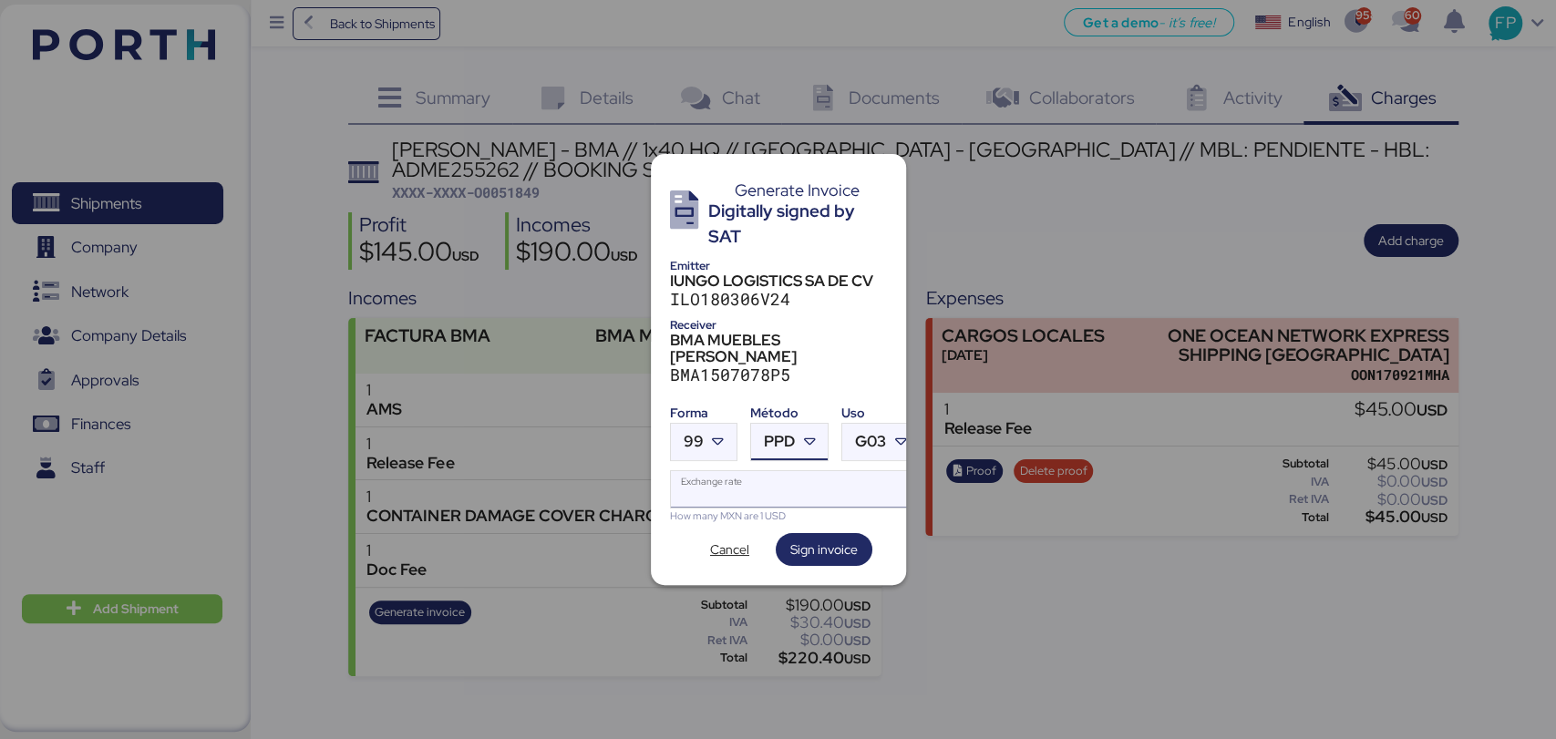
click at [745, 486] on input "Exchange rate" at bounding box center [795, 489] width 249 height 36
type input "0"
paste input "0051849"
type input "0051849"
drag, startPoint x: 767, startPoint y: 465, endPoint x: 554, endPoint y: 447, distance: 213.2
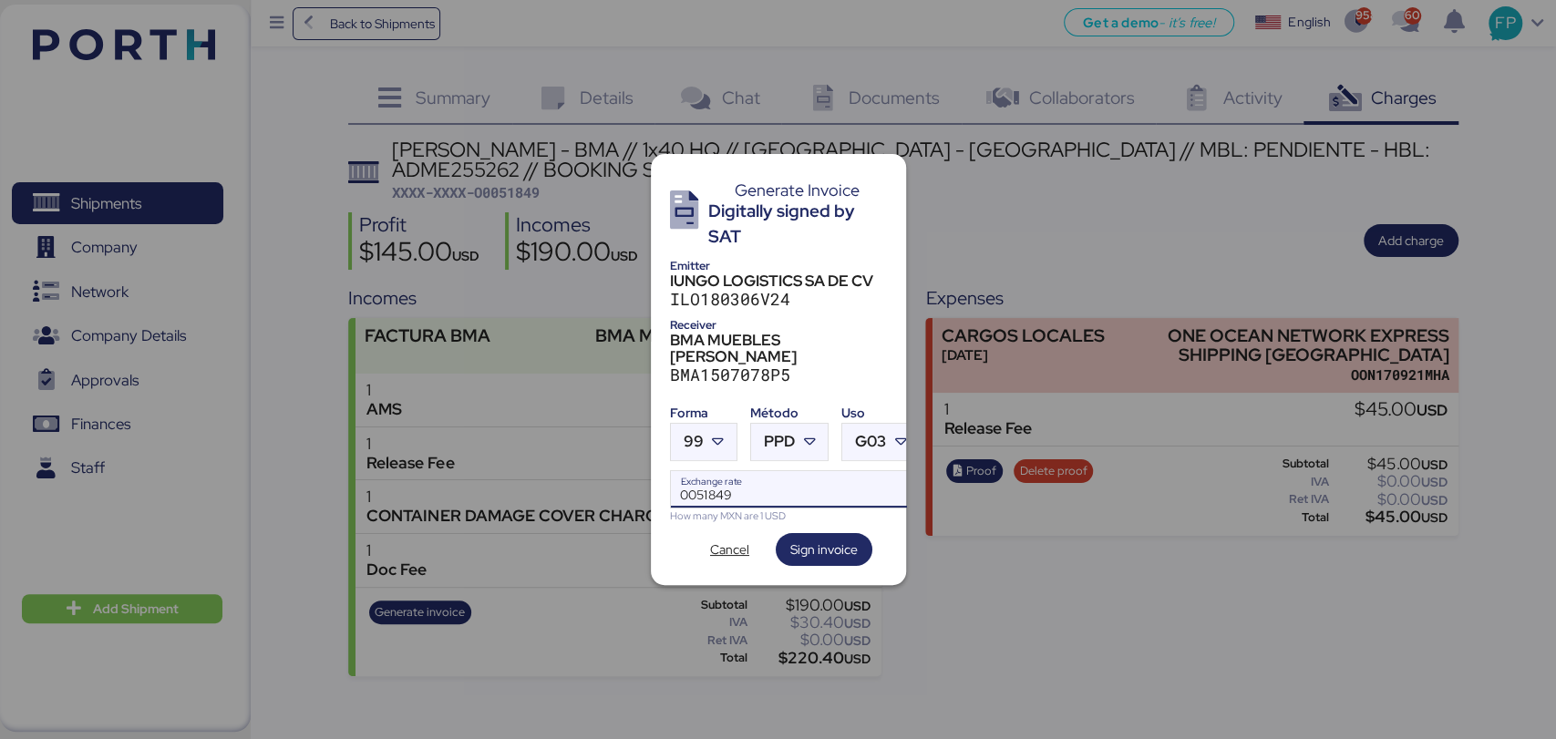
click at [554, 447] on div "Generate Invoice Digitally signed by SAT Emitter IUNGO LOGISTICS SA DE CV ILO18…" at bounding box center [778, 369] width 1556 height 739
type input "0"
paste input "18.7668"
type input "18.7668"
click at [797, 539] on span "Sign invoice" at bounding box center [823, 550] width 67 height 22
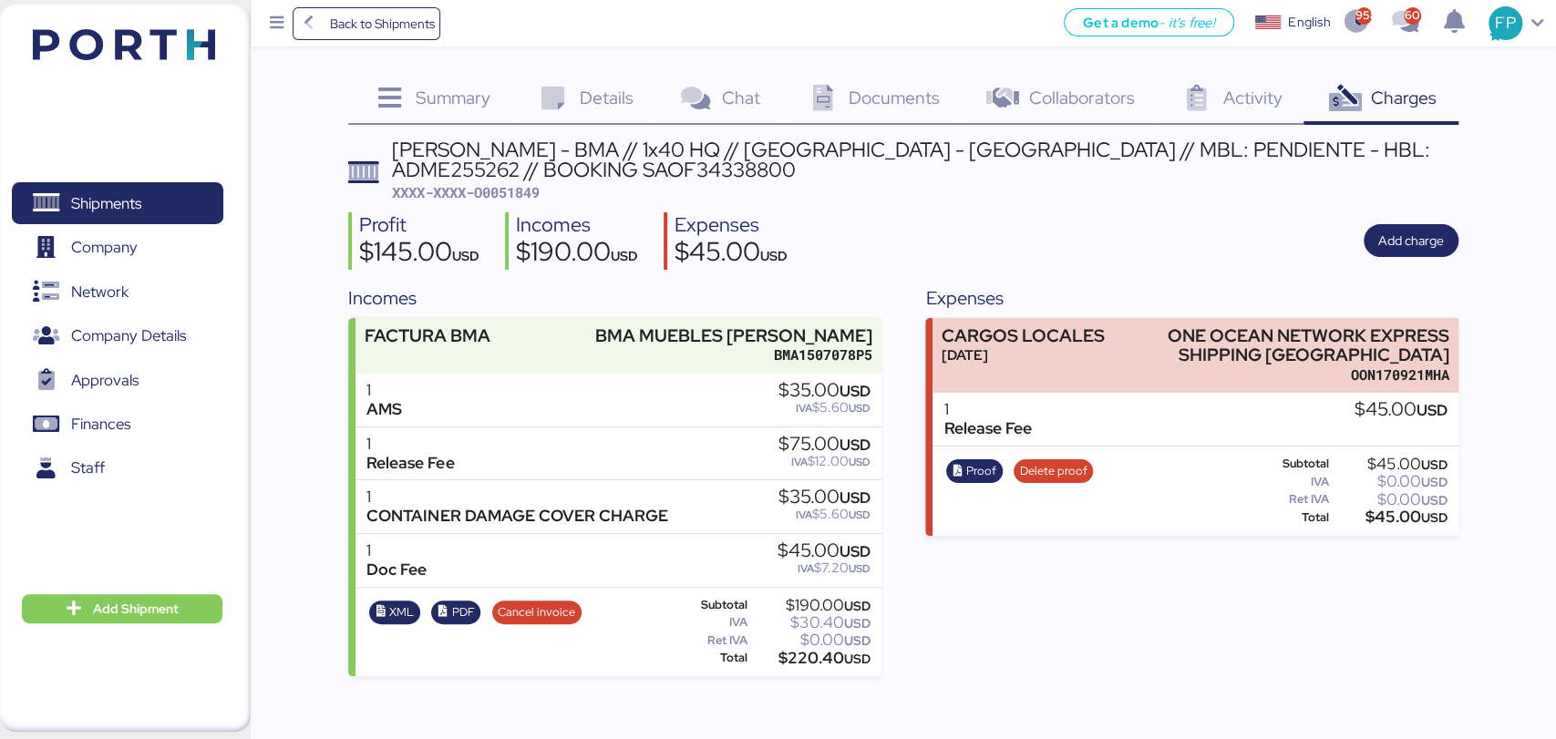
click at [518, 191] on span "XXXX-XXXX-O0051849" at bounding box center [466, 192] width 148 height 18
copy span "O0051849"
click at [107, 204] on span "Shipments" at bounding box center [106, 204] width 70 height 26
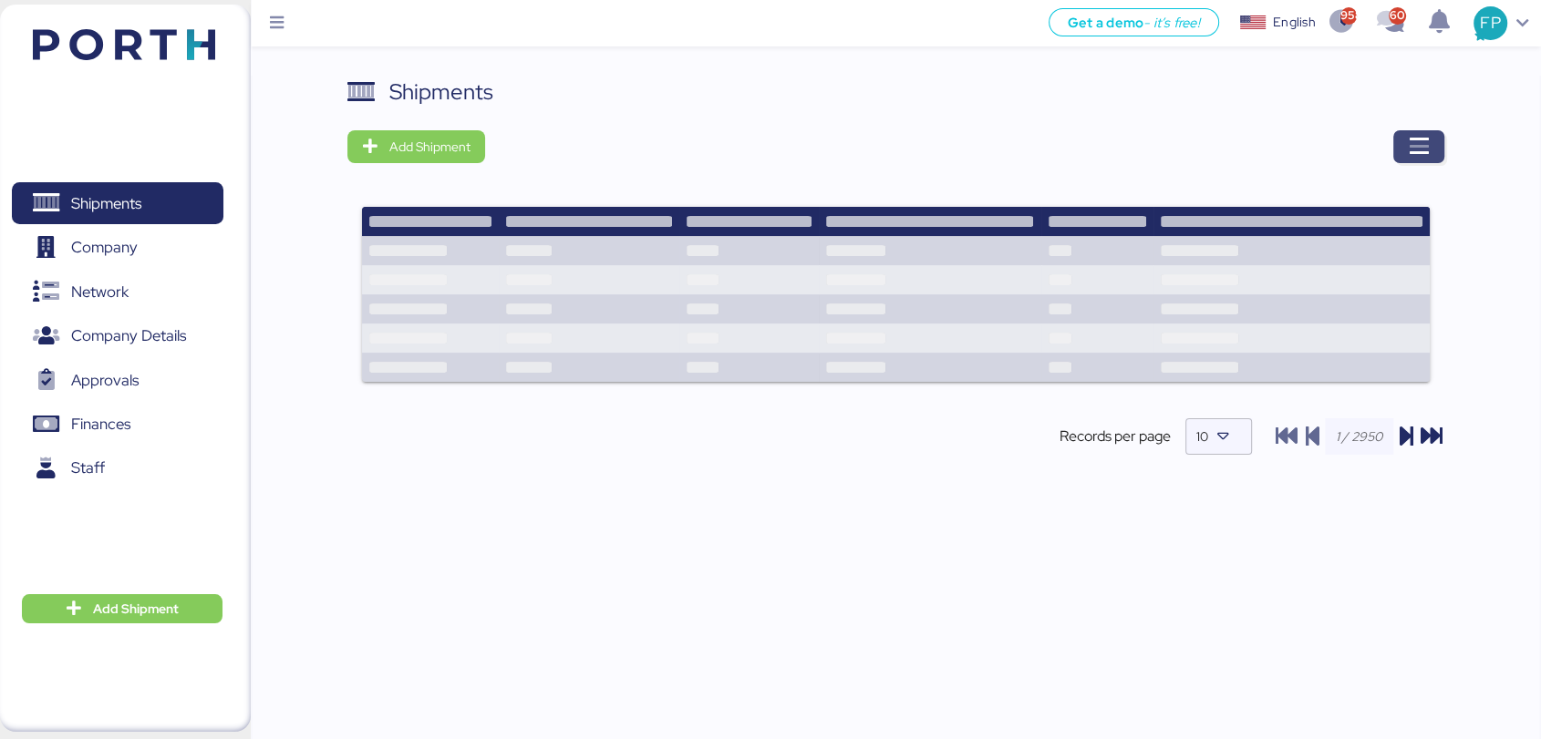
click at [1412, 154] on icon "button" at bounding box center [1419, 147] width 22 height 22
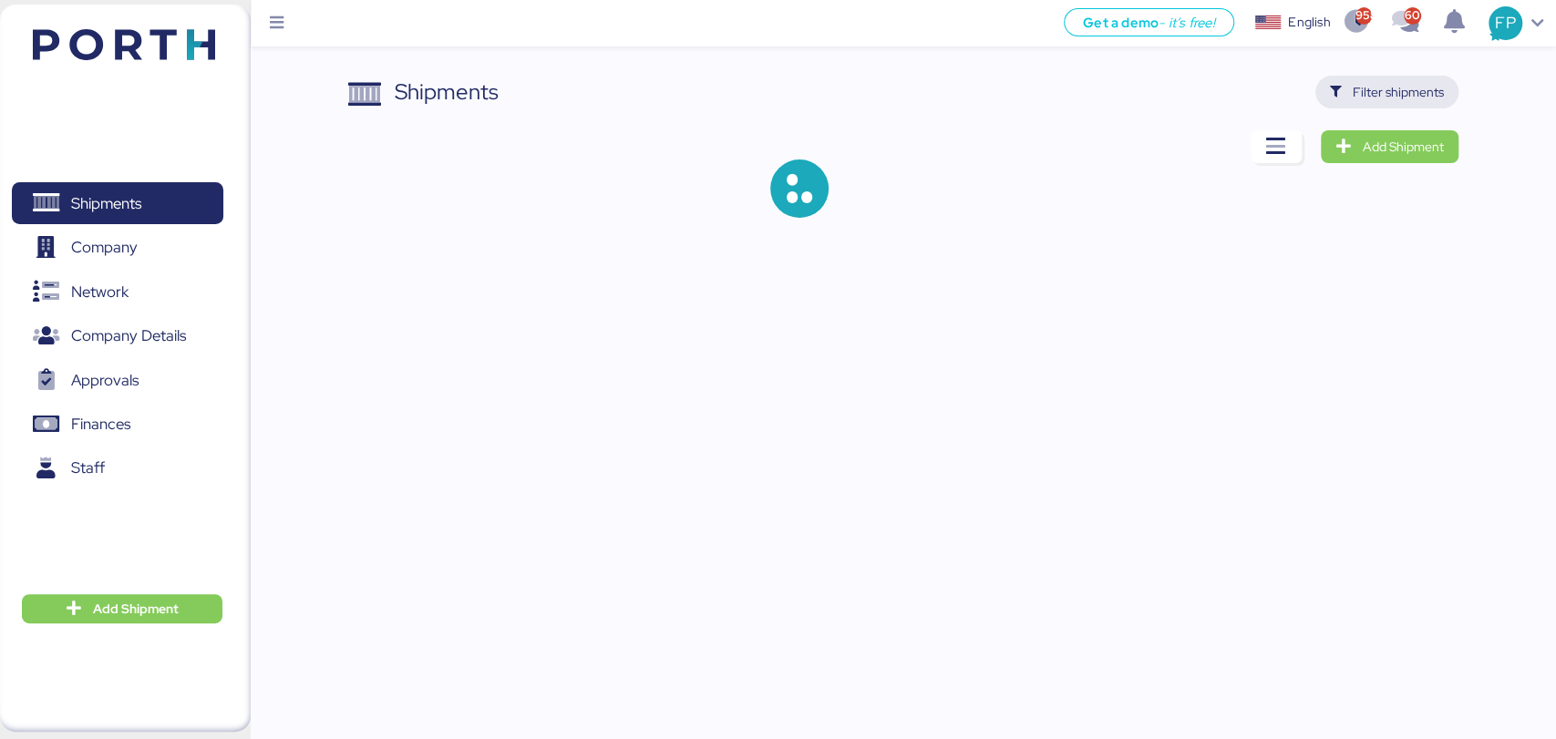
click at [1390, 100] on span "Filter shipments" at bounding box center [1398, 92] width 91 height 22
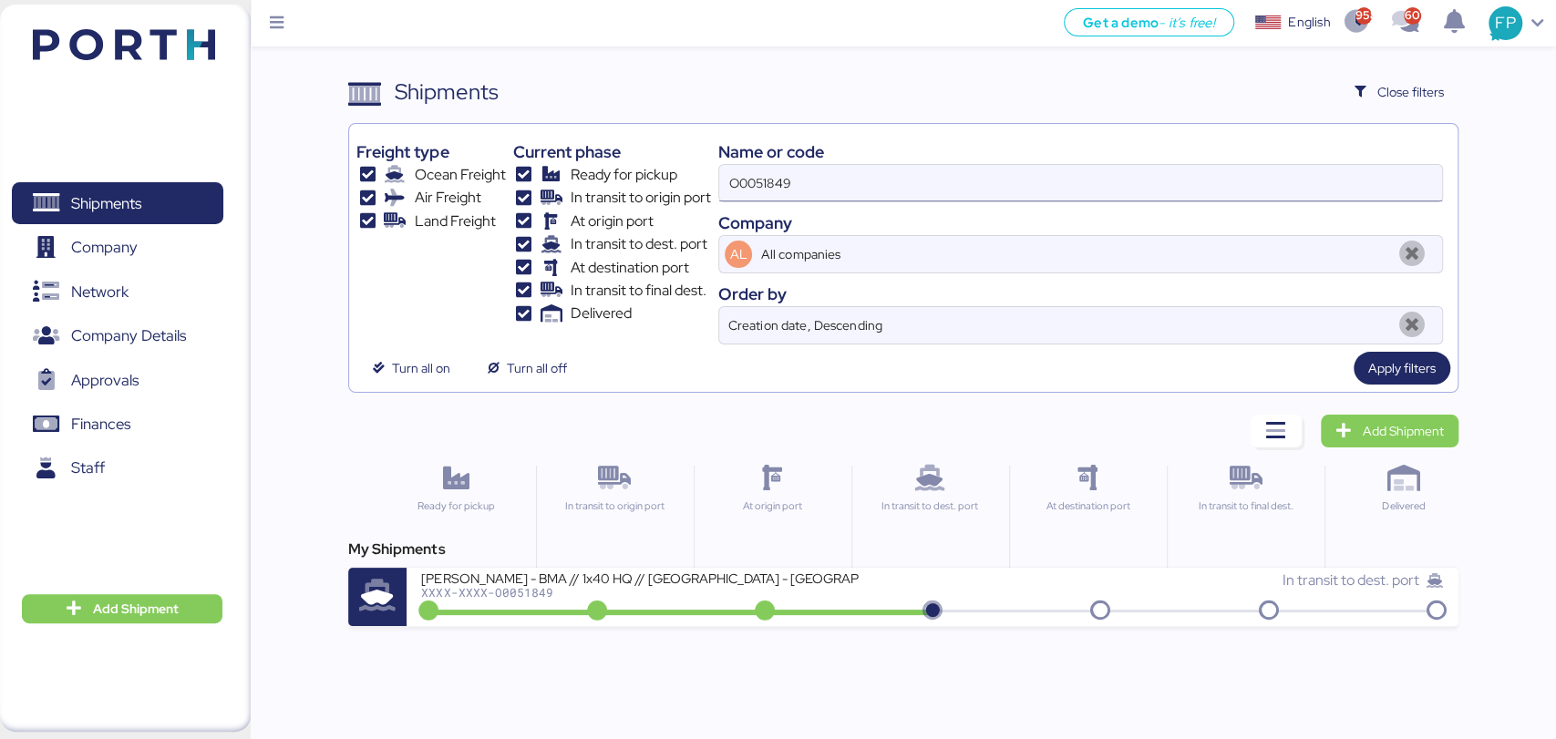
click at [764, 190] on input "O0051849" at bounding box center [1080, 183] width 722 height 36
paste input "941"
type input "O0051941"
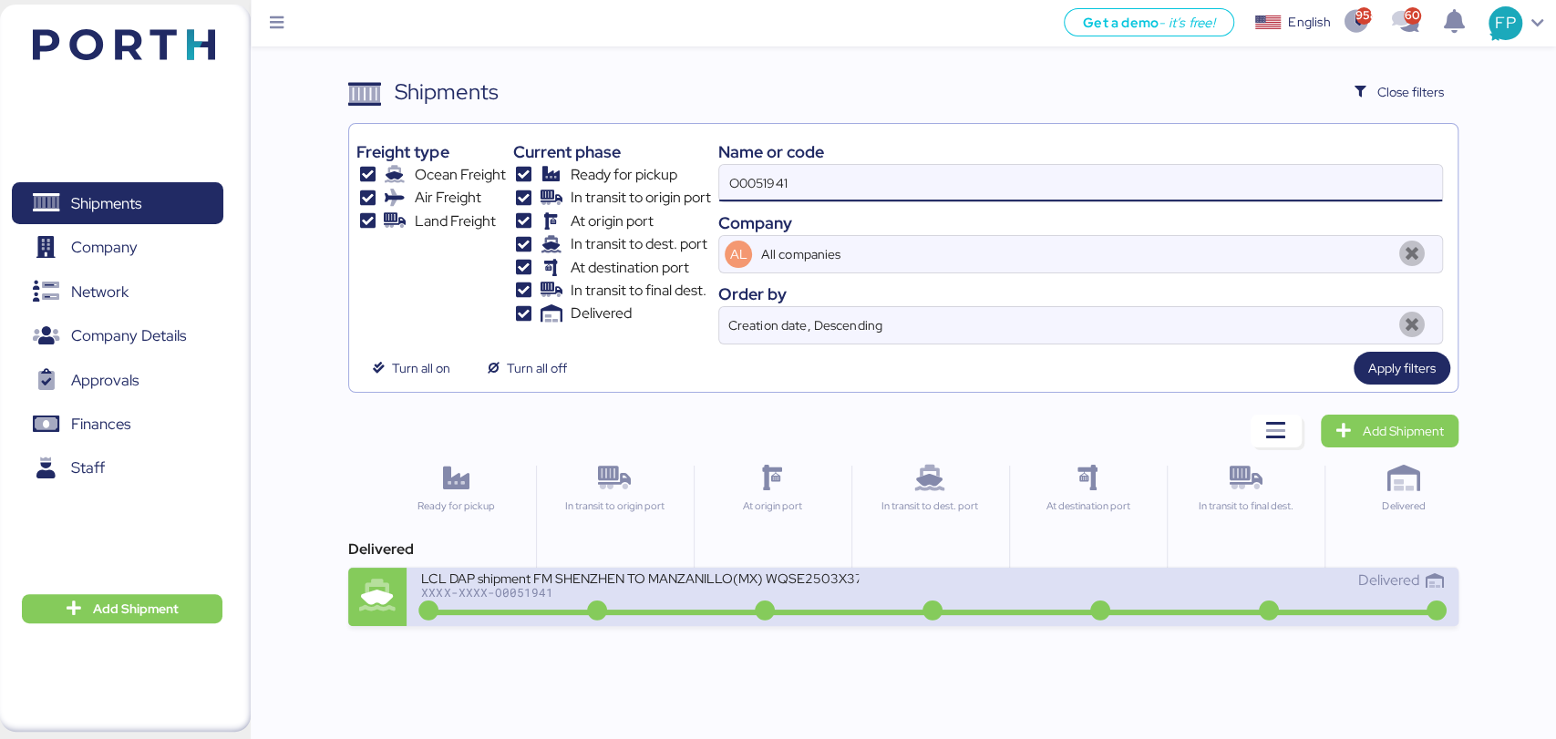
click at [654, 611] on div at bounding box center [932, 612] width 1015 height 5
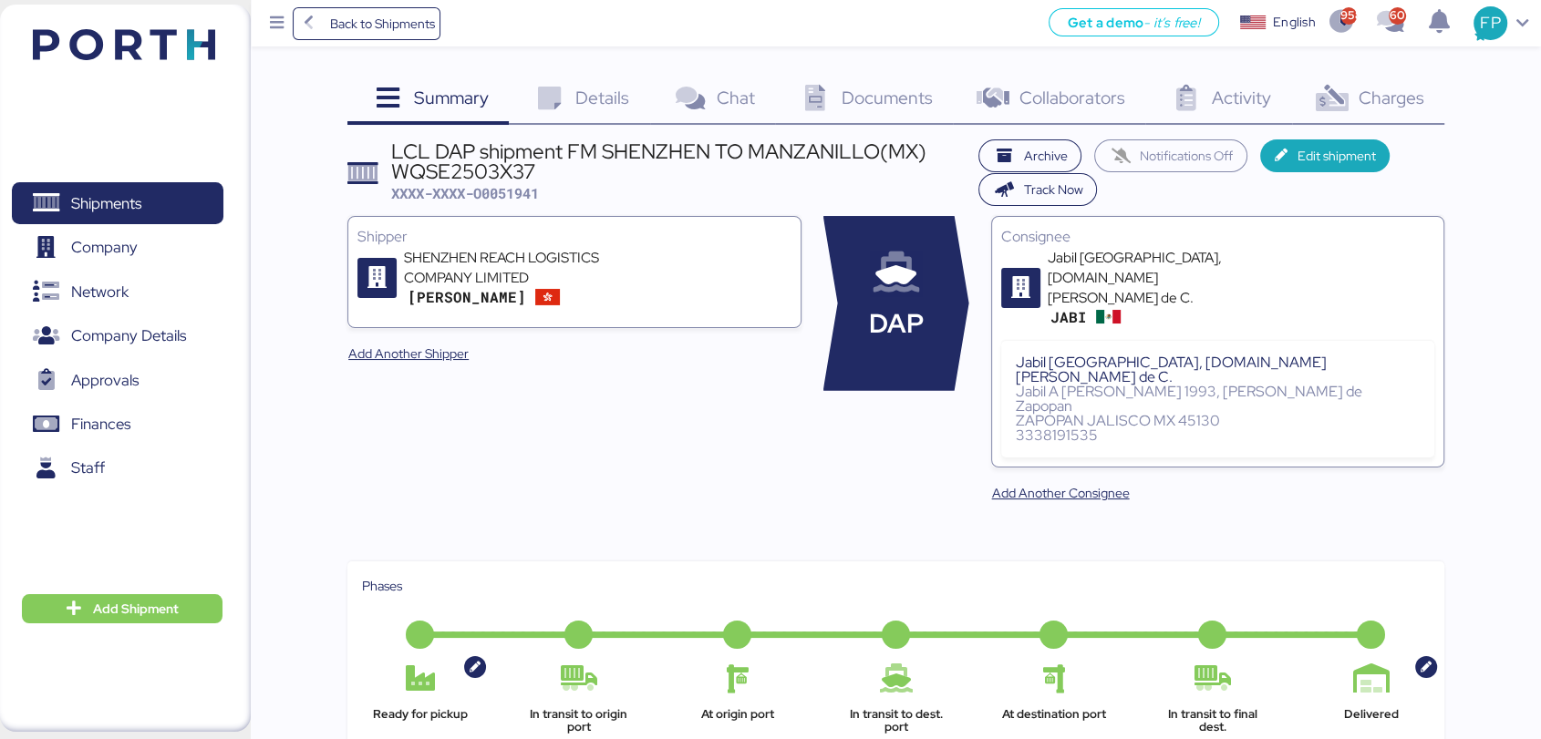
click at [1360, 106] on span "Charges" at bounding box center [1391, 98] width 66 height 24
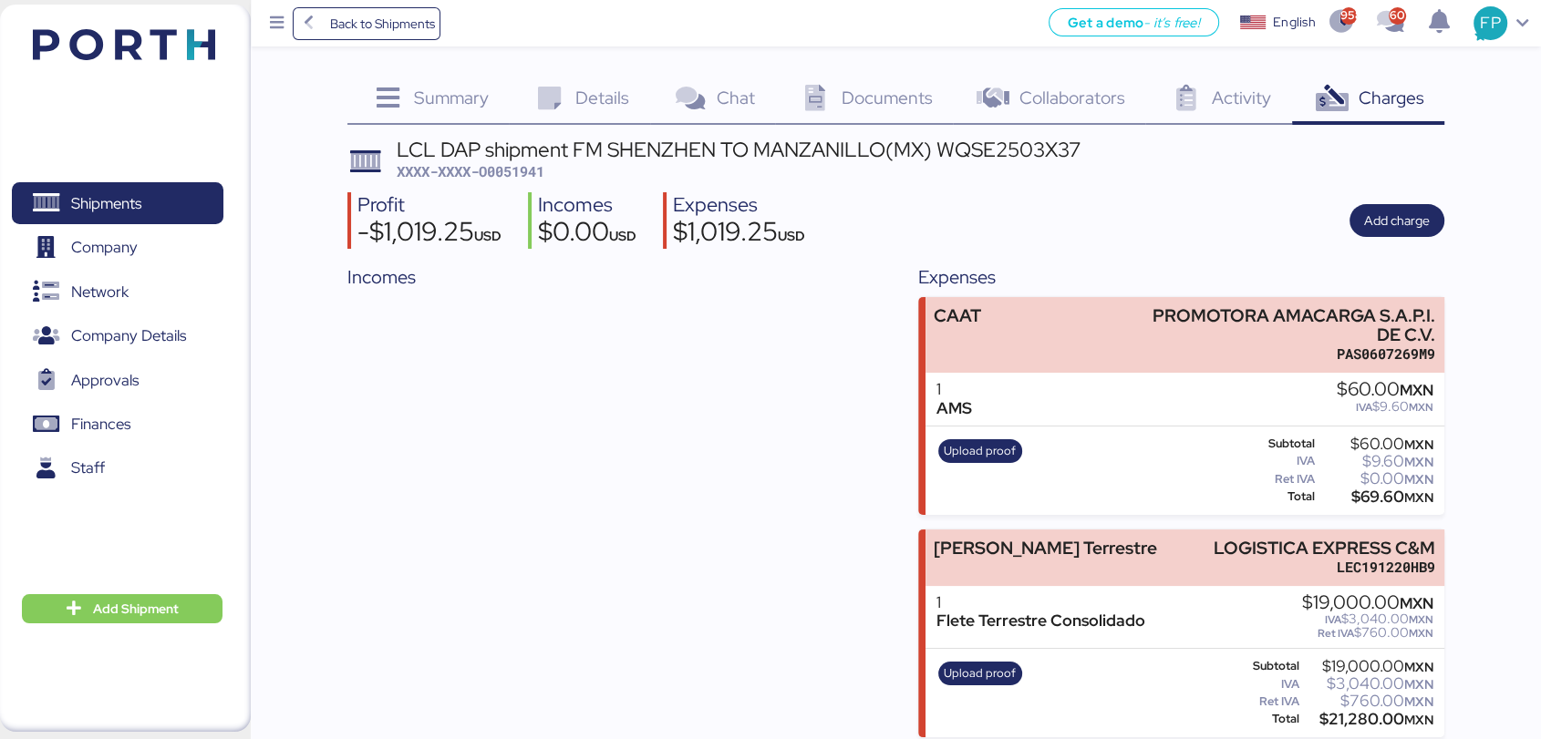
scroll to position [18, 0]
click at [542, 162] on span "XXXX-XXXX-O0051941" at bounding box center [471, 171] width 148 height 18
copy span "O0051941"
click at [1364, 210] on span "Add charge" at bounding box center [1397, 221] width 66 height 22
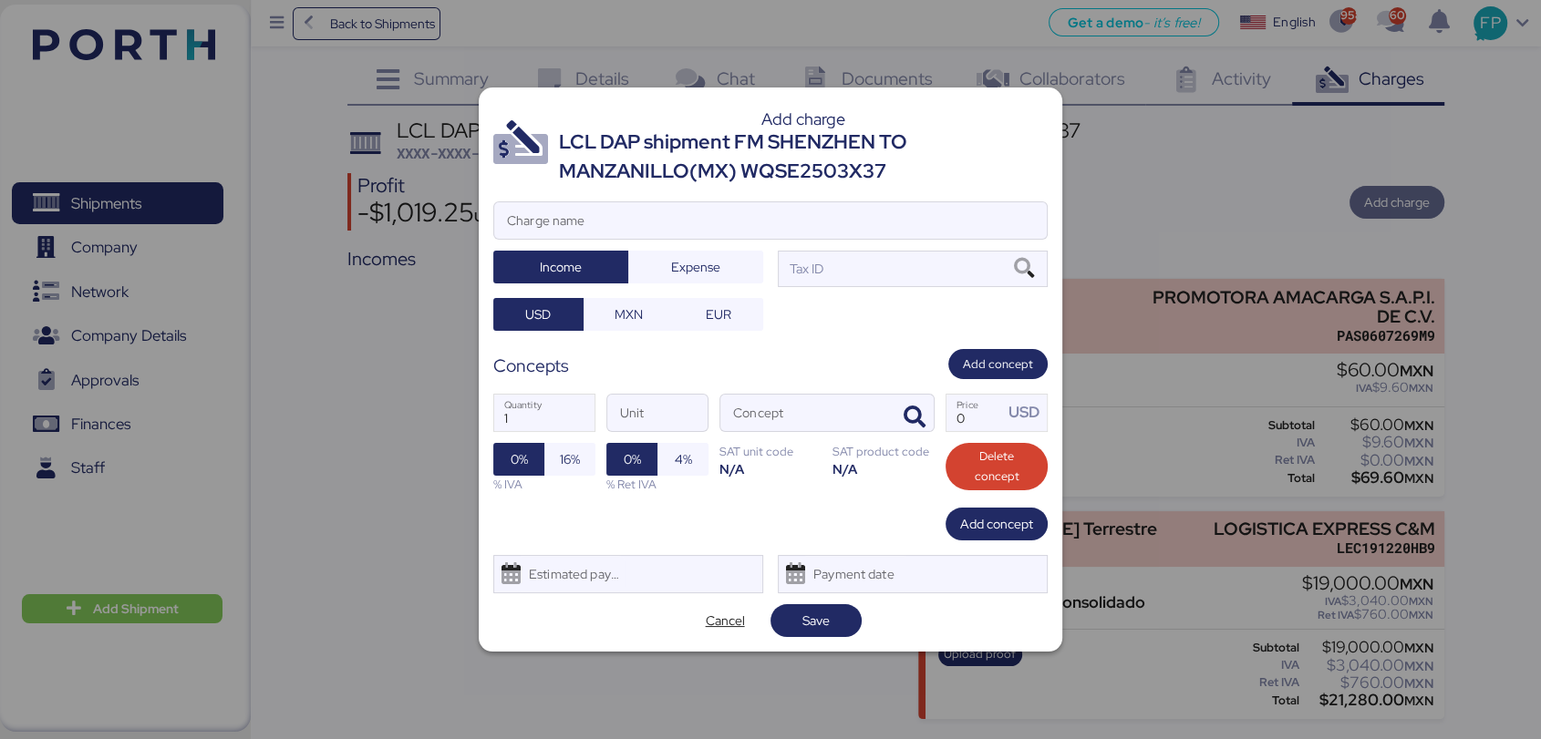
scroll to position [0, 0]
click at [619, 206] on input "Charge name" at bounding box center [770, 220] width 553 height 36
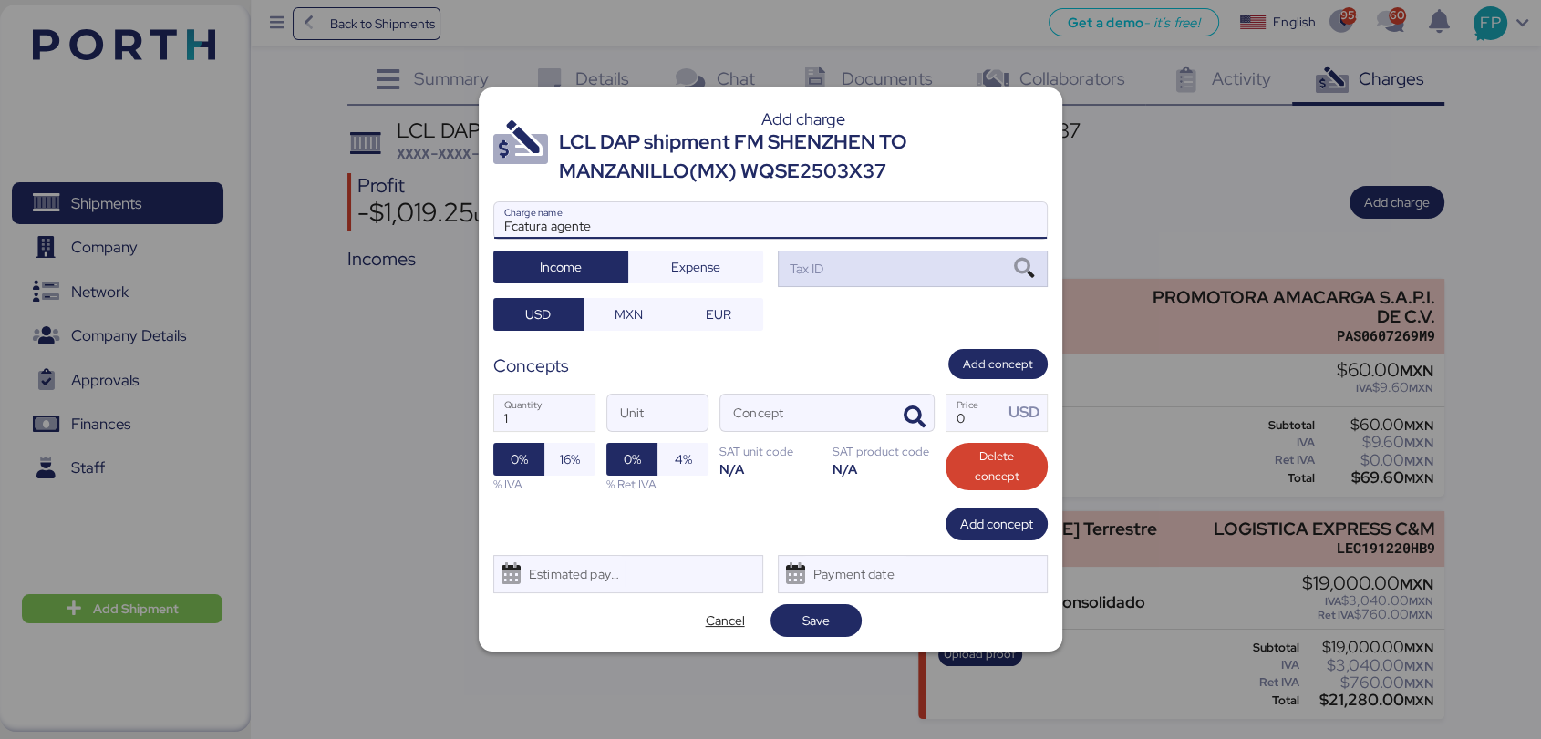
type input "Fcatura agente"
click at [857, 264] on div "Tax ID" at bounding box center [913, 269] width 270 height 36
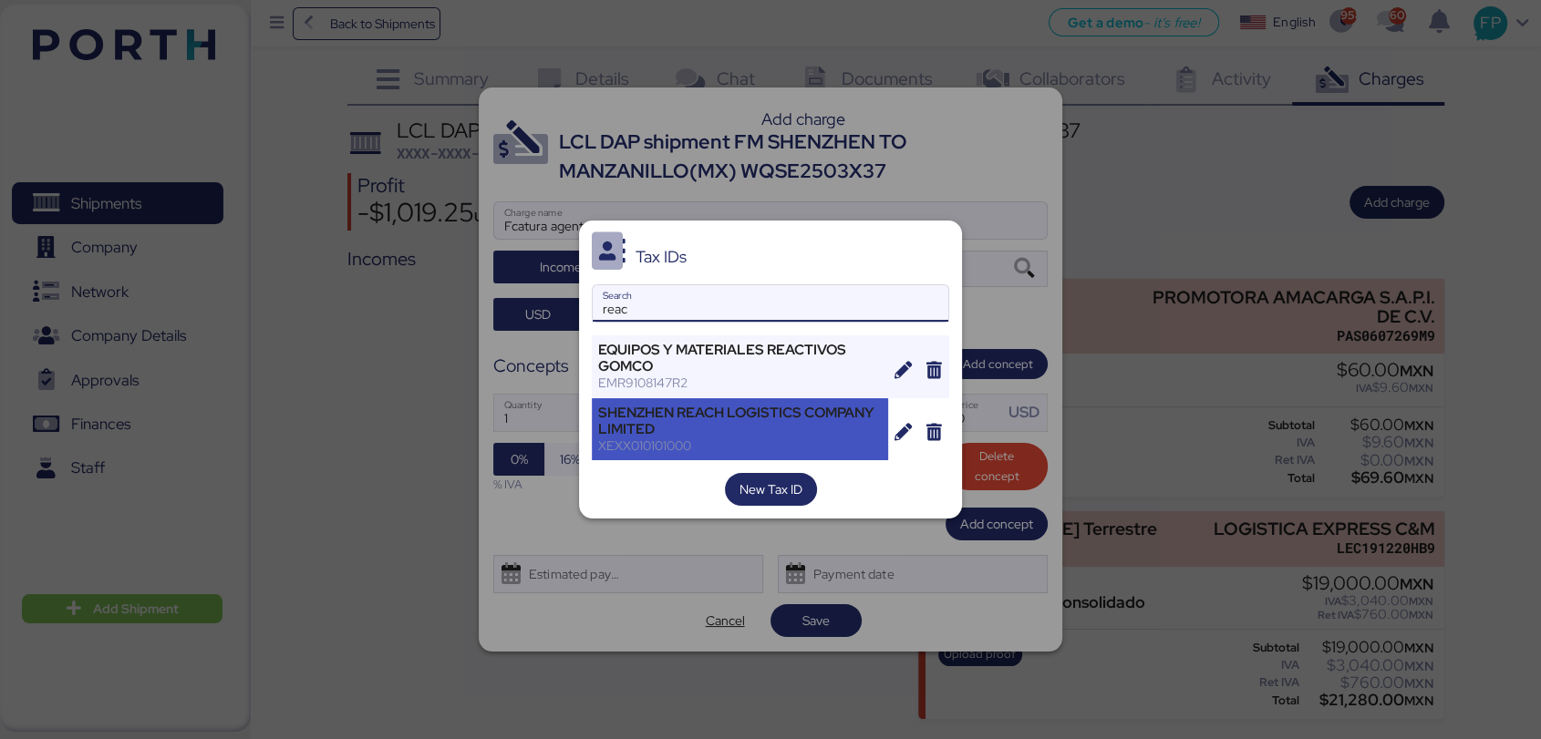
type input "reac"
click at [721, 408] on div "SHENZHEN REACH LOGISTICS COMPANY LIMITED" at bounding box center [740, 421] width 284 height 33
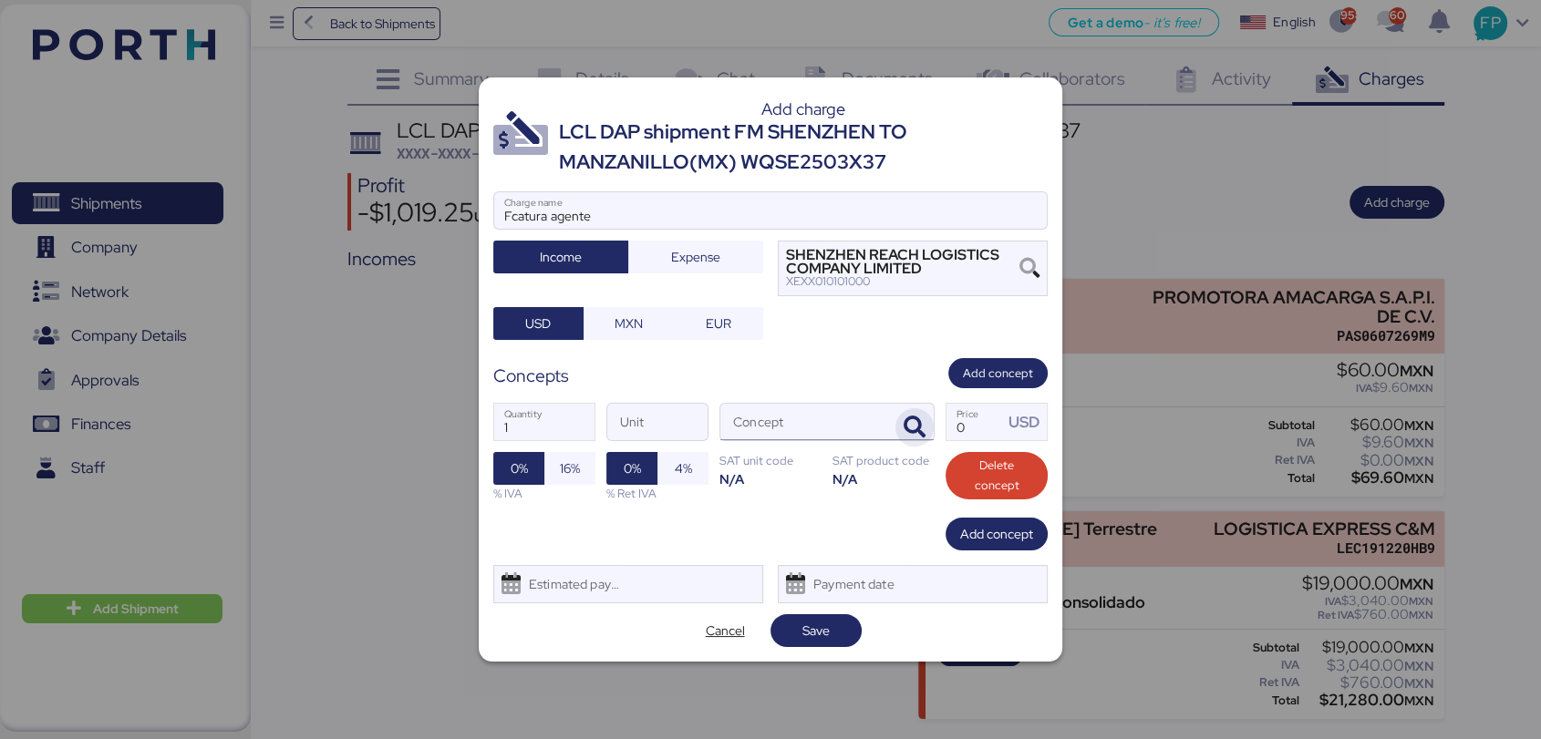
click at [919, 412] on span "button" at bounding box center [914, 427] width 38 height 38
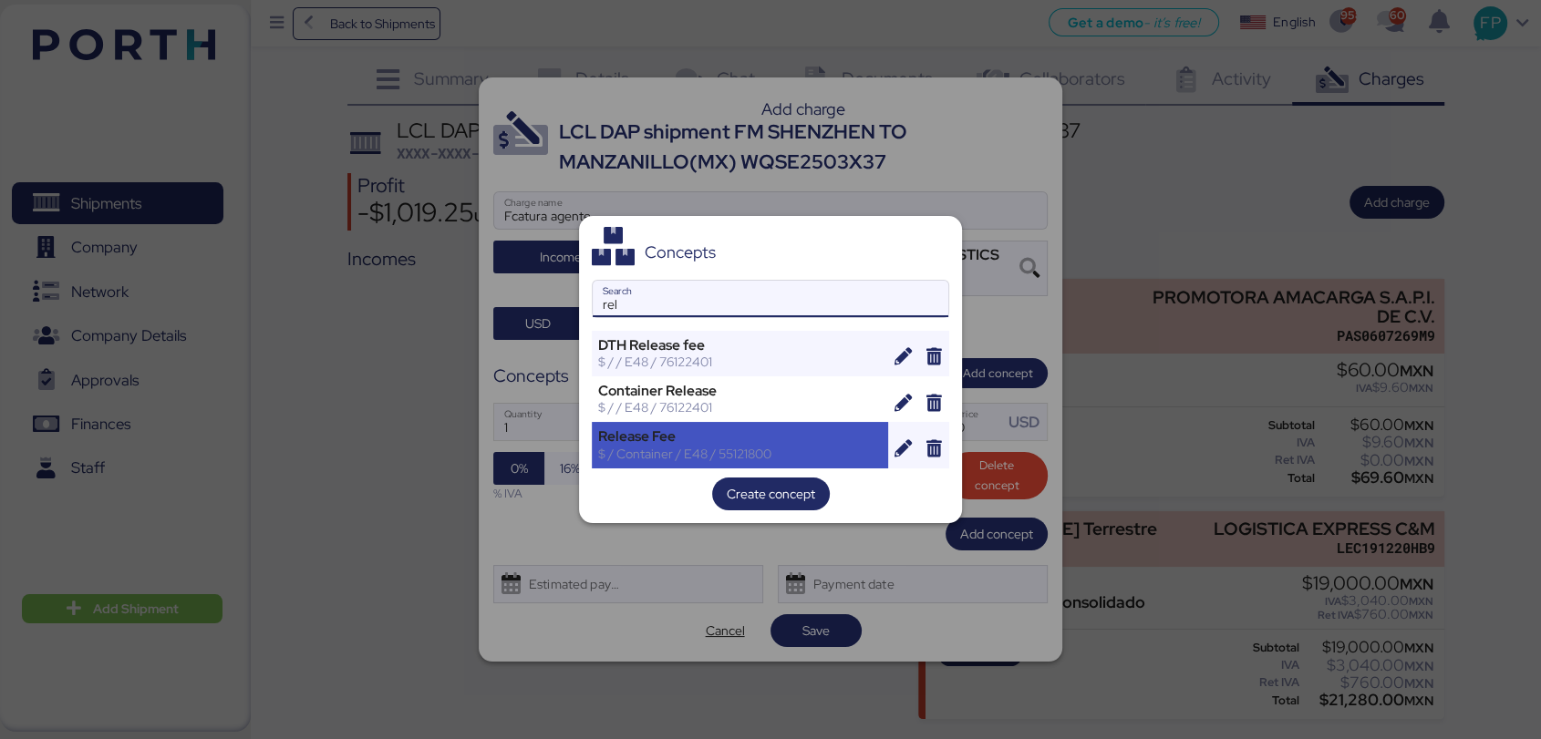
type input "rel"
click at [687, 439] on div "Release Fee" at bounding box center [740, 437] width 284 height 16
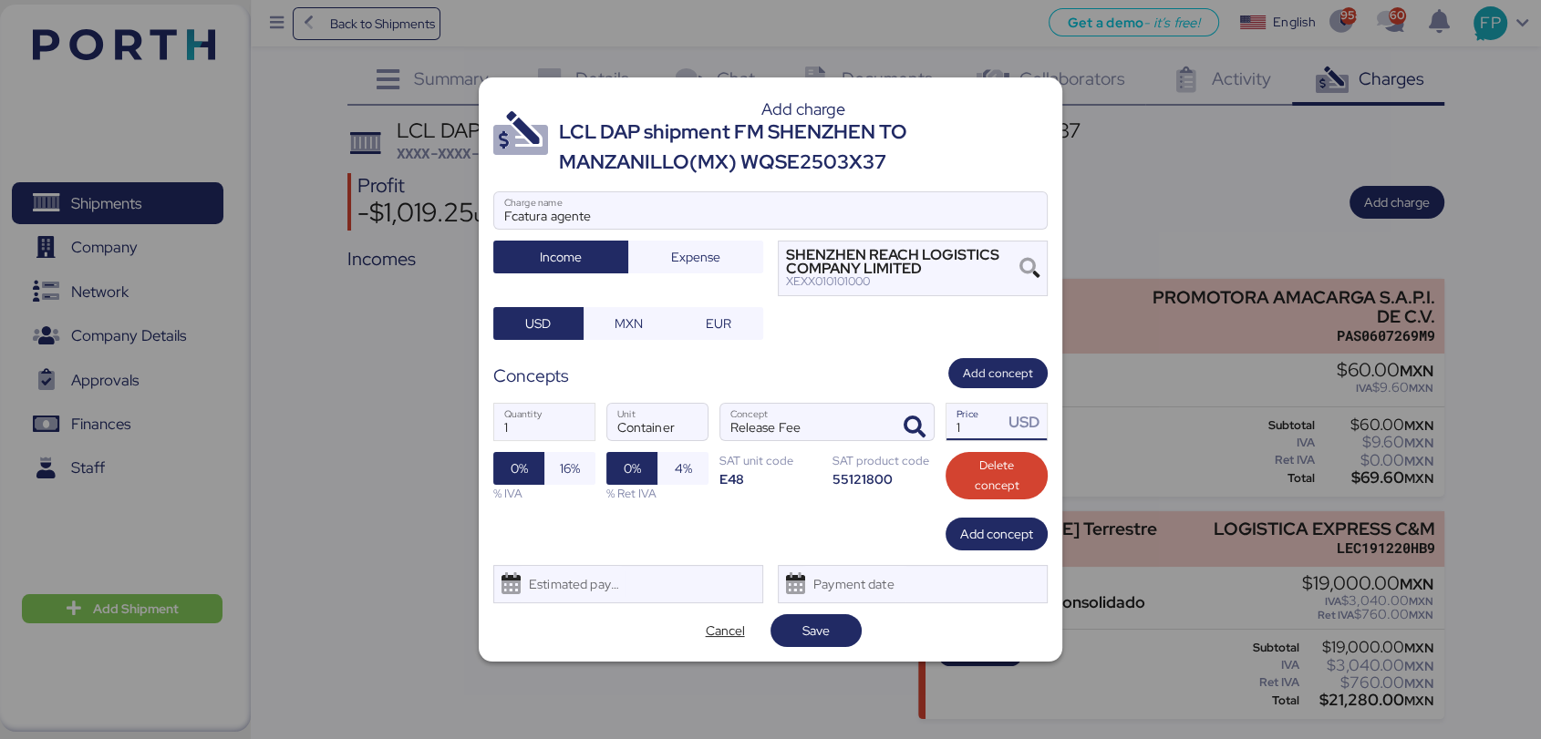
click at [971, 431] on input "1" at bounding box center [974, 422] width 57 height 36
type input "50"
click at [998, 534] on span "Add concept" at bounding box center [996, 534] width 73 height 22
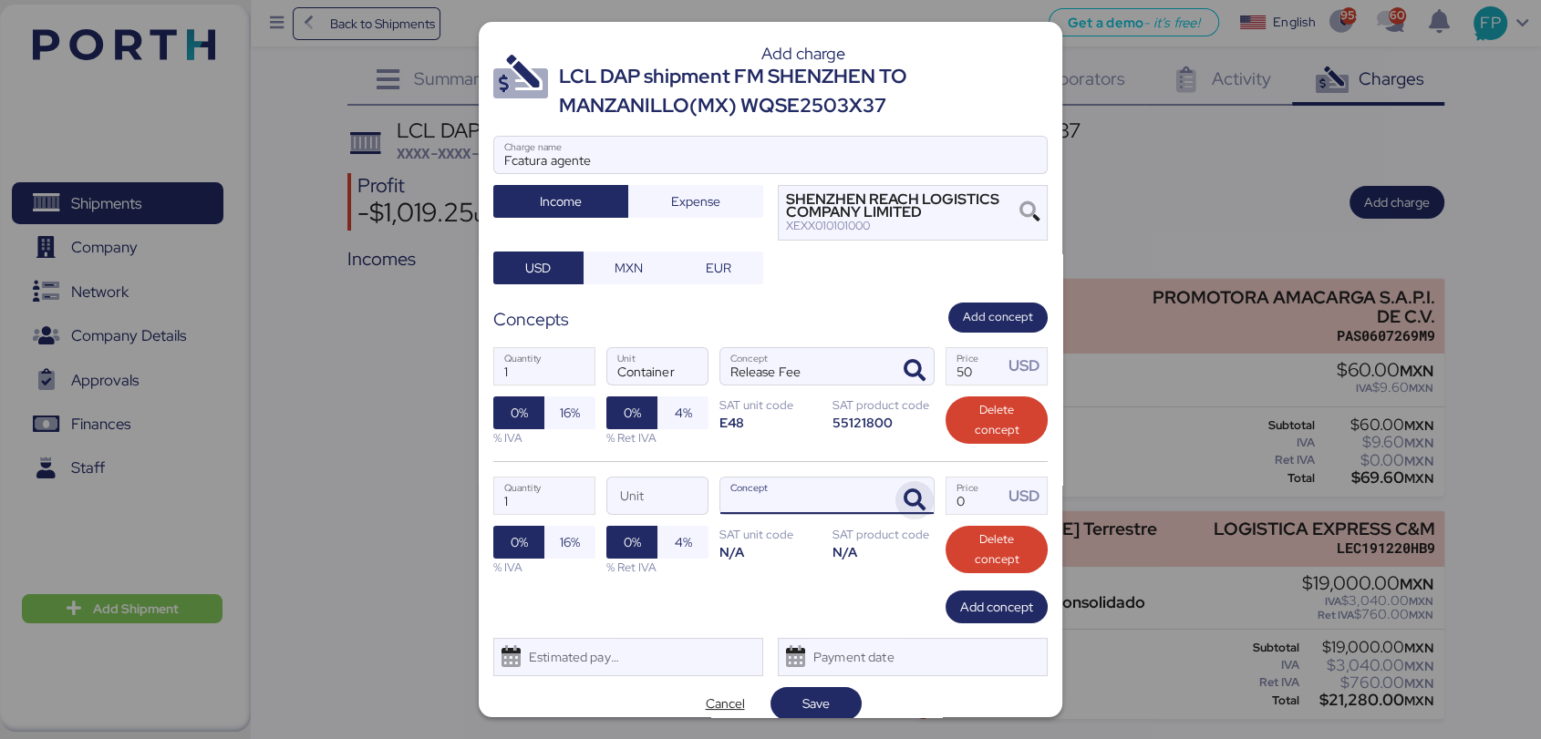
click at [904, 505] on icon "button" at bounding box center [915, 501] width 22 height 22
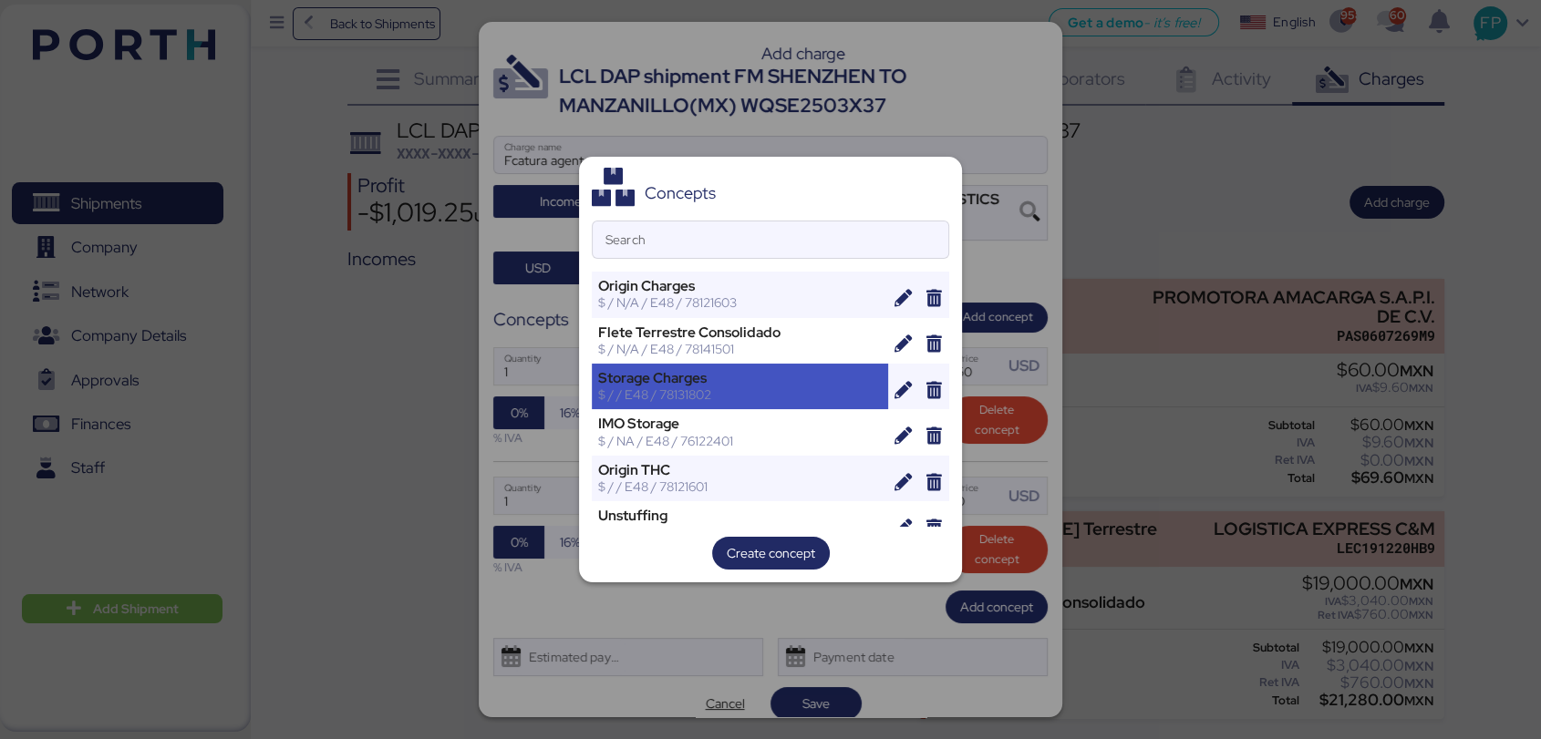
click at [737, 377] on div "Storage Charges" at bounding box center [740, 378] width 284 height 16
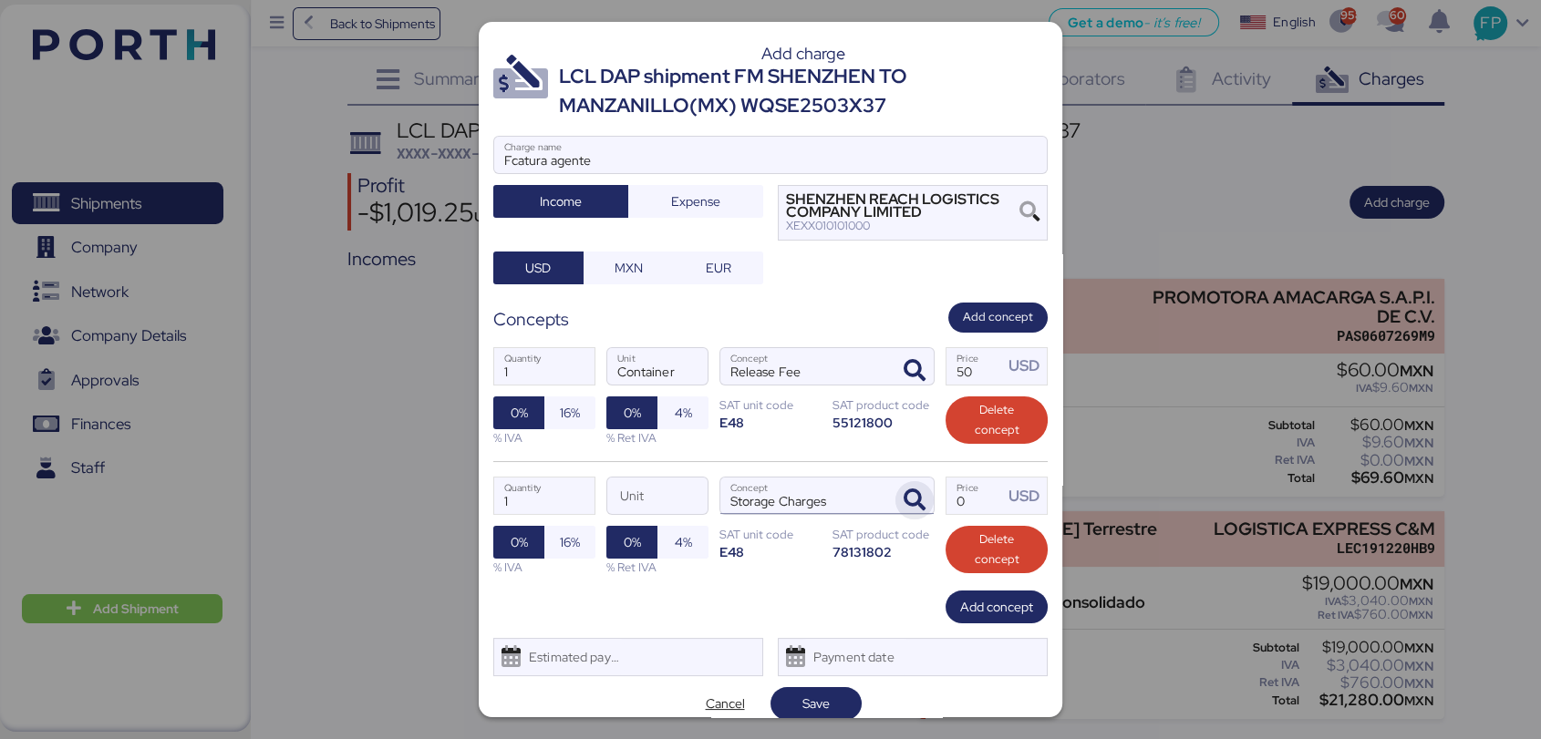
click at [908, 496] on icon "button" at bounding box center [915, 501] width 22 height 22
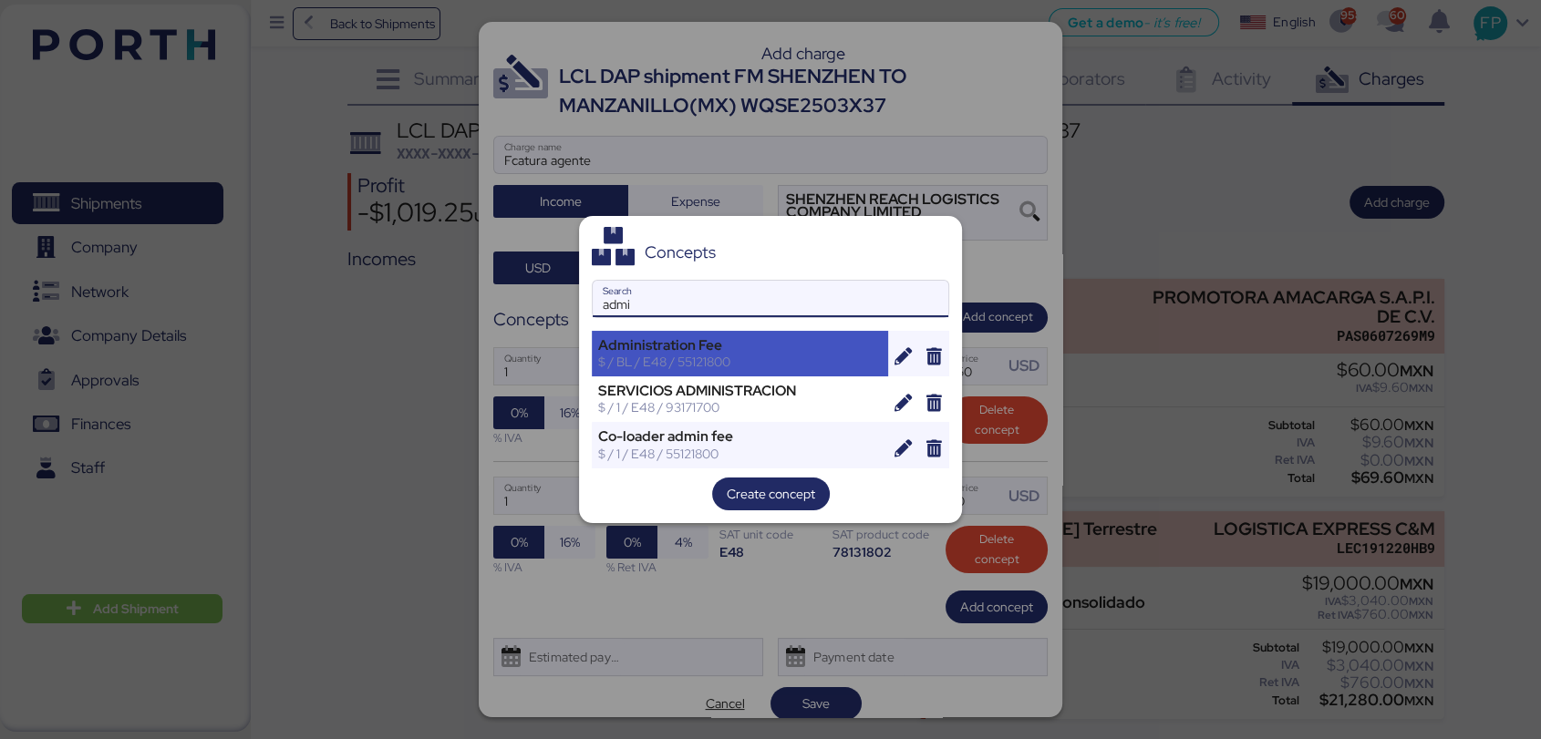
type input "admi"
click at [740, 339] on div "Administration Fee" at bounding box center [740, 345] width 284 height 16
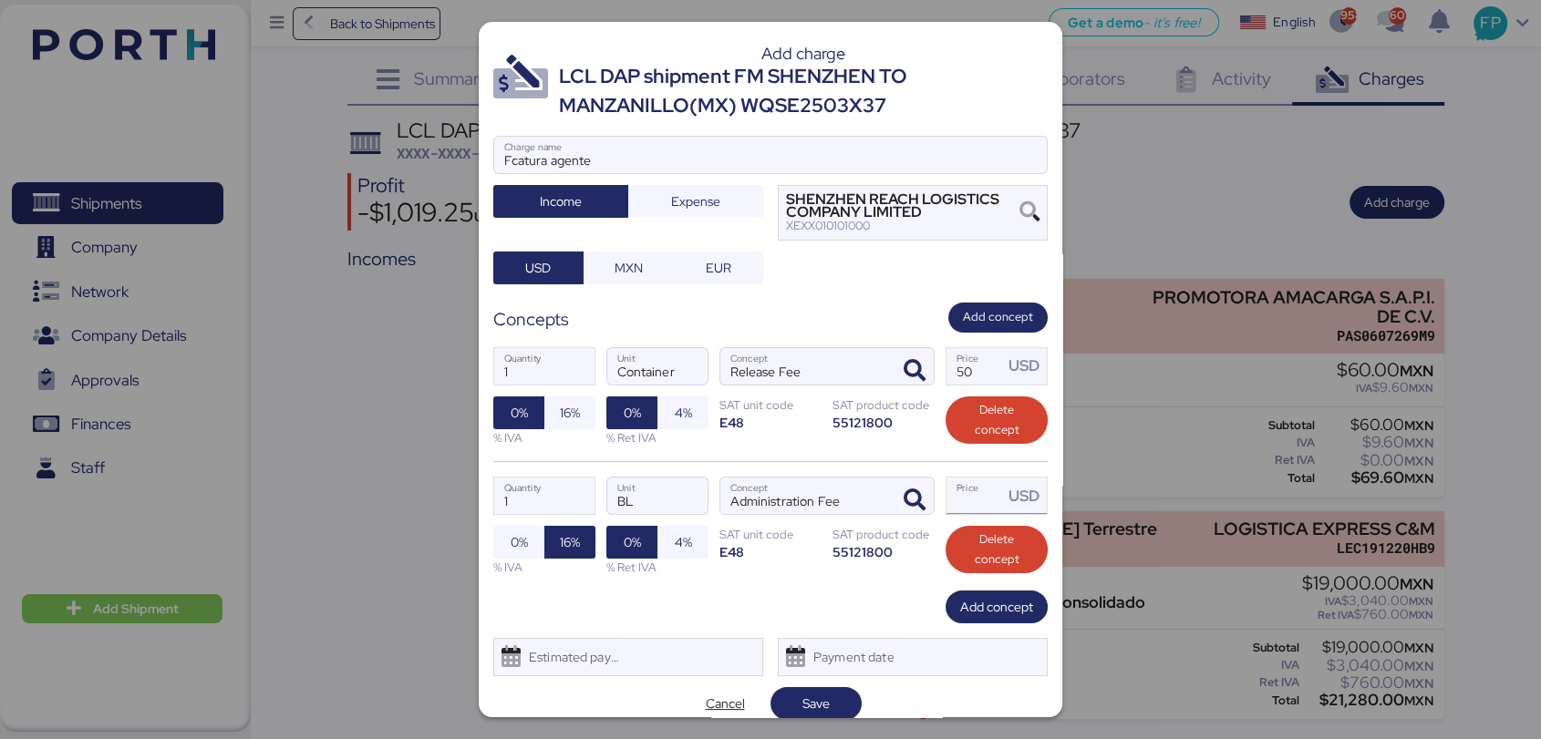
click at [956, 496] on input "Price USD" at bounding box center [974, 496] width 57 height 36
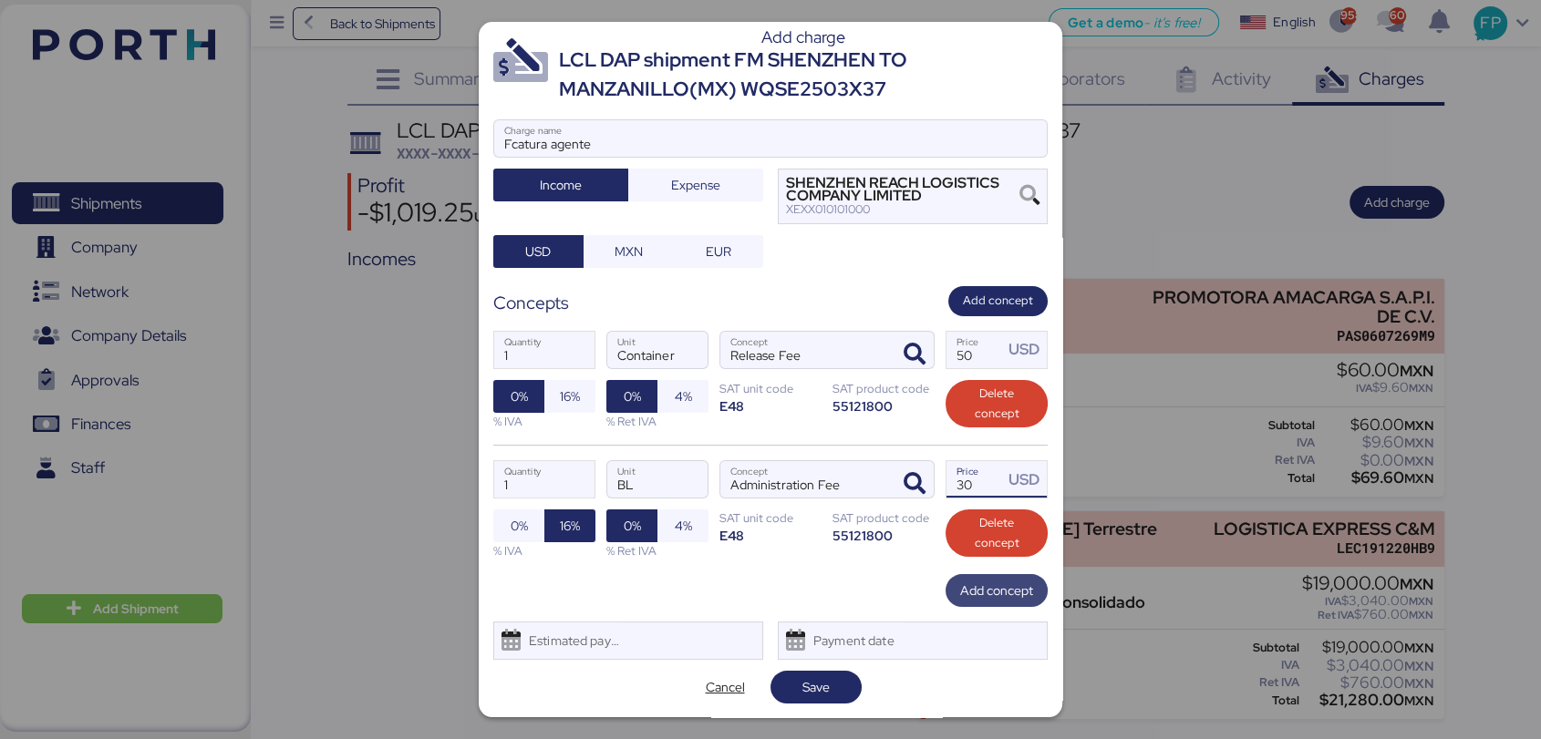
type input "30"
click at [984, 580] on span "Add concept" at bounding box center [996, 591] width 73 height 22
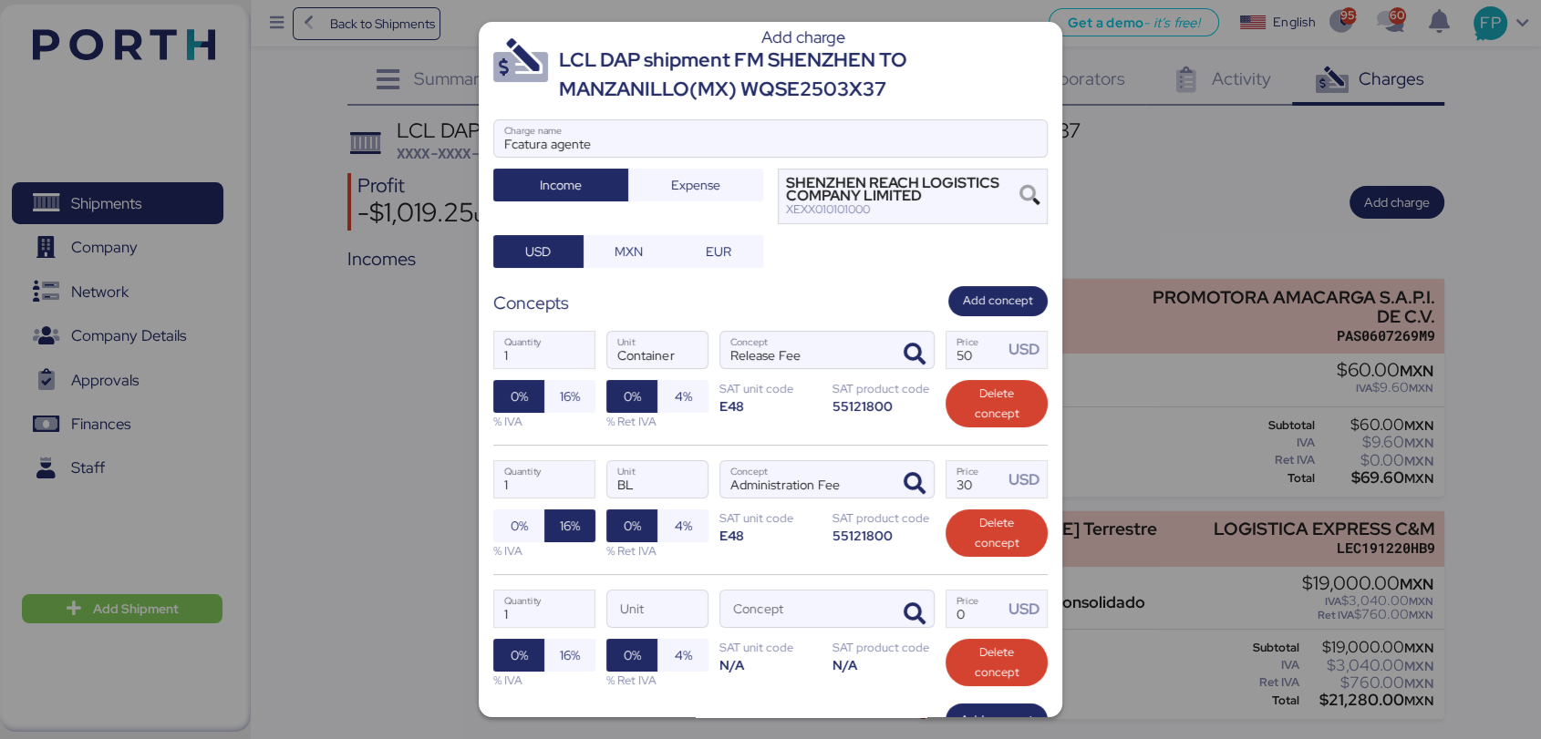
click at [877, 631] on div "1 Quantity Unit Concept 0 Price USD 0% 16% % IVA 0% 4% % Ret IVA SAT unit code …" at bounding box center [770, 638] width 554 height 129
click at [904, 615] on icon "button" at bounding box center [915, 615] width 22 height 22
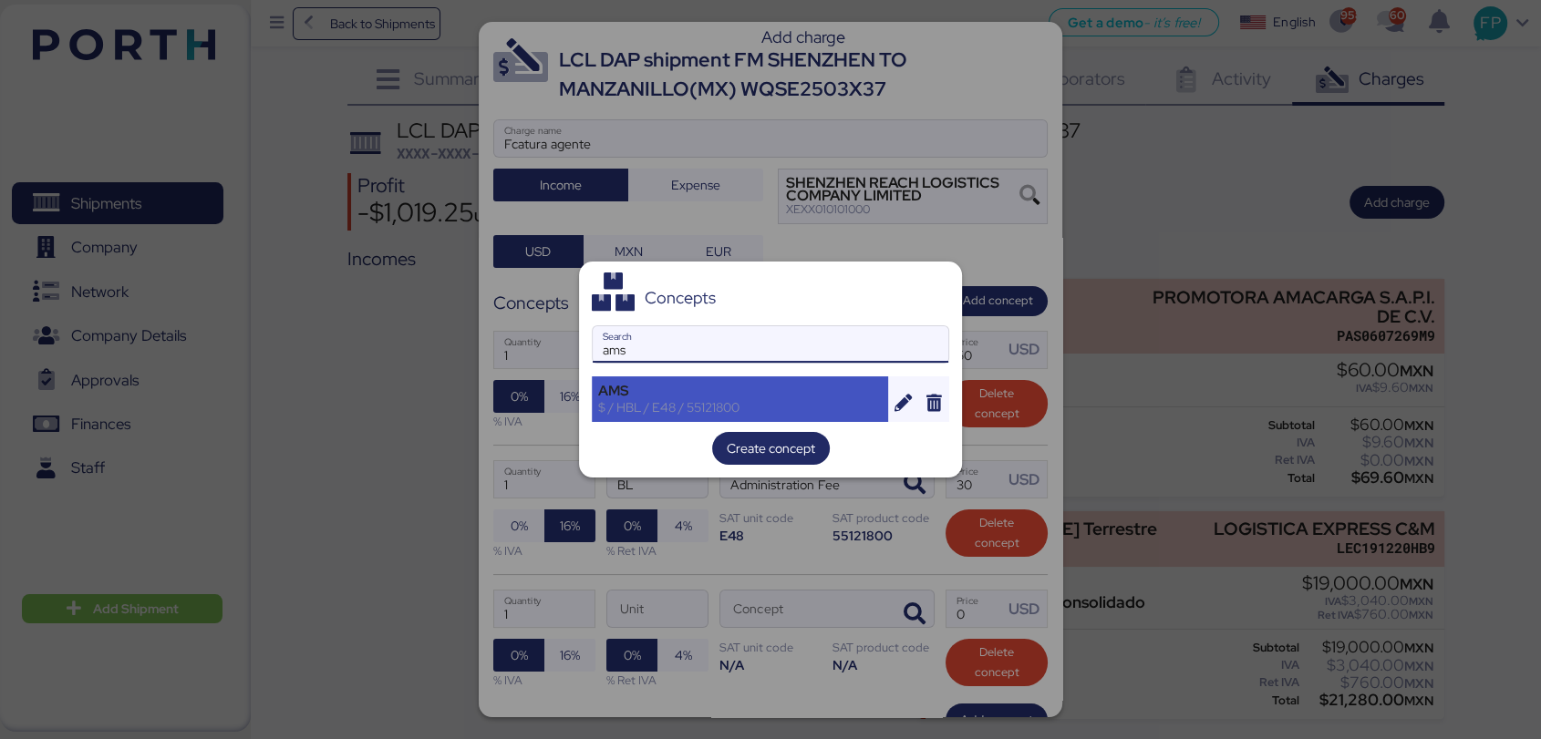
type input "ams"
click at [633, 403] on div "$ / HBL / E48 / 55121800" at bounding box center [740, 407] width 284 height 16
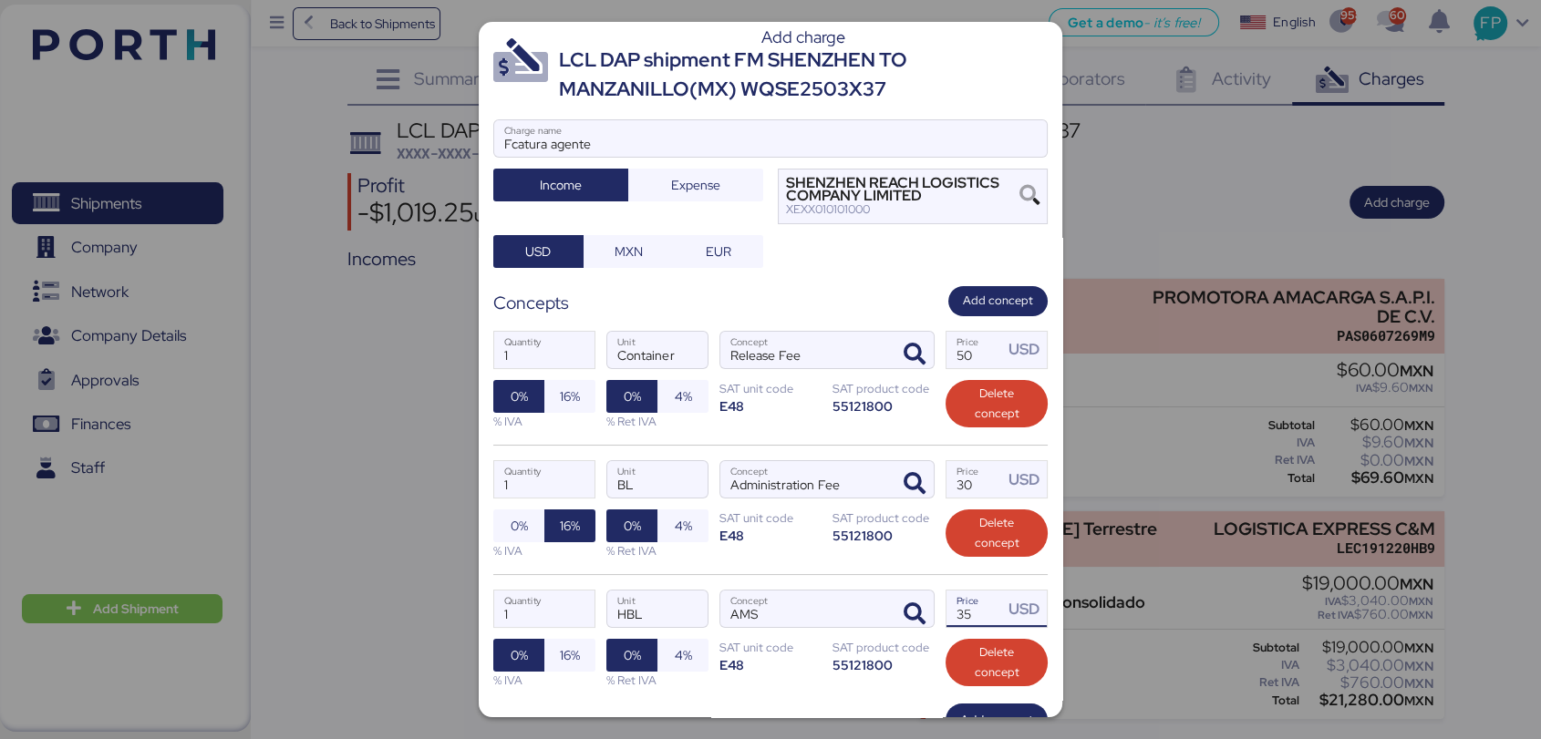
click at [981, 620] on input "35" at bounding box center [974, 609] width 57 height 36
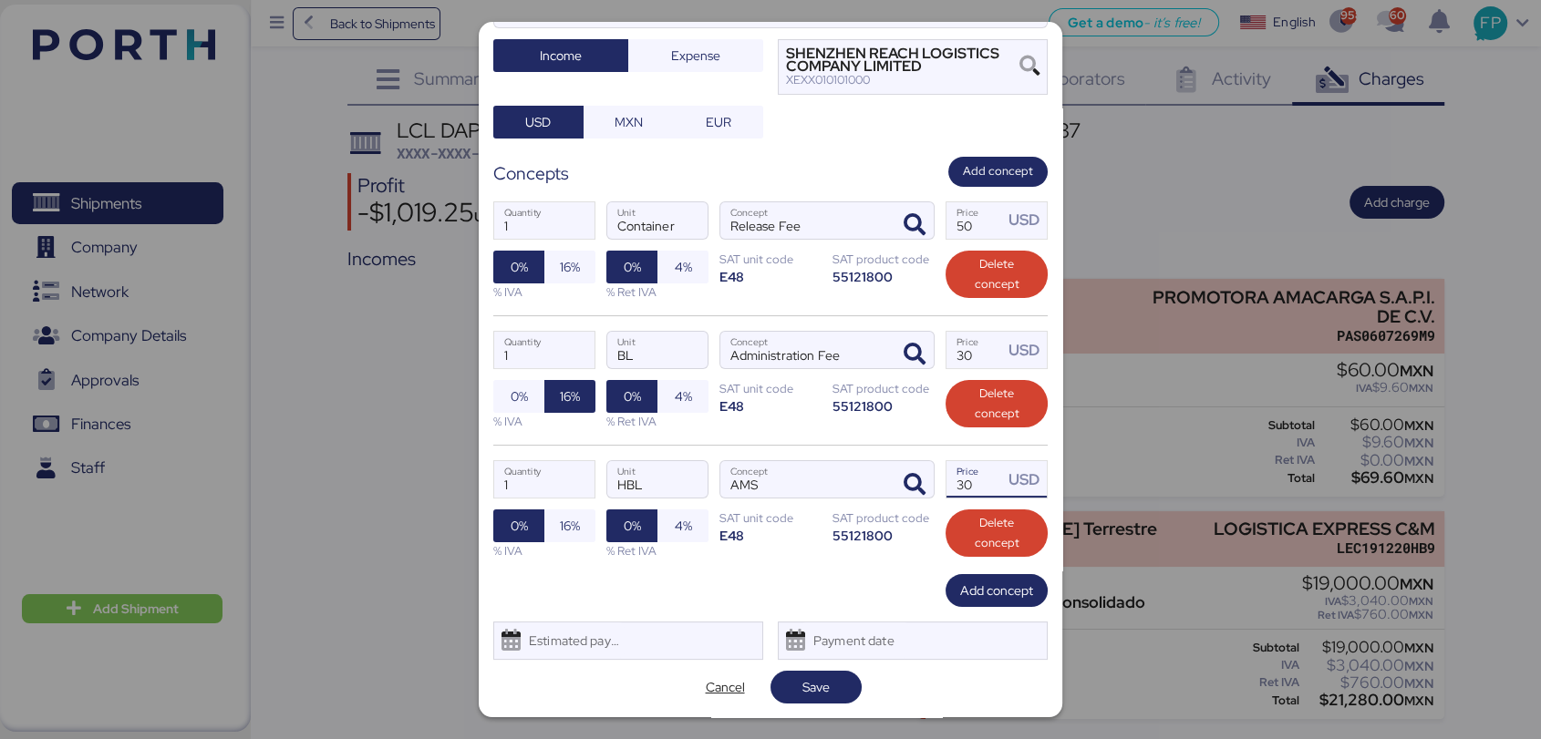
type input "30"
click at [514, 377] on div "1 Quantity BL Unit Administration Fee Concept 30 Price USD 0% 16% % IVA 0% 4% %…" at bounding box center [770, 379] width 554 height 129
click at [520, 390] on span "0%" at bounding box center [519, 397] width 17 height 22
click at [811, 681] on span "Save" at bounding box center [815, 688] width 27 height 22
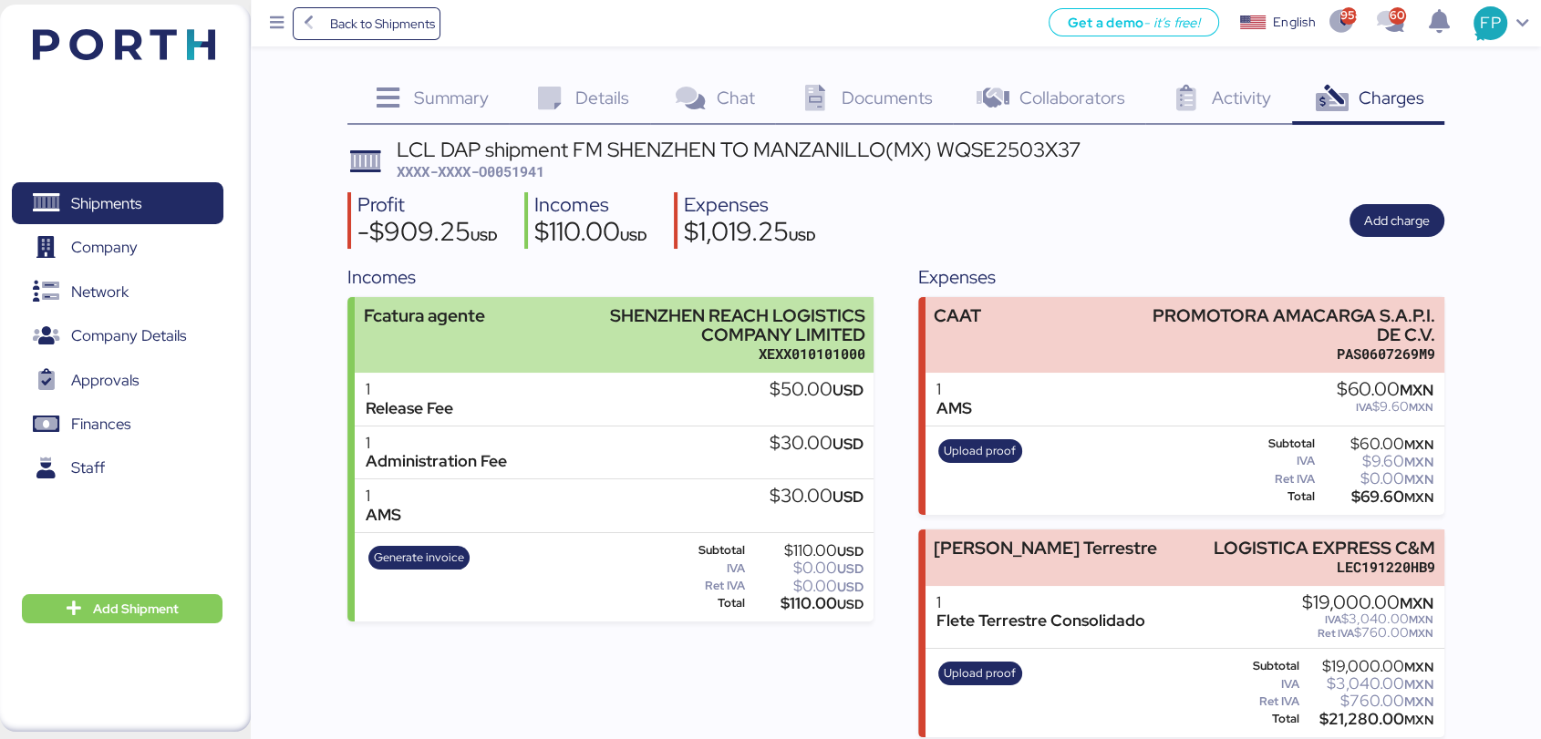
click at [643, 330] on div "SHENZHEN REACH LOGISTICS COMPANY LIMITED" at bounding box center [714, 325] width 301 height 38
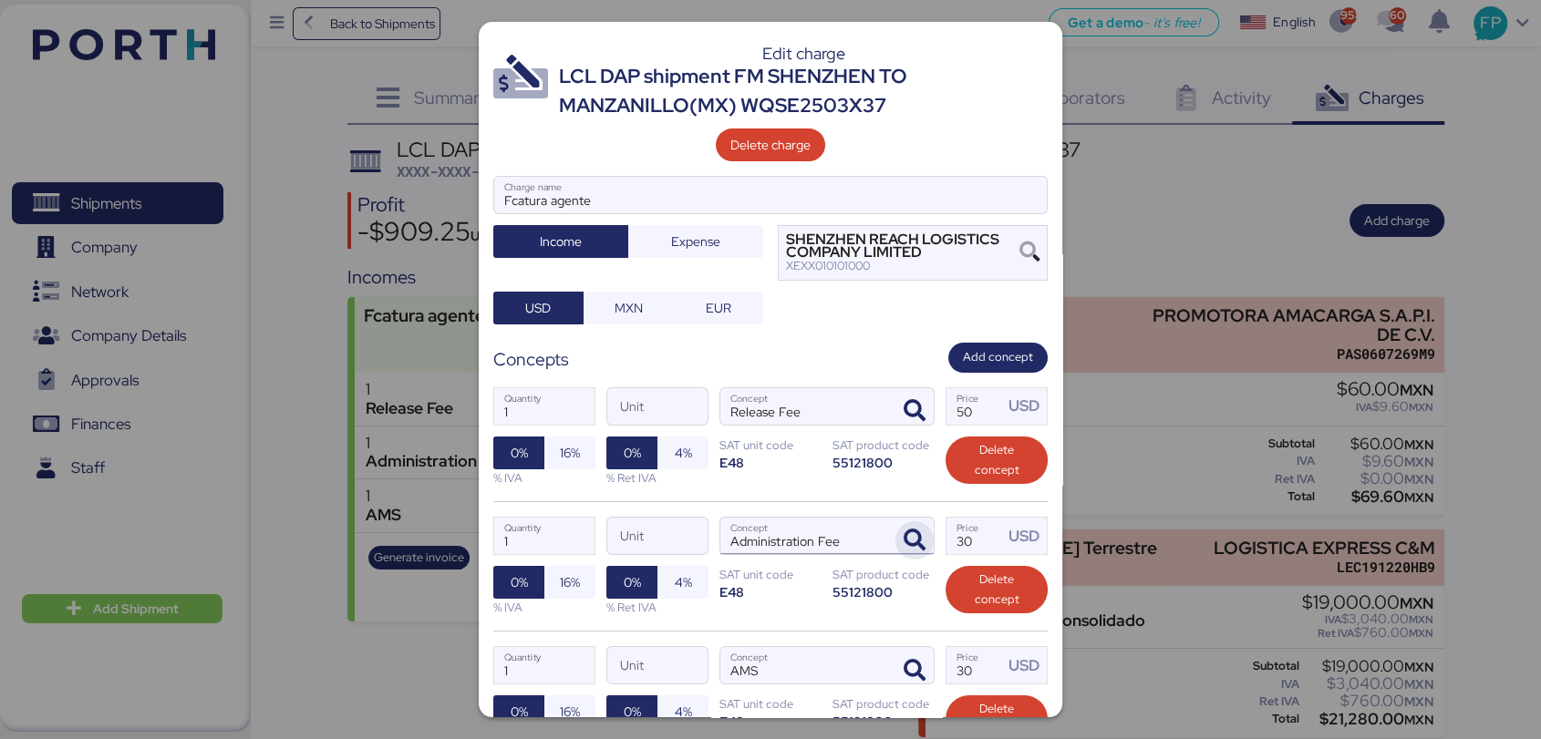
scroll to position [186, 0]
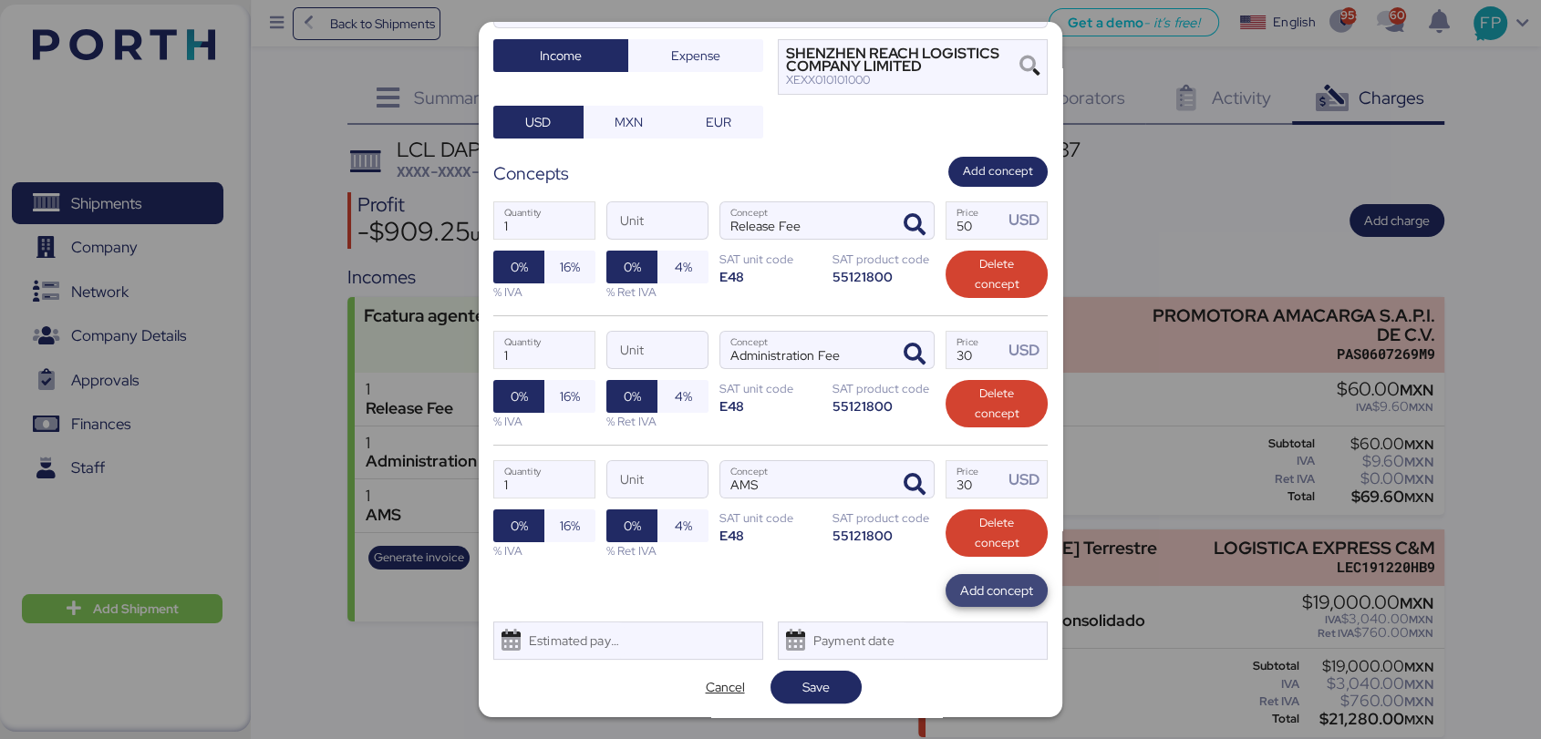
click at [960, 583] on span "Add concept" at bounding box center [996, 591] width 73 height 22
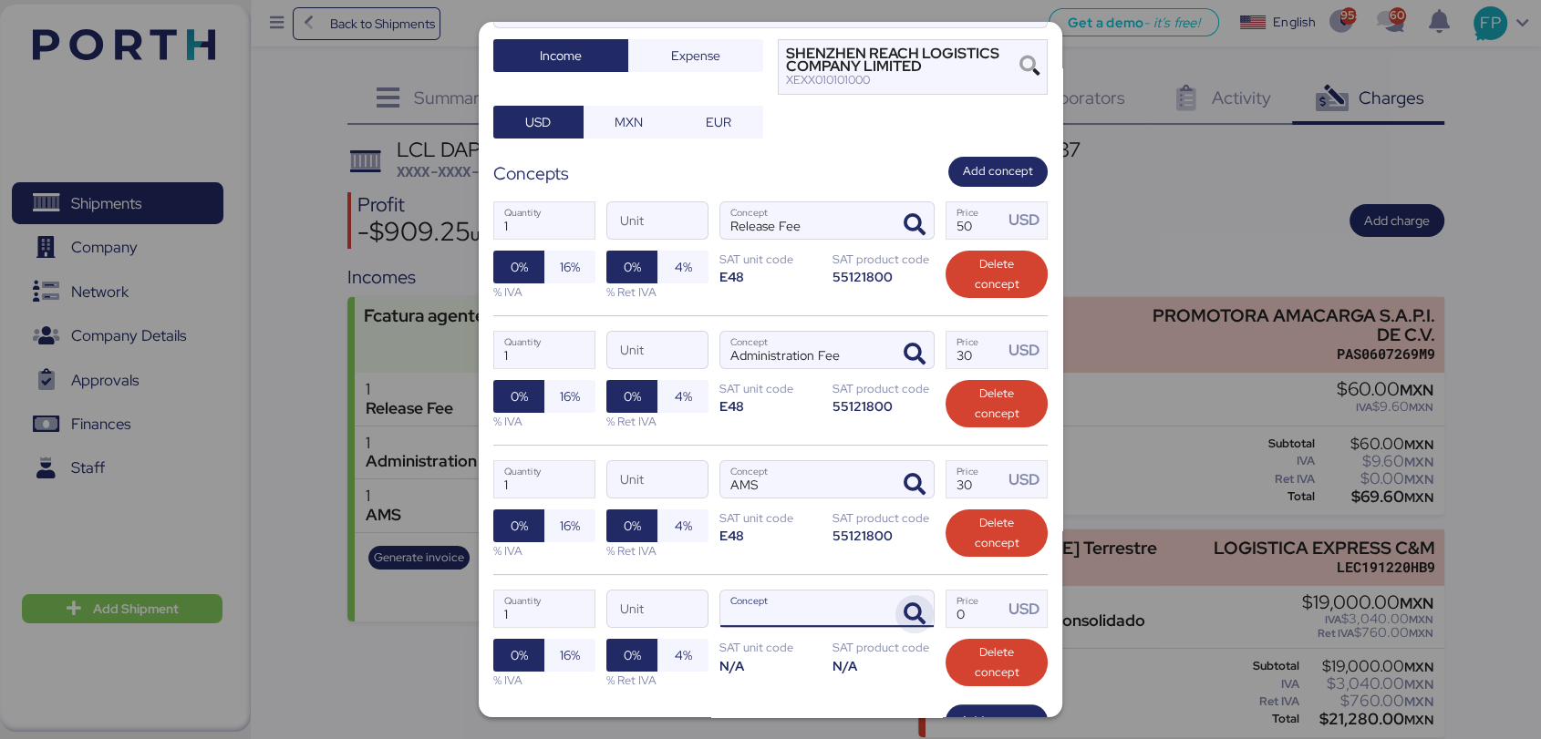
click at [904, 604] on icon "button" at bounding box center [915, 615] width 22 height 22
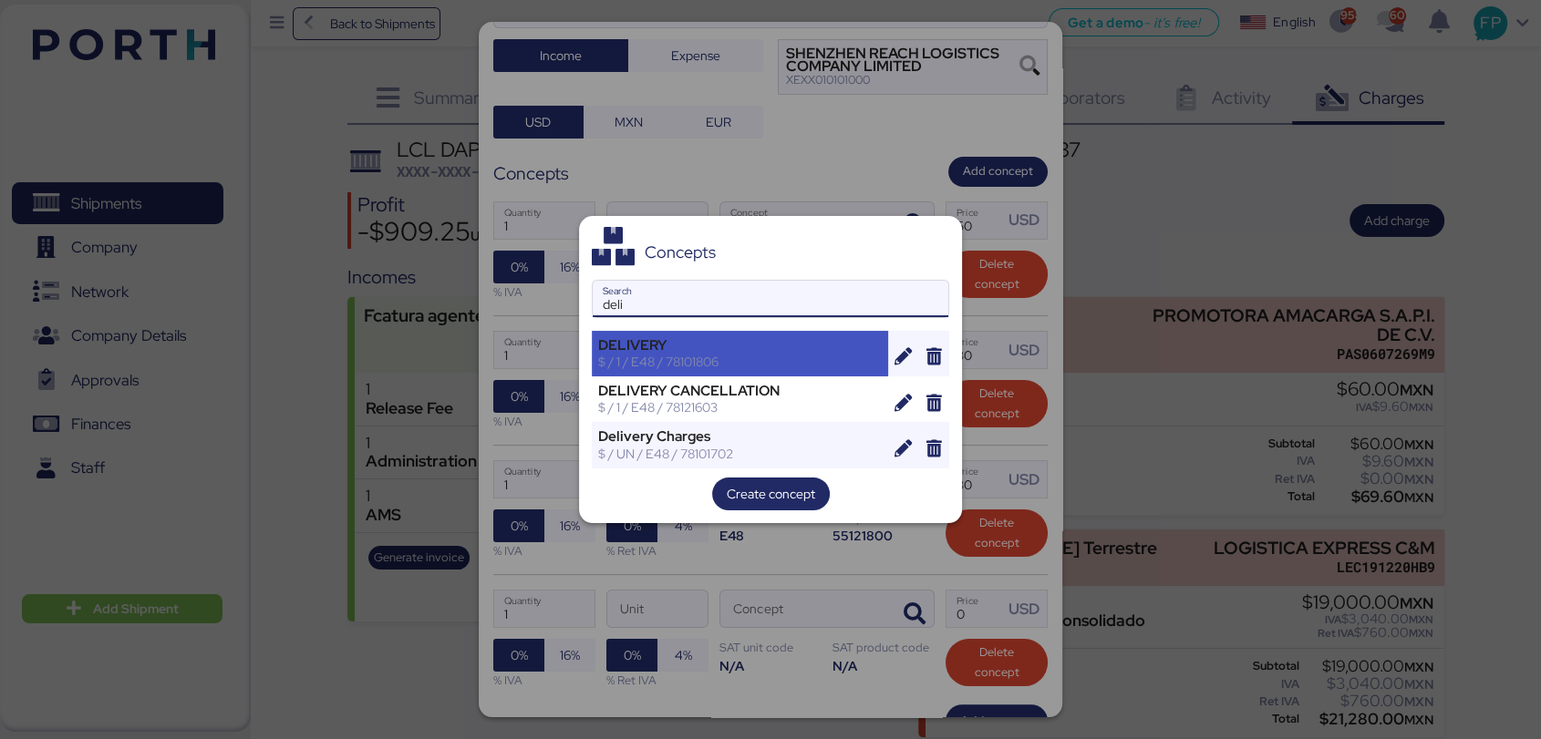
type input "deli"
click at [694, 346] on div "DELIVERY" at bounding box center [740, 345] width 284 height 16
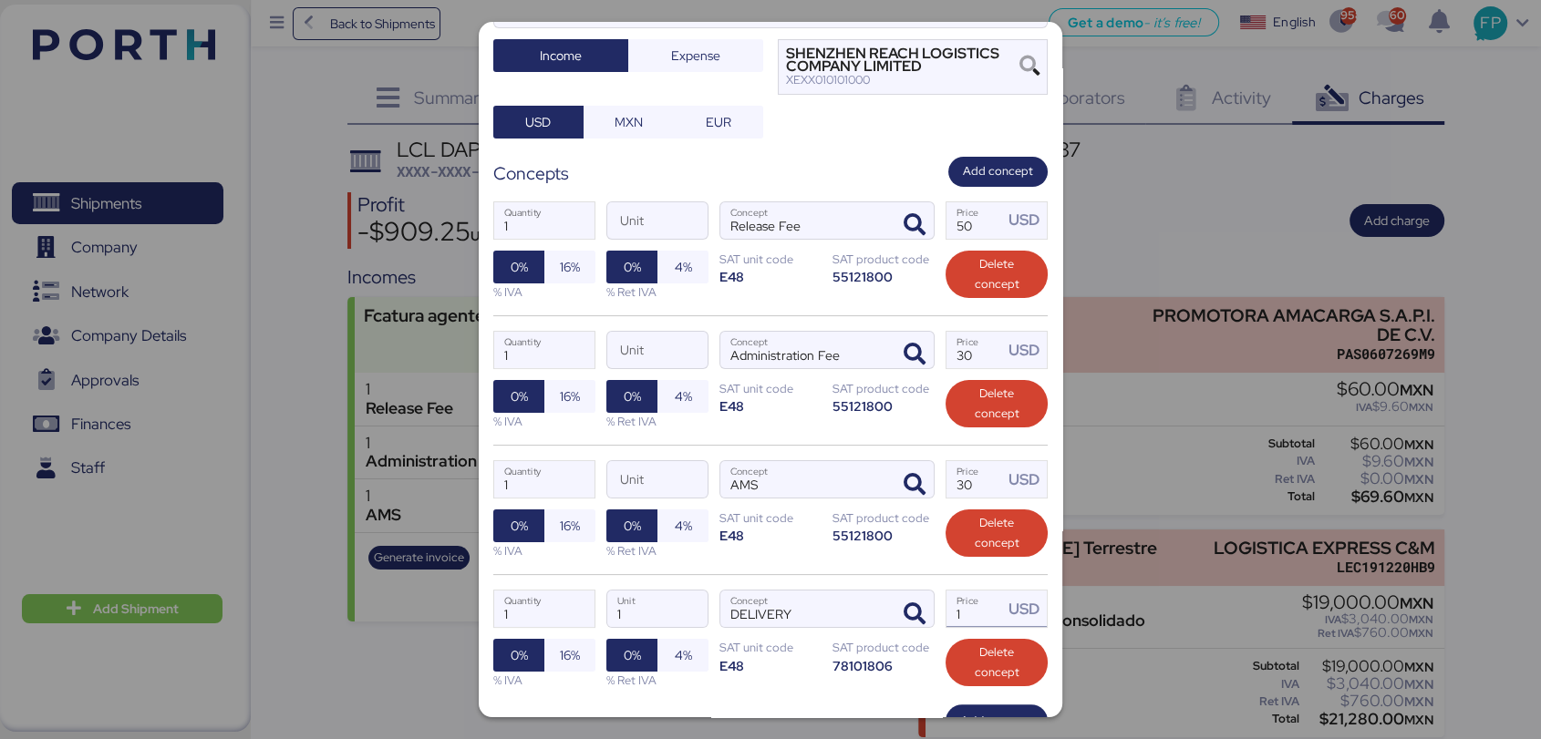
click at [959, 625] on div "1 Quantity 1 Unit DELIVERY Concept 1 Price USD 0% 16% % IVA 0% 4% % Ret IVA SAT…" at bounding box center [770, 638] width 554 height 129
click at [959, 618] on input "1" at bounding box center [974, 609] width 57 height 36
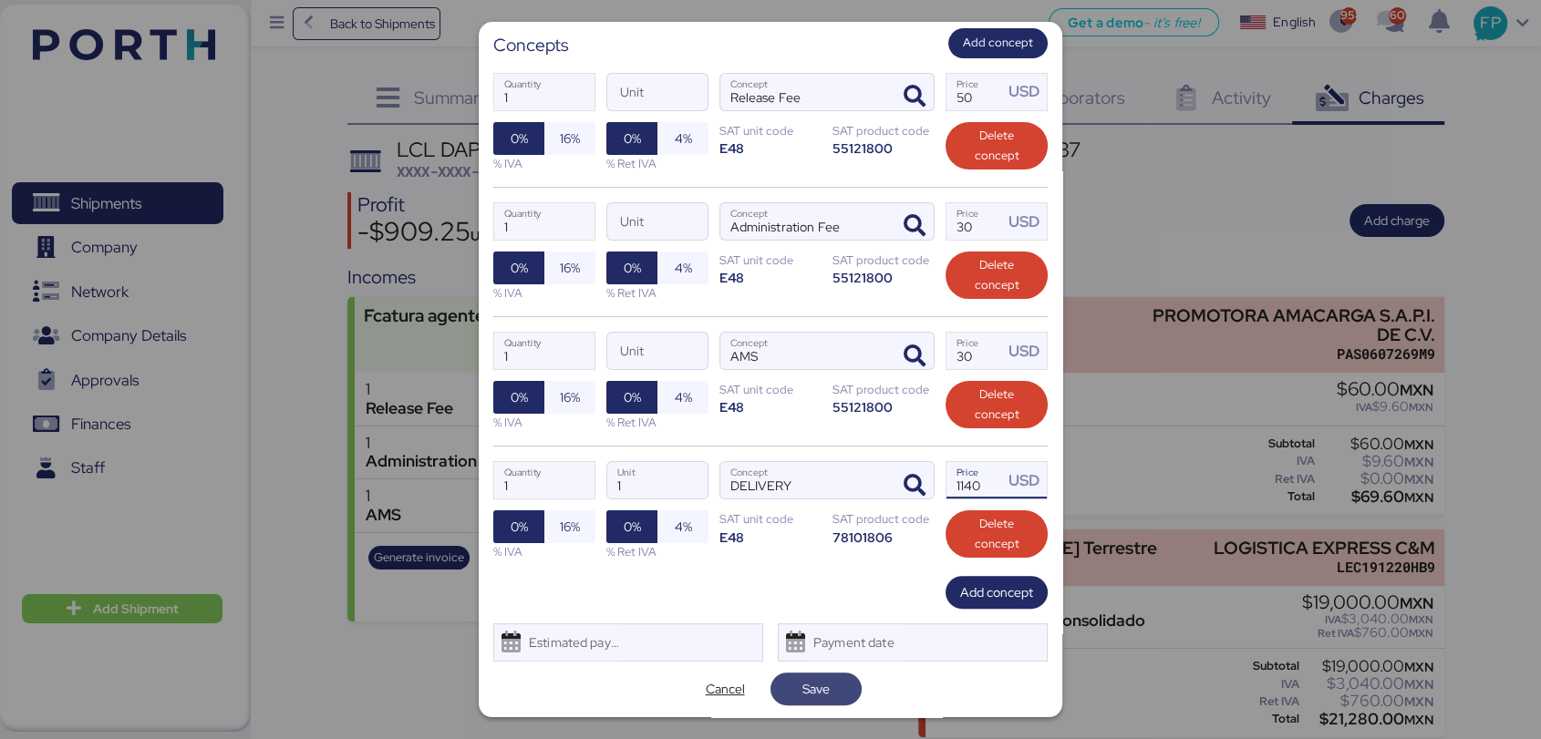
type input "1140"
click at [811, 691] on span "Save" at bounding box center [815, 689] width 27 height 22
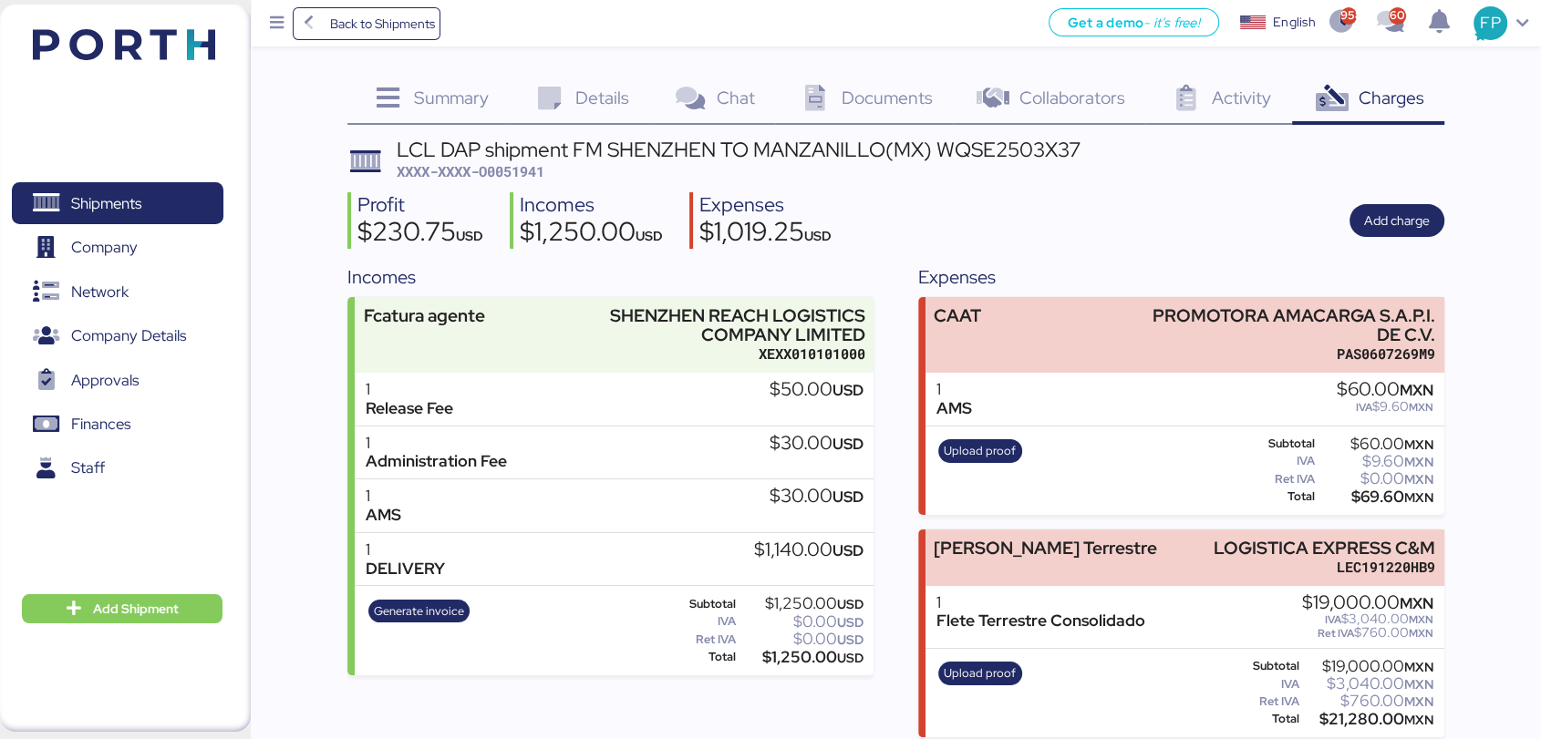
scroll to position [18, 0]
click at [443, 602] on span "Generate invoice" at bounding box center [419, 612] width 90 height 20
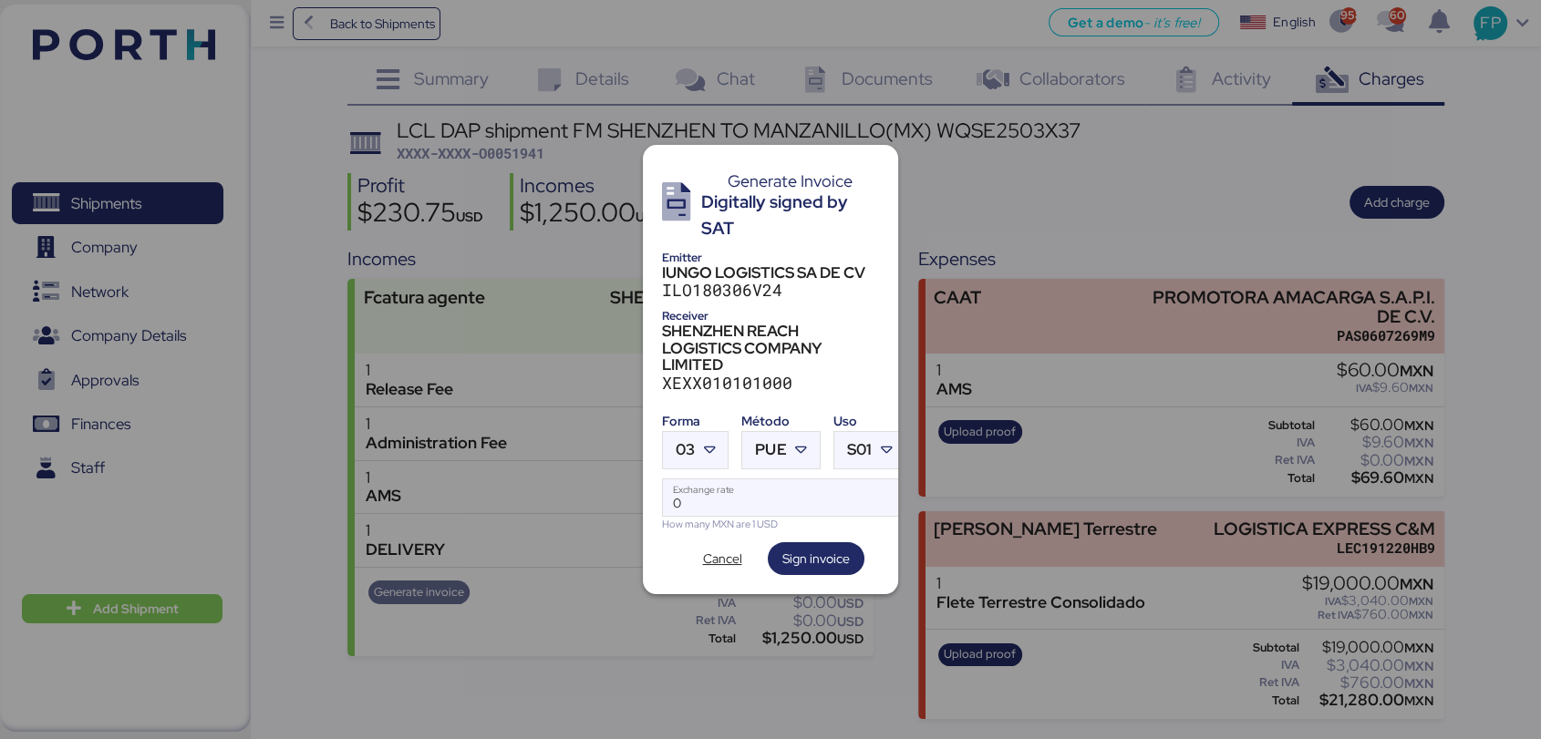
scroll to position [0, 0]
click at [697, 432] on div at bounding box center [711, 450] width 33 height 36
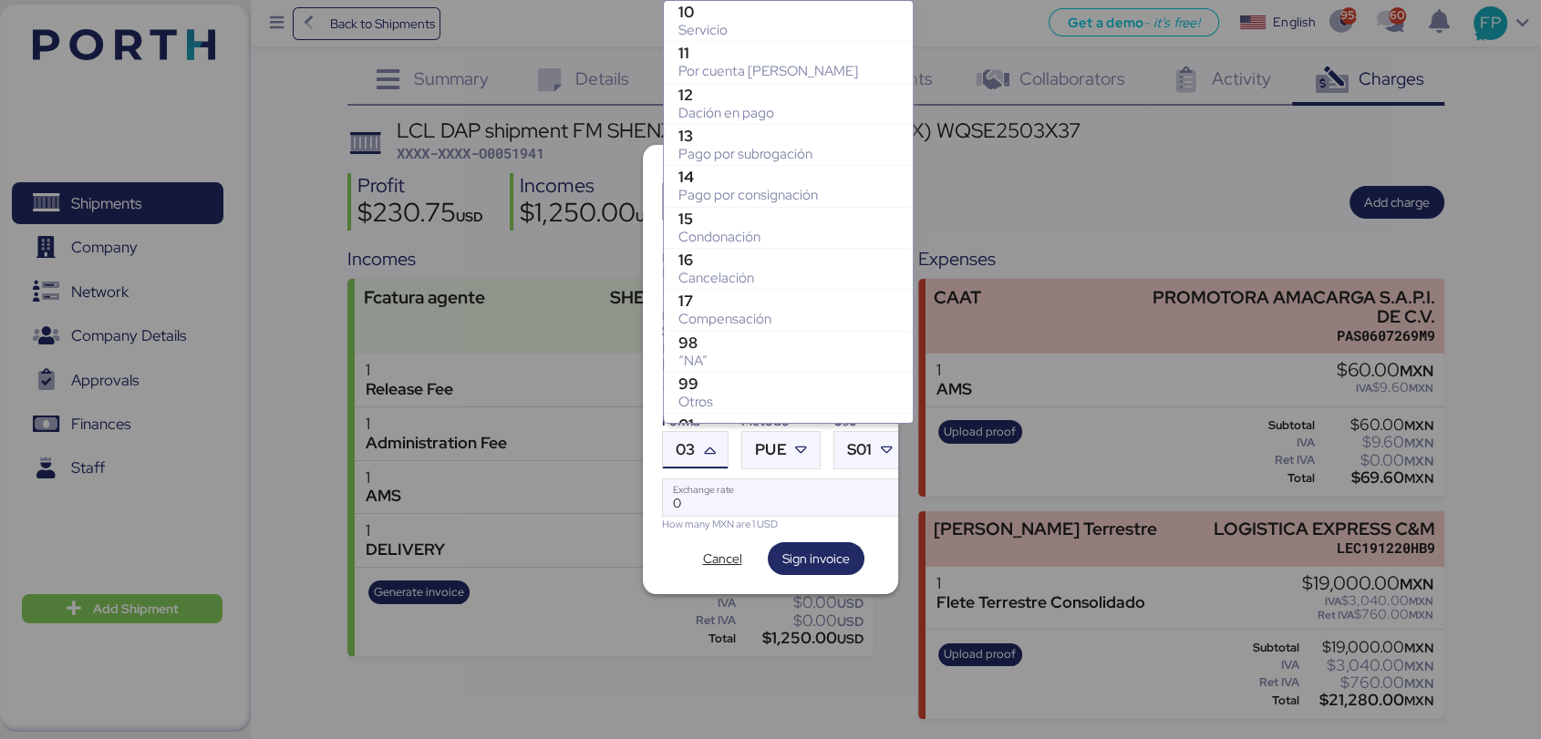
scroll to position [360, 0]
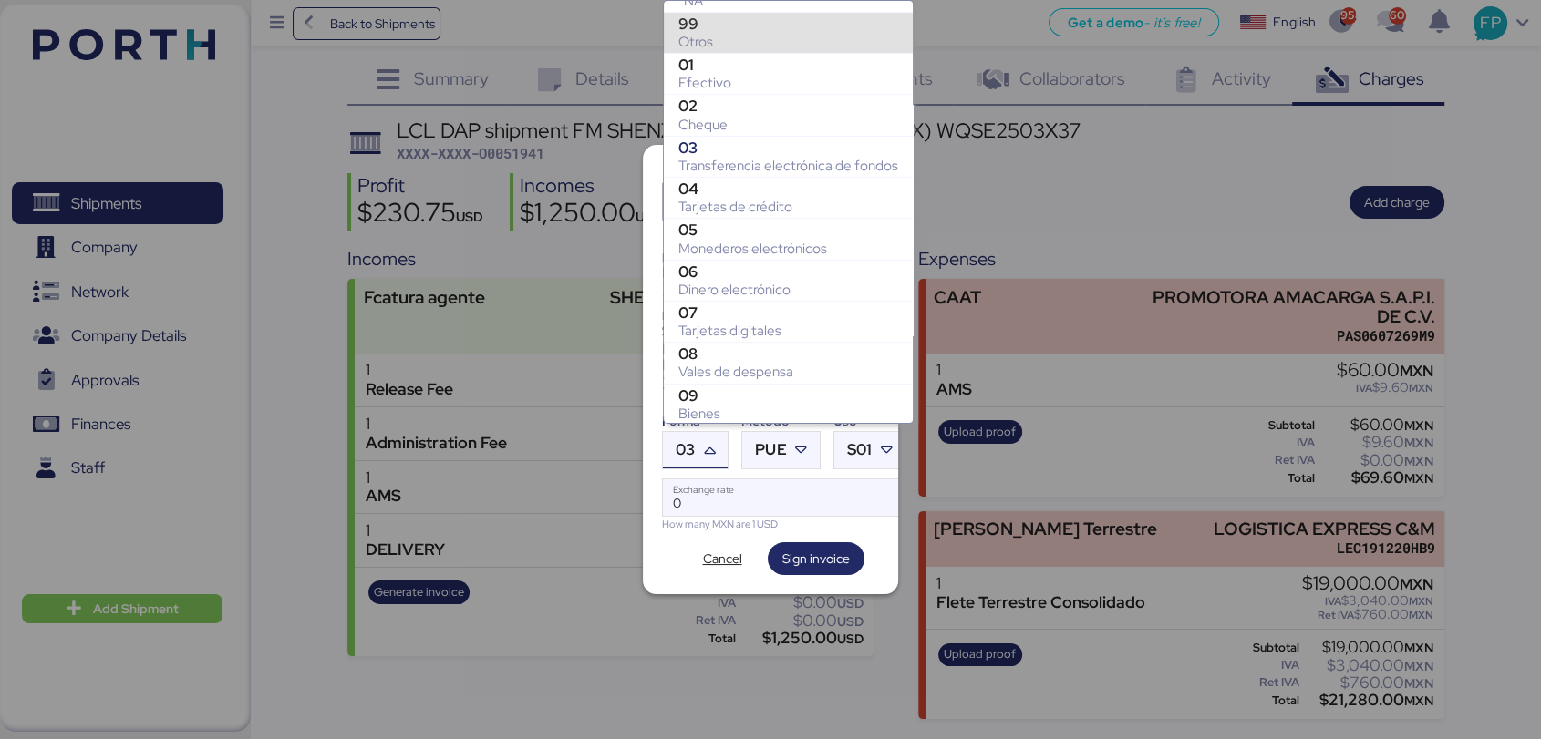
click at [762, 41] on div "Otros" at bounding box center [788, 42] width 220 height 18
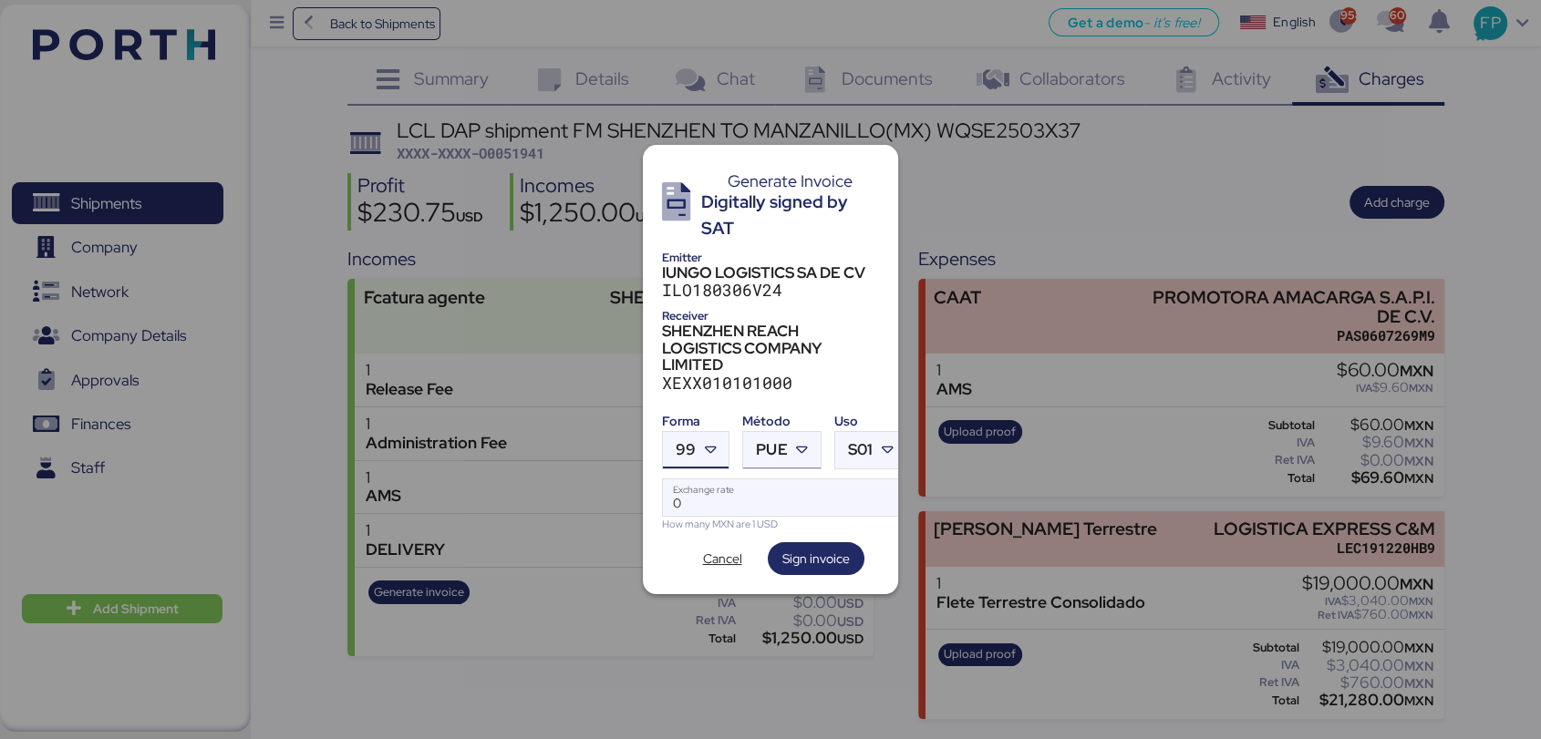
click at [761, 444] on span "PUE" at bounding box center [771, 449] width 31 height 15
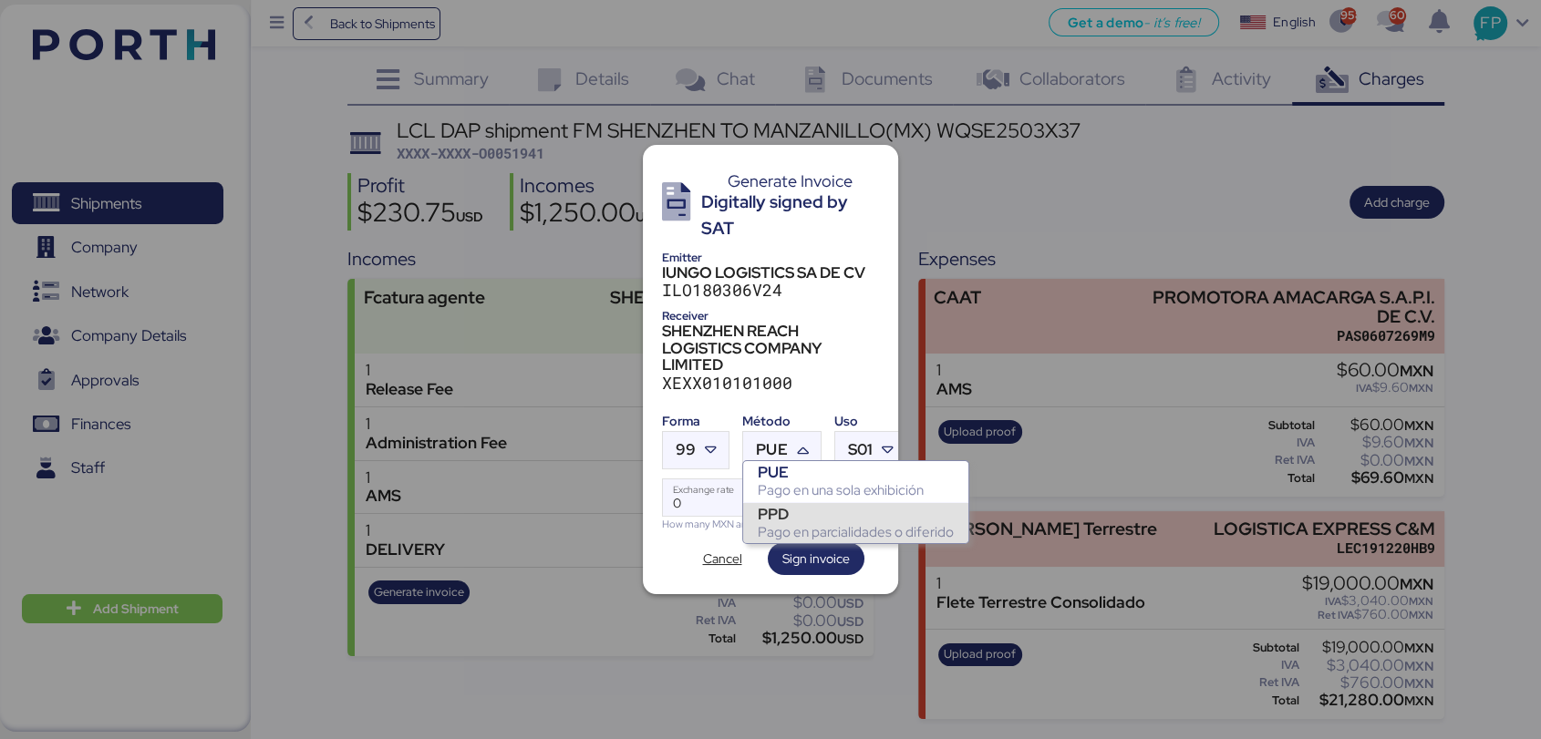
click at [789, 532] on div "Pago en parcialidades o diferido" at bounding box center [856, 532] width 196 height 18
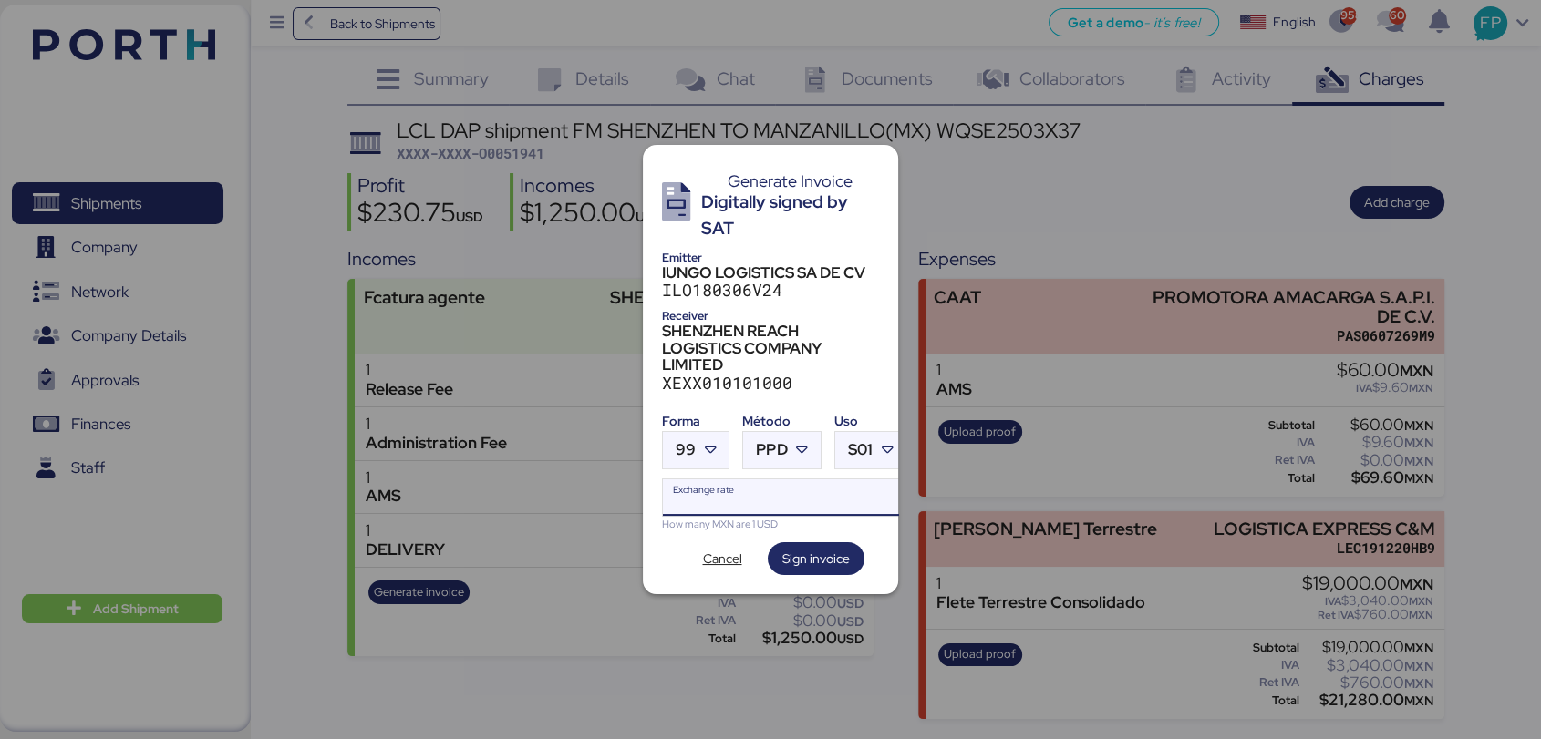
click at [713, 507] on input "Exchange rate" at bounding box center [784, 498] width 243 height 36
type input "0"
paste input "18.7668"
type input "18.7668"
click at [818, 548] on span "Sign invoice" at bounding box center [815, 559] width 67 height 22
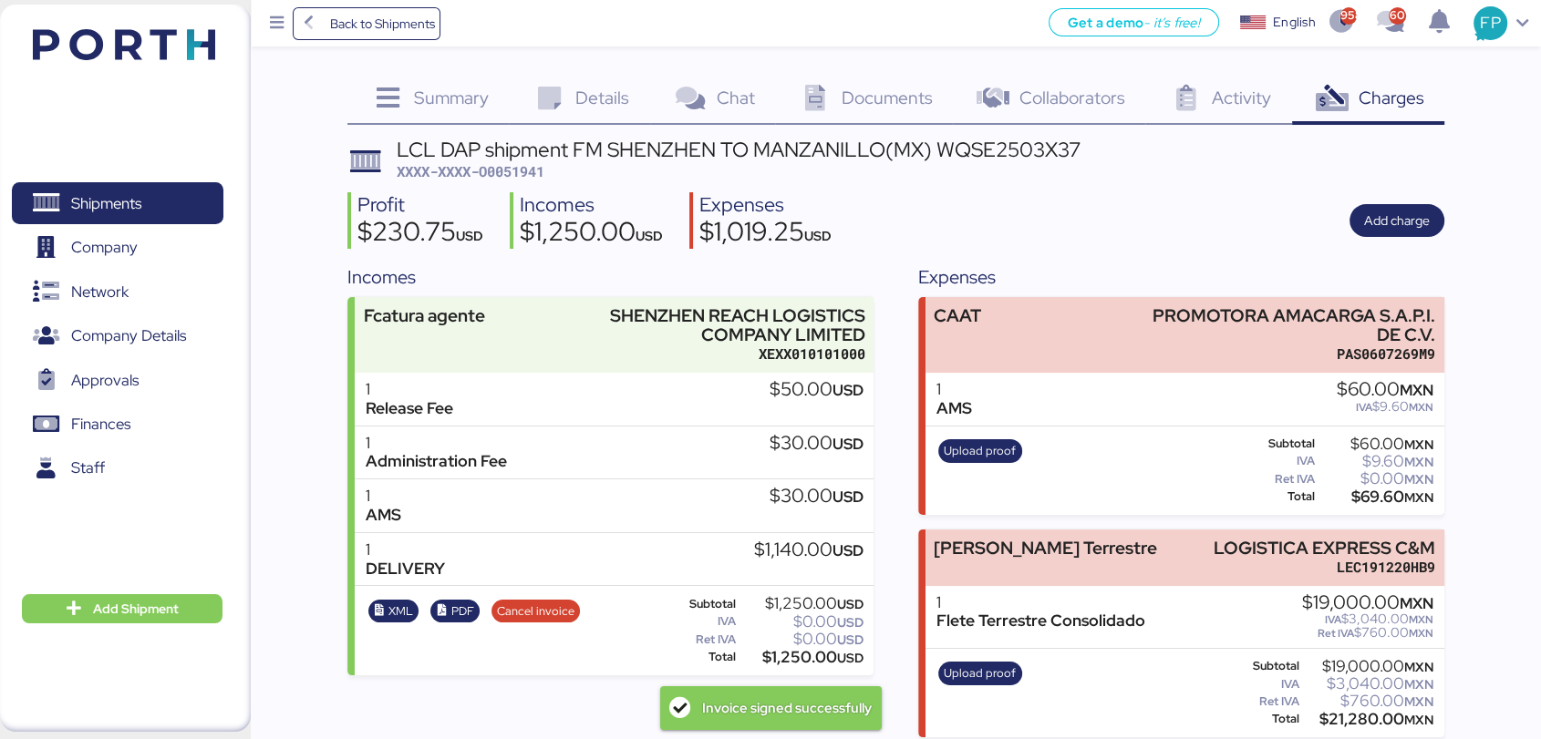
click at [522, 148] on div "LCL DAP shipment FM SHENZHEN TO MANZANILLO(MX) WQSE2503X37" at bounding box center [739, 149] width 684 height 20
click at [525, 162] on span "XXXX-XXXX-O0051941" at bounding box center [471, 171] width 148 height 18
copy span "O0051941"
click at [1035, 139] on div "LCL DAP shipment FM SHENZHEN TO MANZANILLO(MX) WQSE2503X37" at bounding box center [739, 149] width 684 height 20
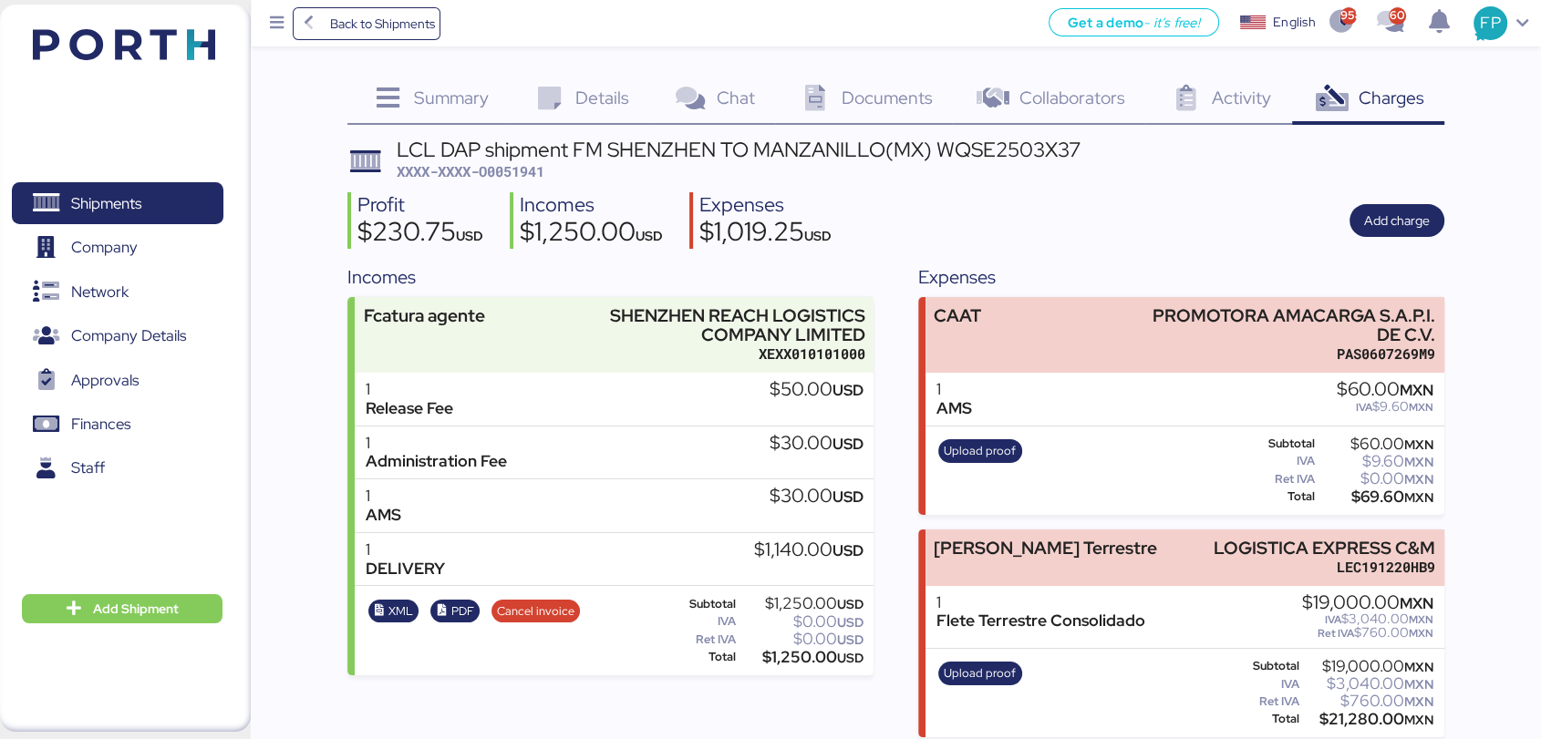
click at [1035, 139] on div "LCL DAP shipment FM SHENZHEN TO MANZANILLO(MX) WQSE2503X37" at bounding box center [739, 149] width 684 height 20
copy div "WQSE2503X37"
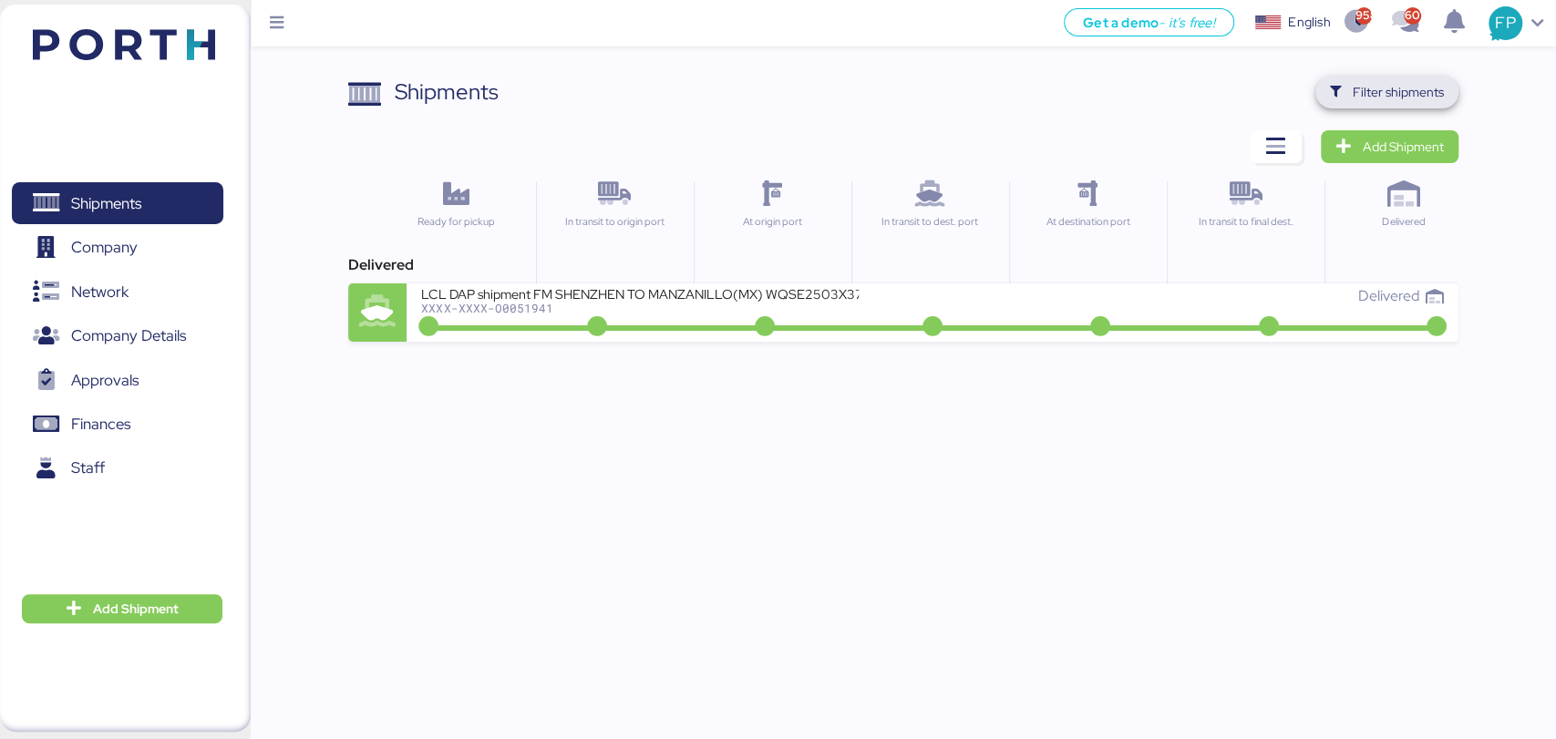
click at [1431, 92] on span "Filter shipments" at bounding box center [1398, 92] width 91 height 22
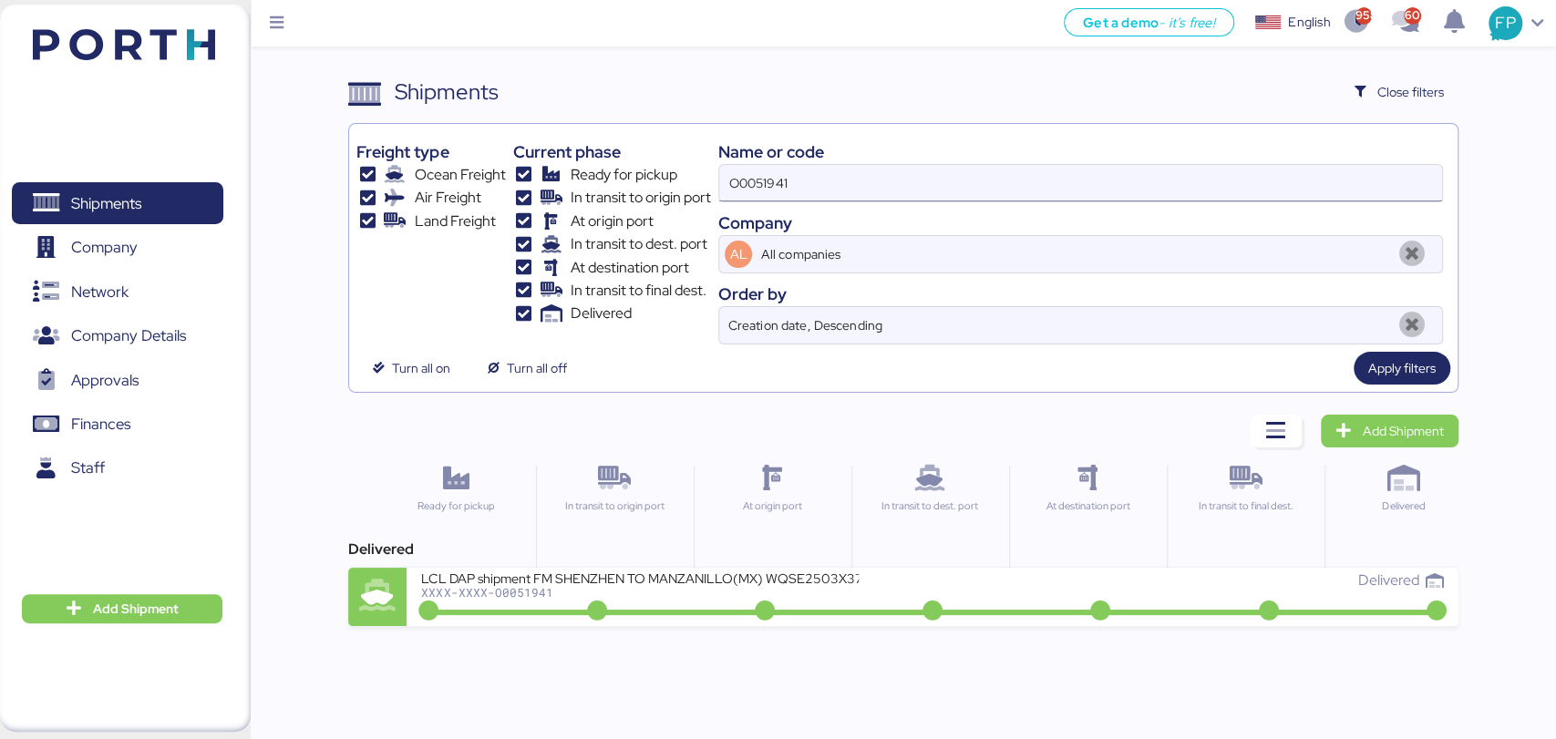
click at [857, 169] on input "O0051941" at bounding box center [1080, 183] width 722 height 36
paste input "2"
type input "O0051921"
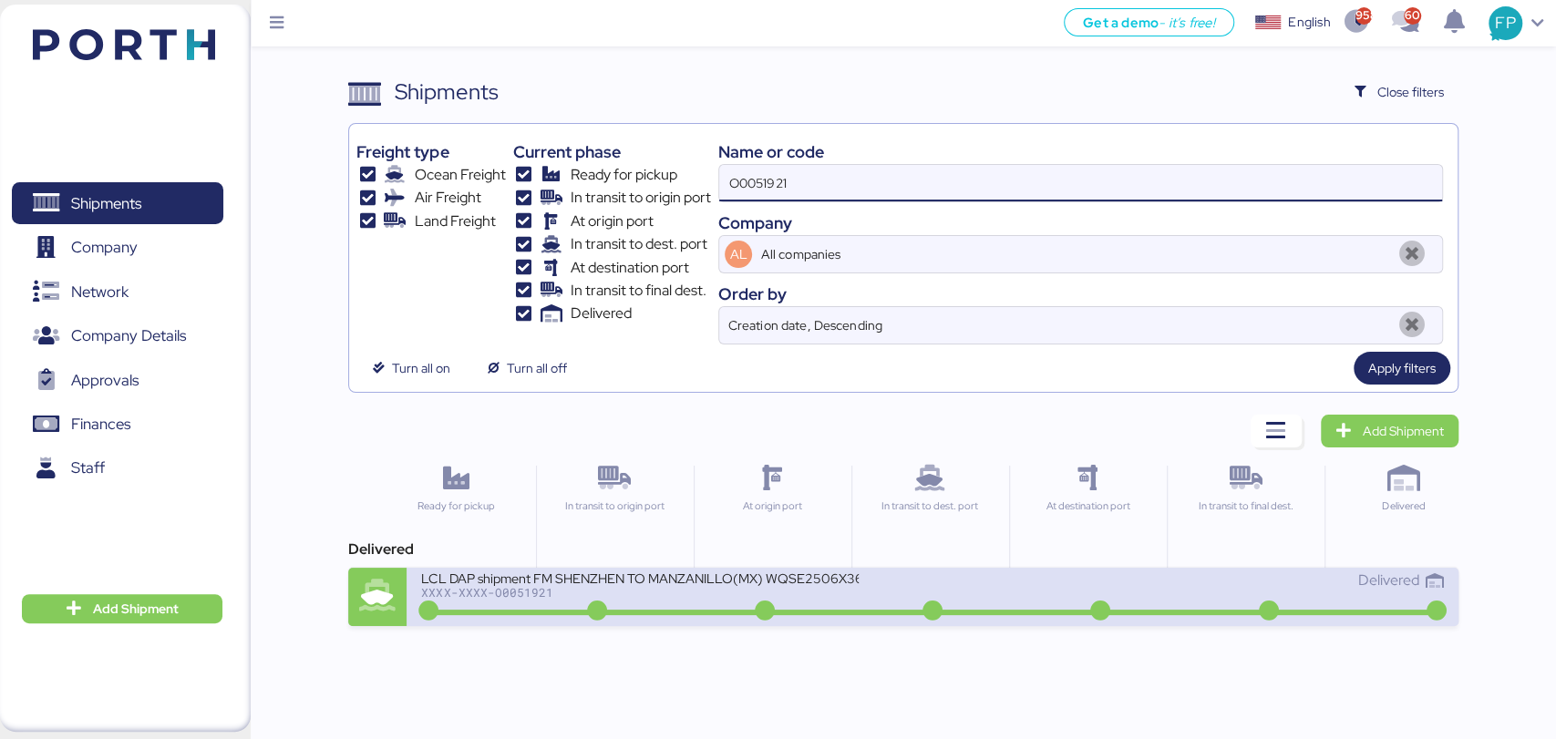
click at [689, 596] on div "XXXX-XXXX-O0051921" at bounding box center [640, 592] width 438 height 13
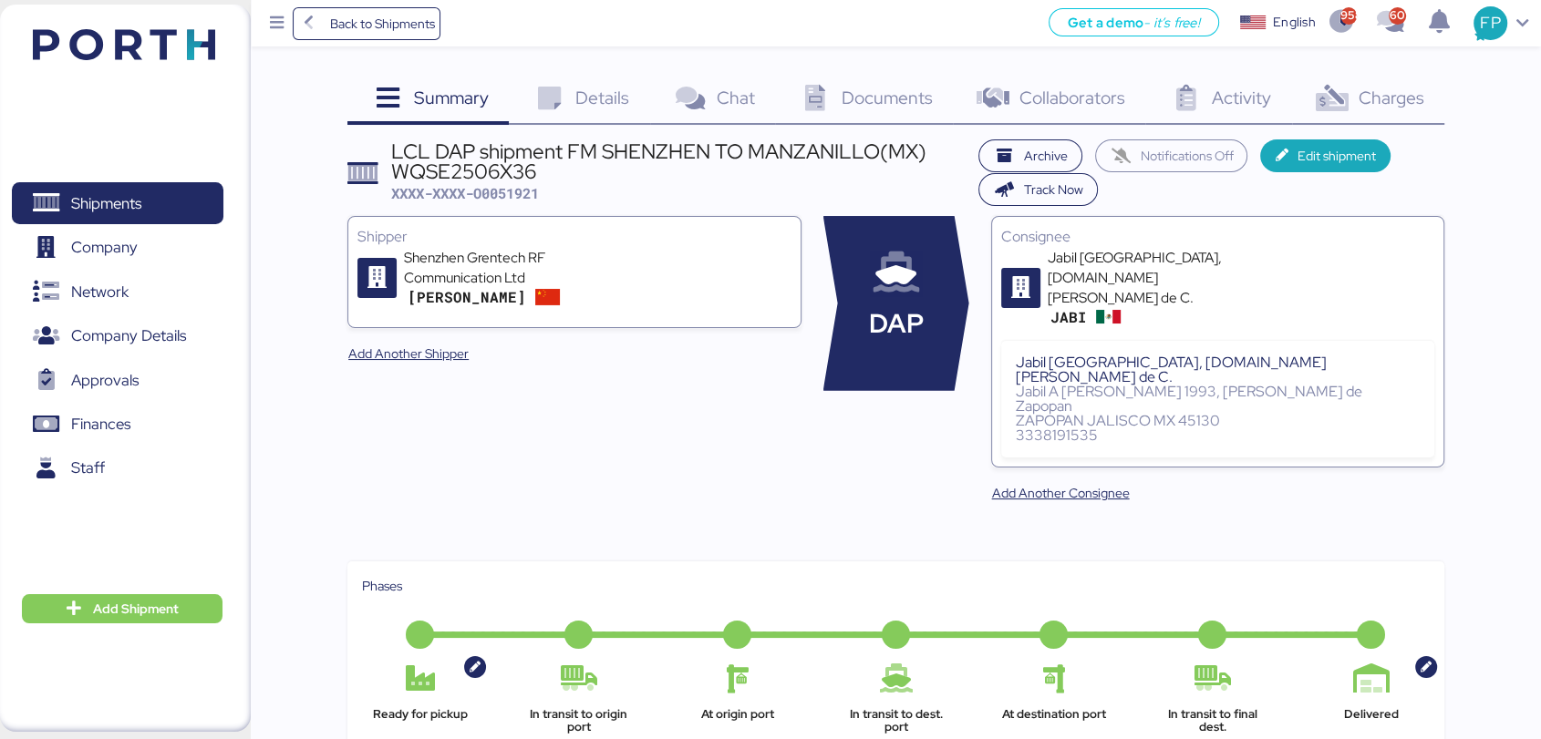
click at [1386, 97] on span "Charges" at bounding box center [1391, 98] width 66 height 24
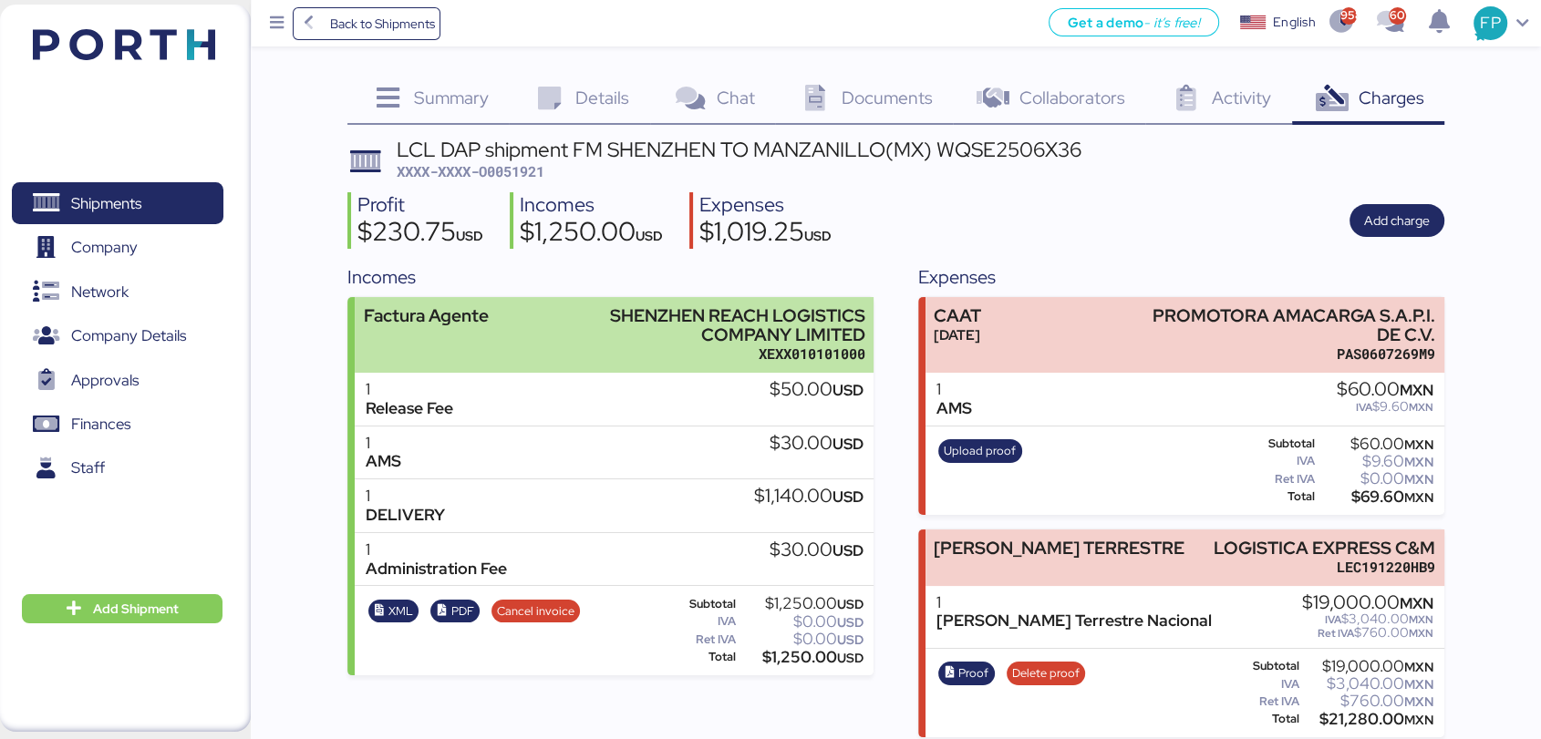
scroll to position [18, 0]
